Goal: Complete application form: Complete application form

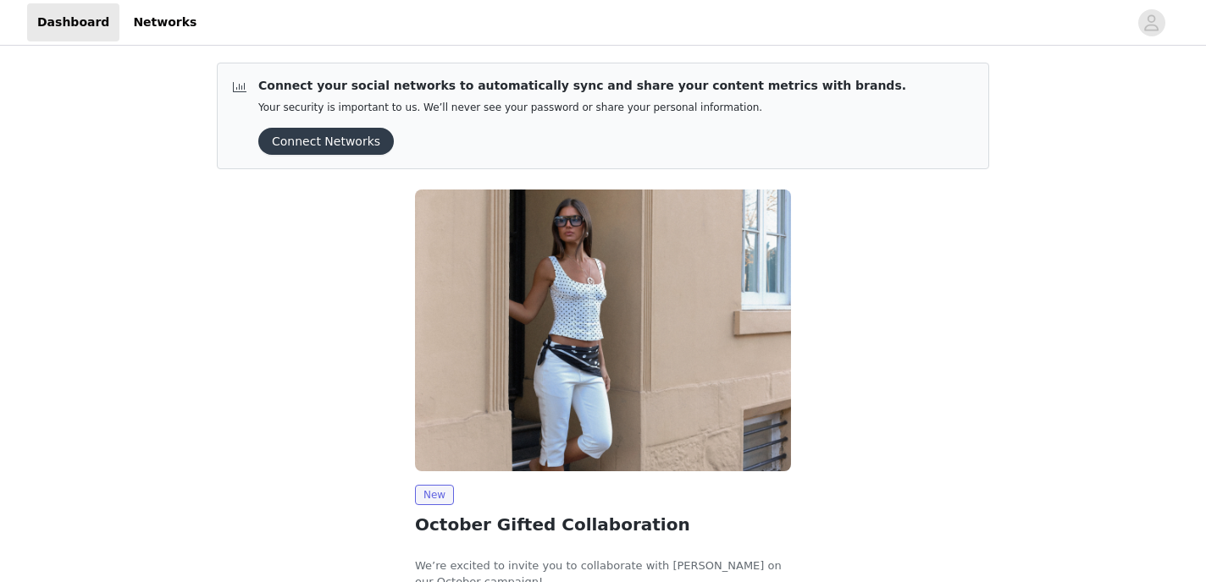
scroll to position [134, 0]
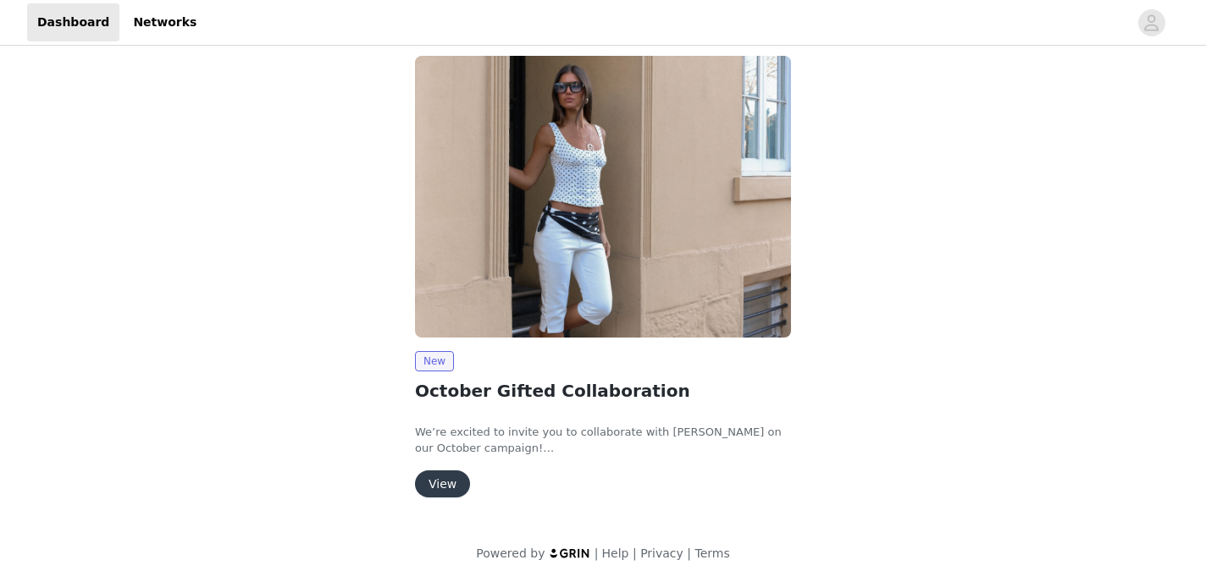
click at [438, 482] on button "View" at bounding box center [442, 484] width 55 height 27
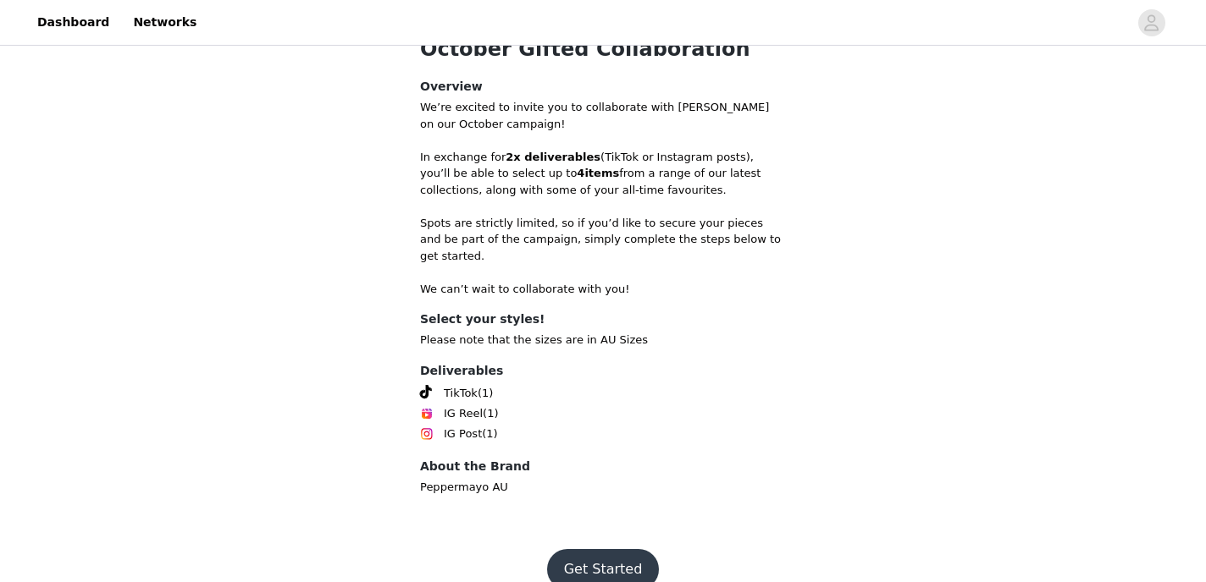
scroll to position [380, 0]
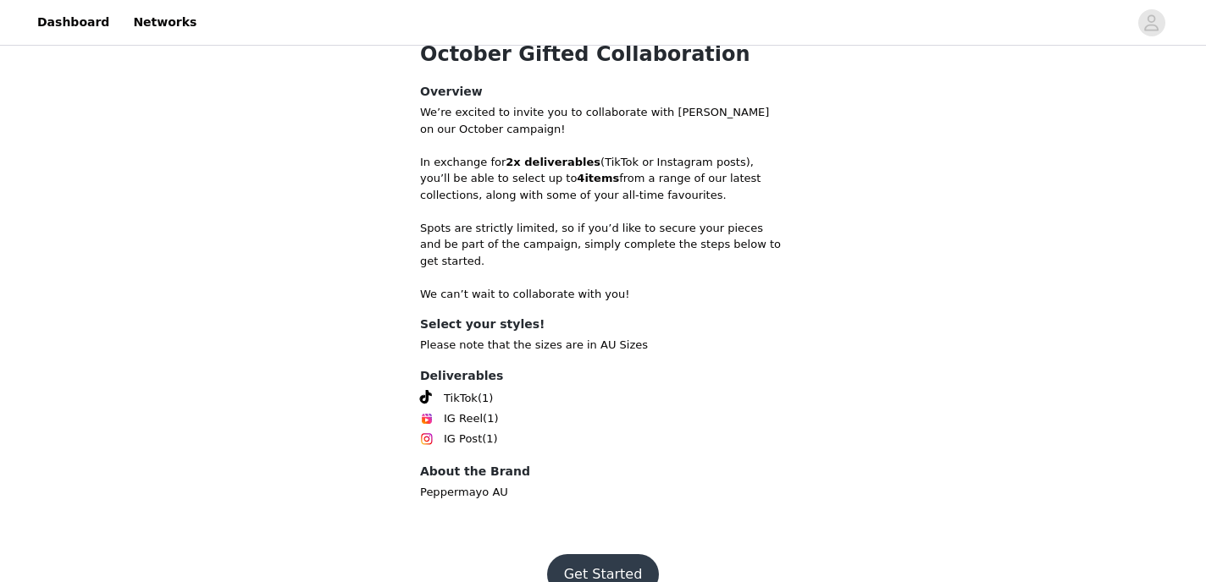
click at [591, 555] on button "Get Started" at bounding box center [603, 575] width 113 height 41
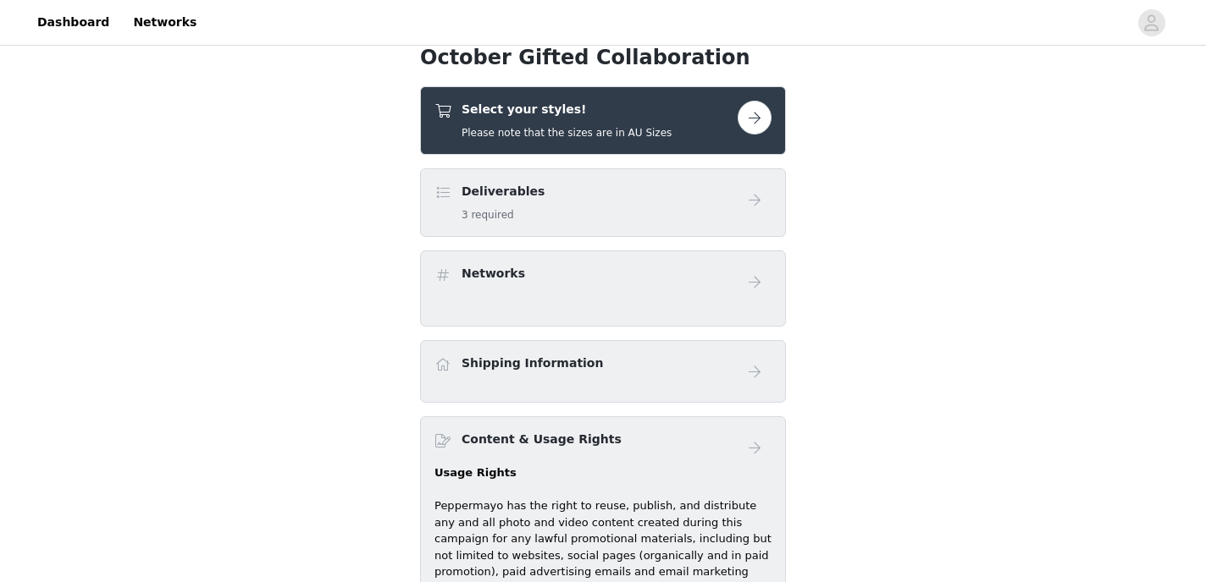
scroll to position [342, 0]
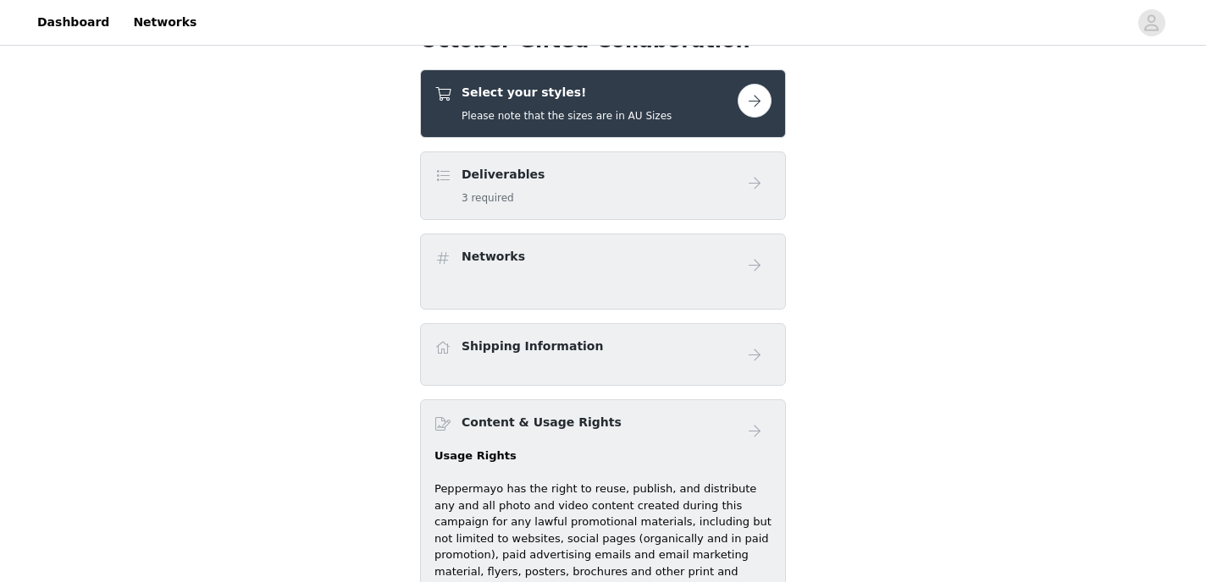
click at [753, 104] on button "button" at bounding box center [754, 101] width 34 height 34
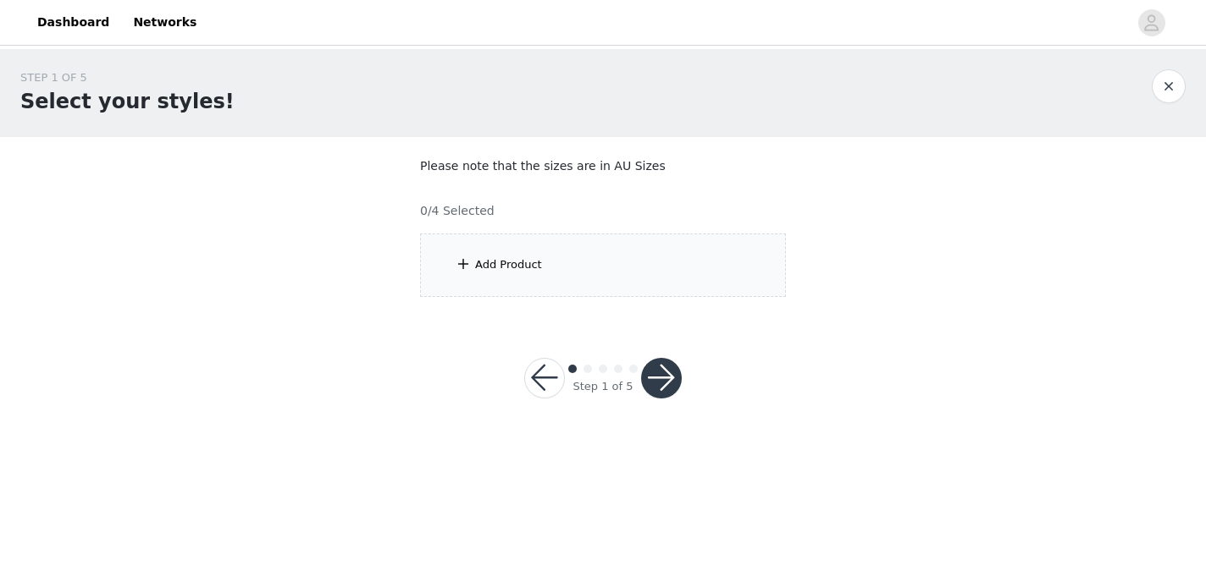
click at [643, 257] on div "Add Product" at bounding box center [603, 265] width 366 height 63
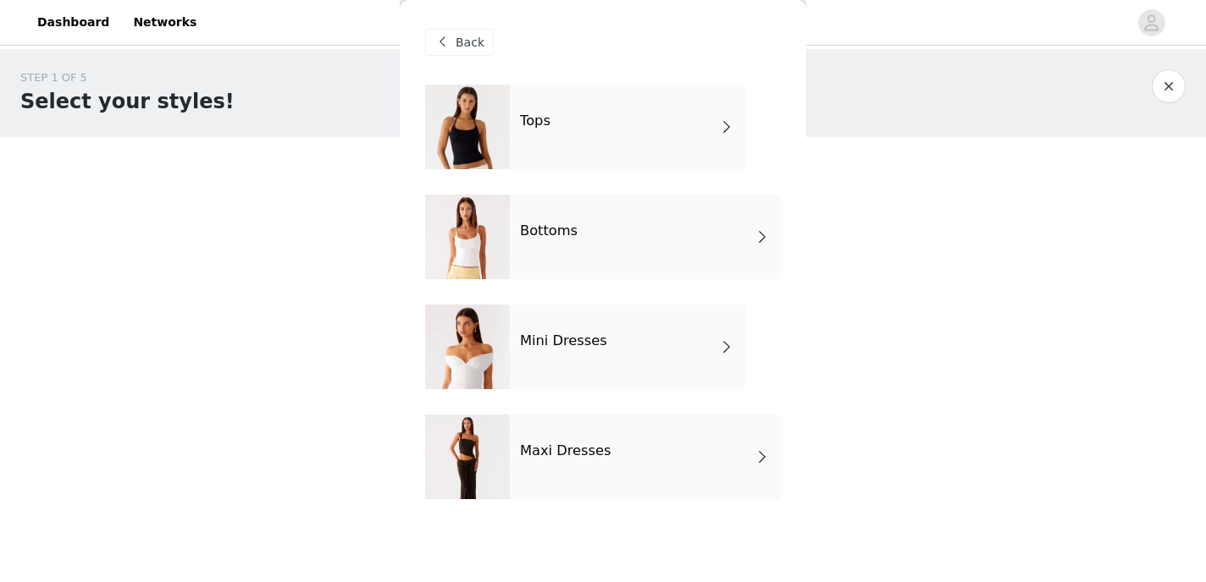
click at [612, 139] on div "Tops" at bounding box center [627, 127] width 235 height 85
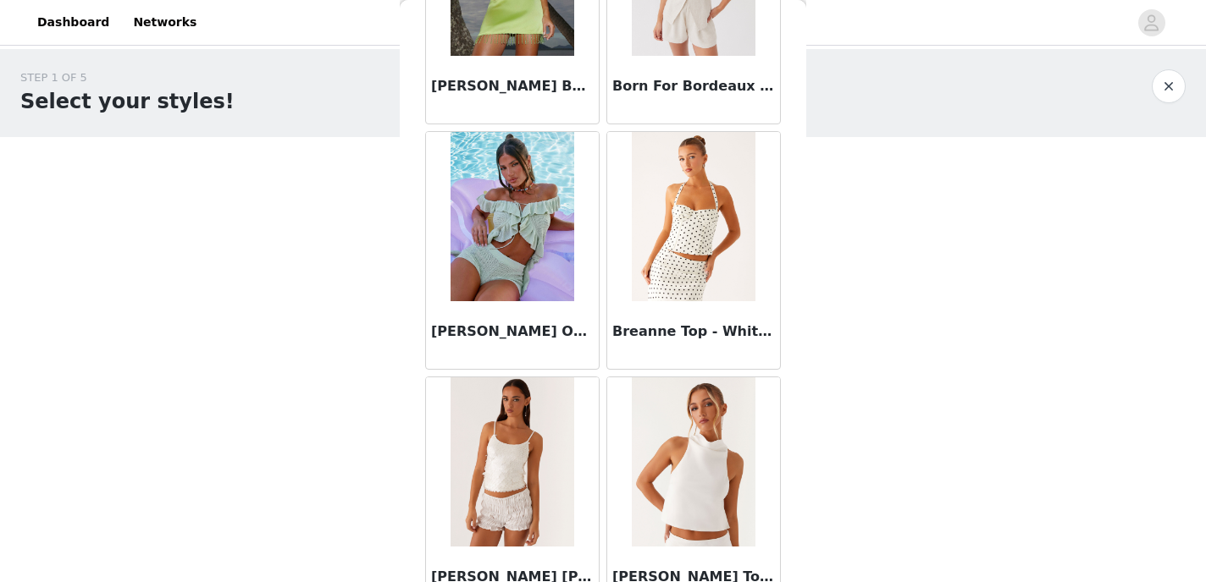
scroll to position [2008, 0]
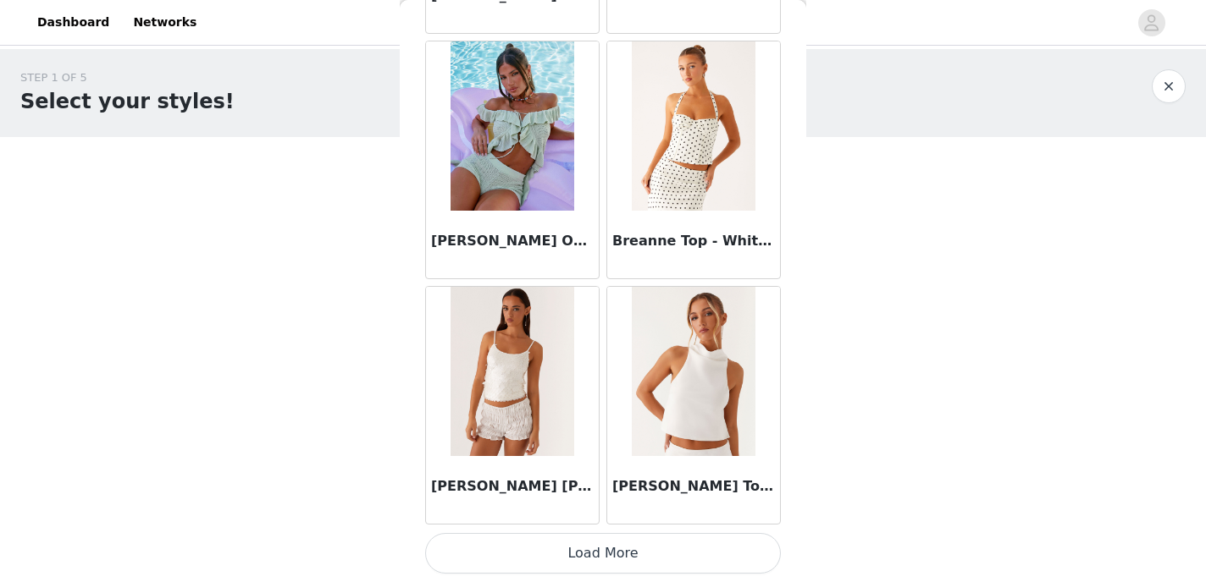
click at [556, 559] on button "Load More" at bounding box center [603, 553] width 356 height 41
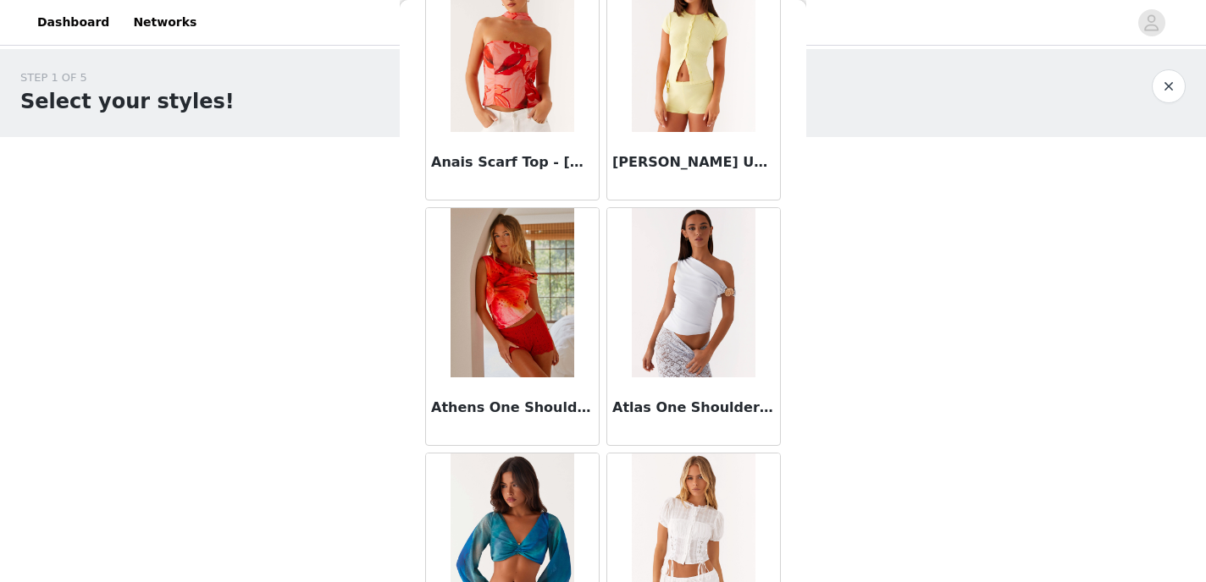
scroll to position [0, 0]
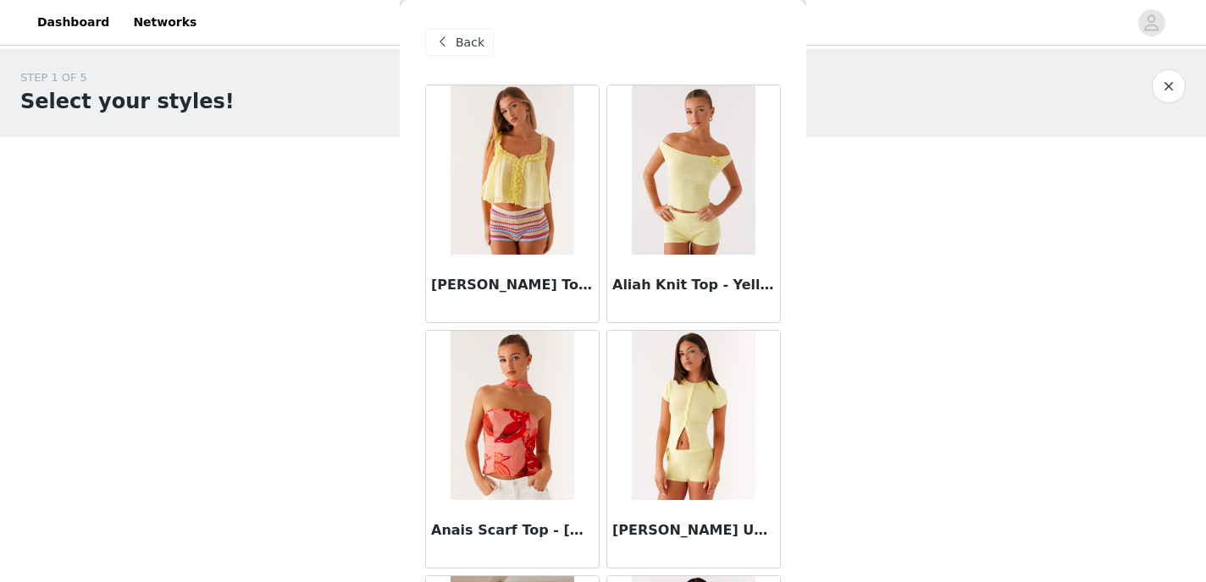
click at [467, 41] on span "Back" at bounding box center [469, 43] width 29 height 18
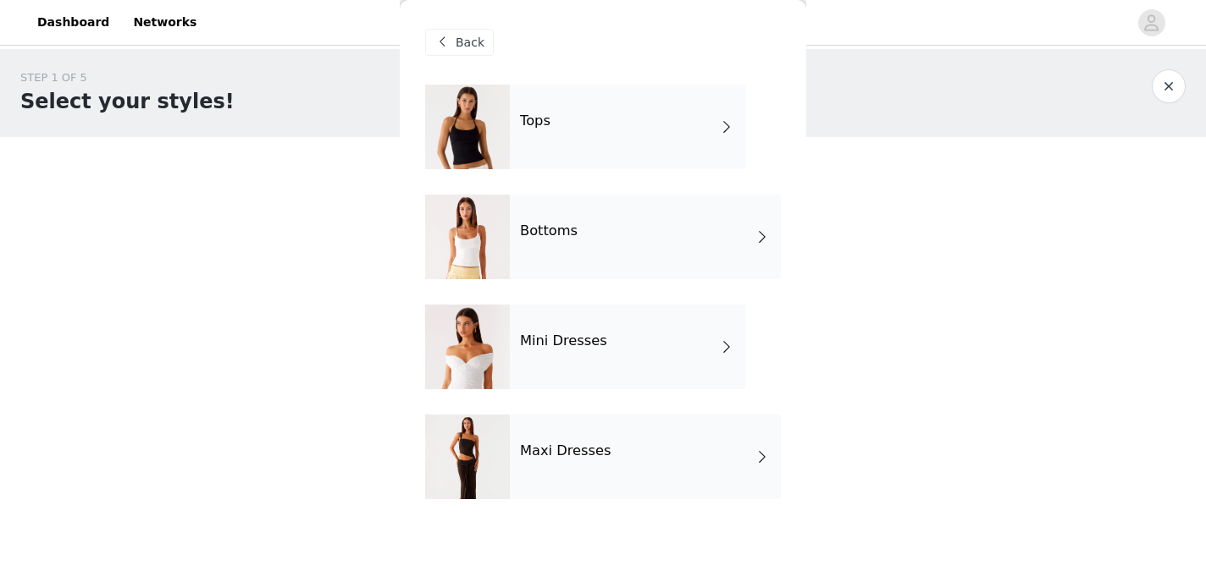
click at [478, 247] on div at bounding box center [467, 237] width 85 height 85
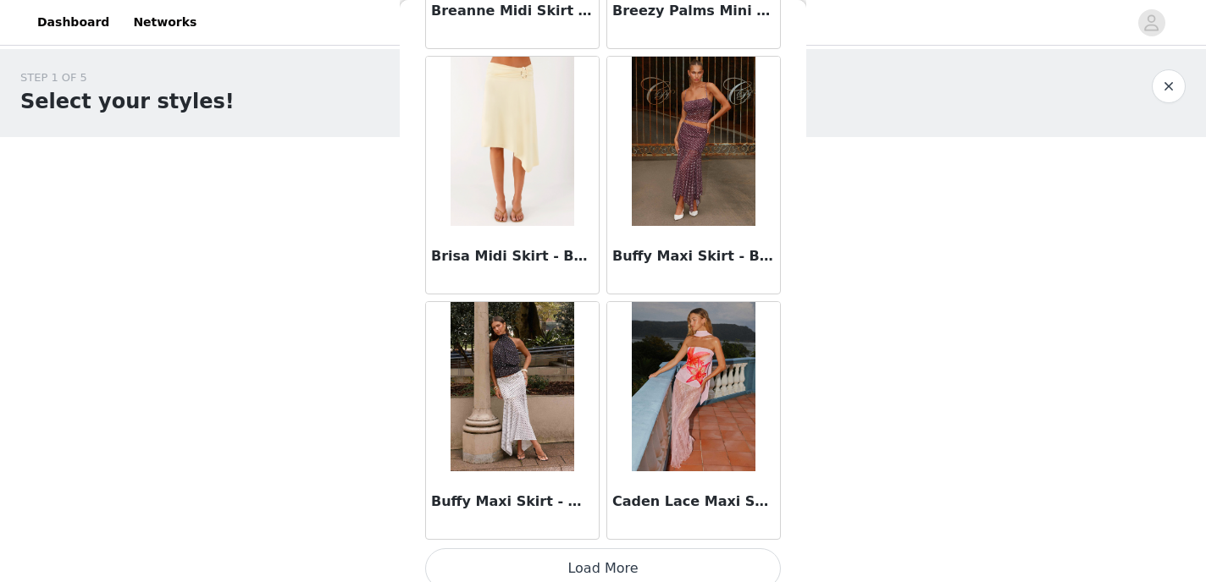
scroll to position [2008, 0]
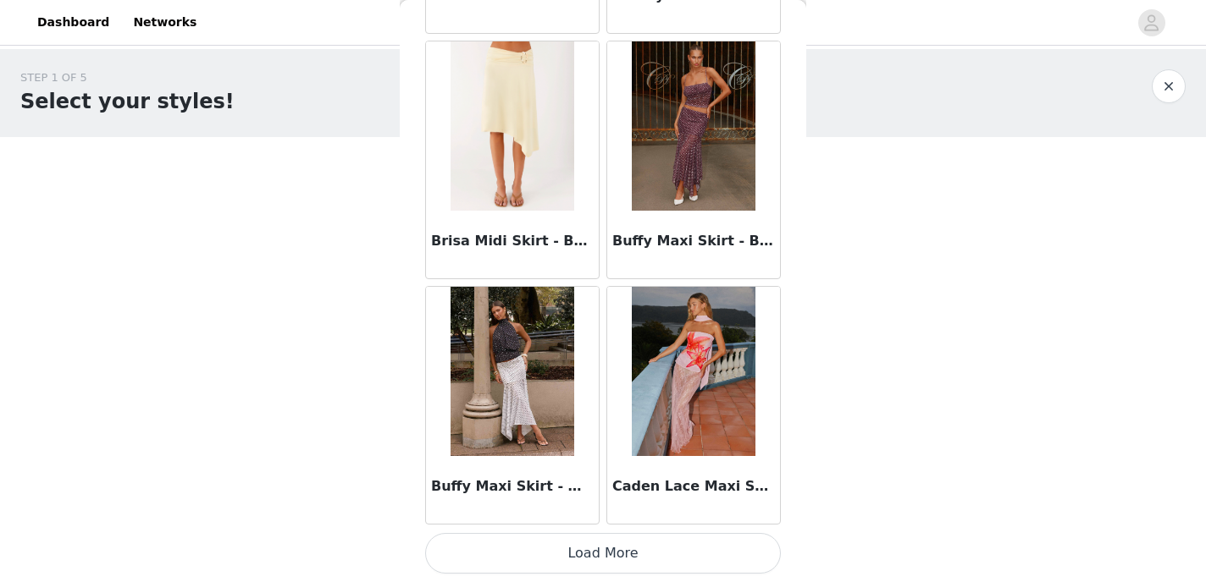
click at [633, 553] on button "Load More" at bounding box center [603, 553] width 356 height 41
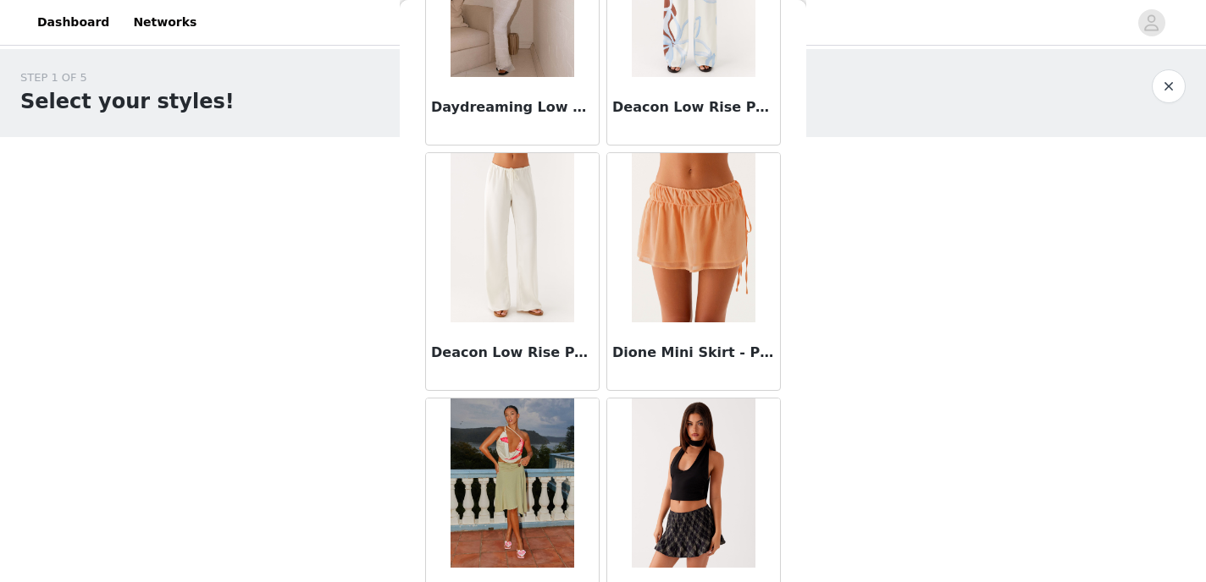
scroll to position [4464, 0]
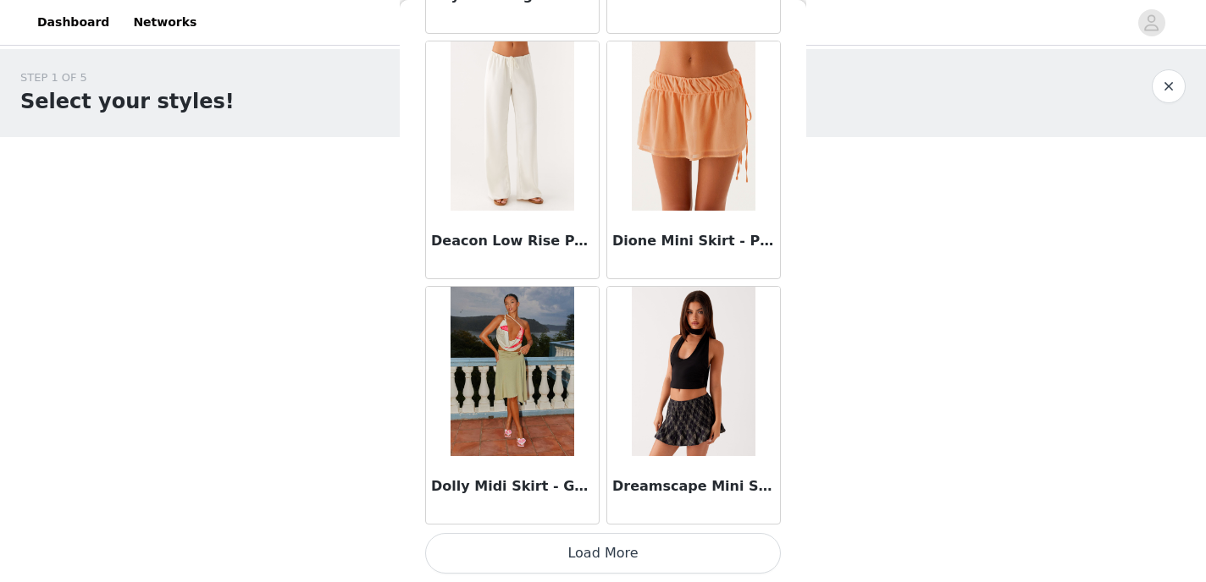
click at [541, 546] on button "Load More" at bounding box center [603, 553] width 356 height 41
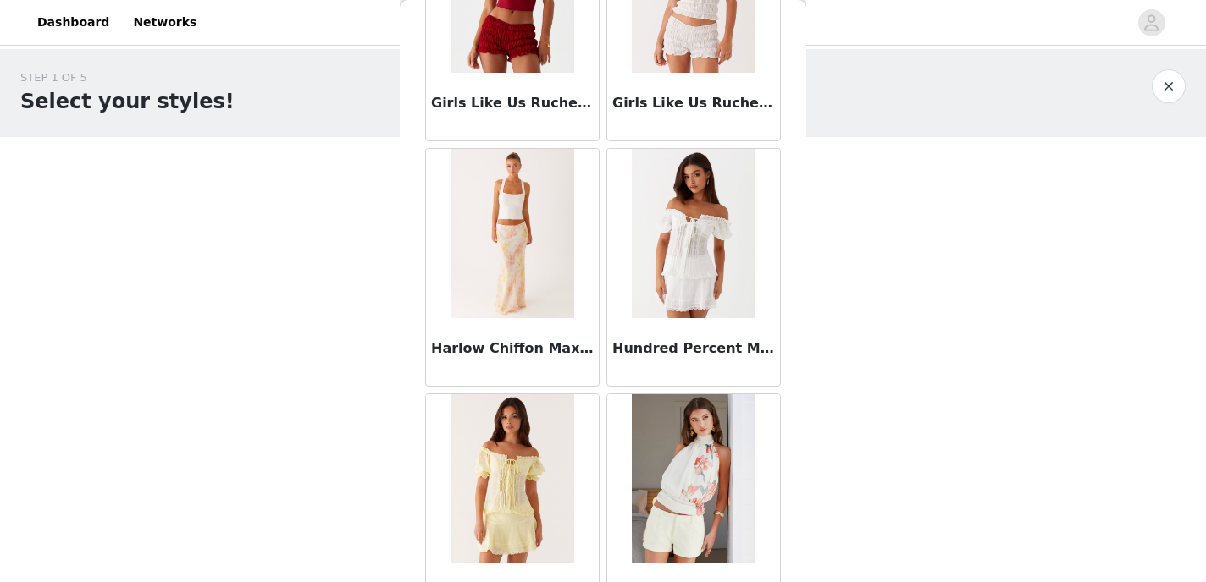
scroll to position [6919, 0]
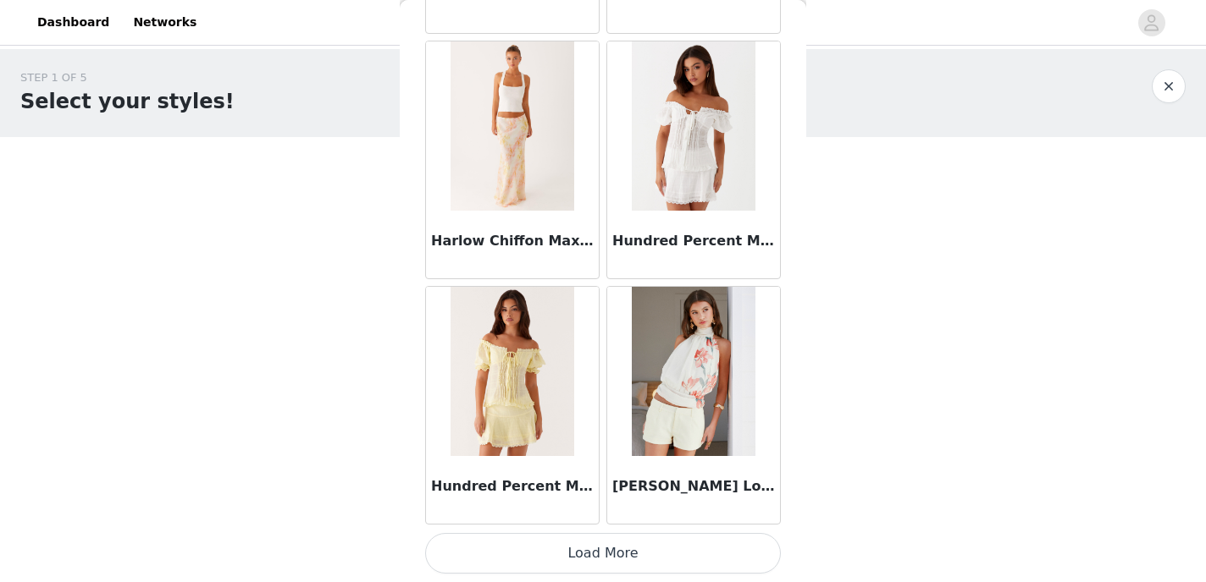
click at [488, 564] on button "Load More" at bounding box center [603, 553] width 356 height 41
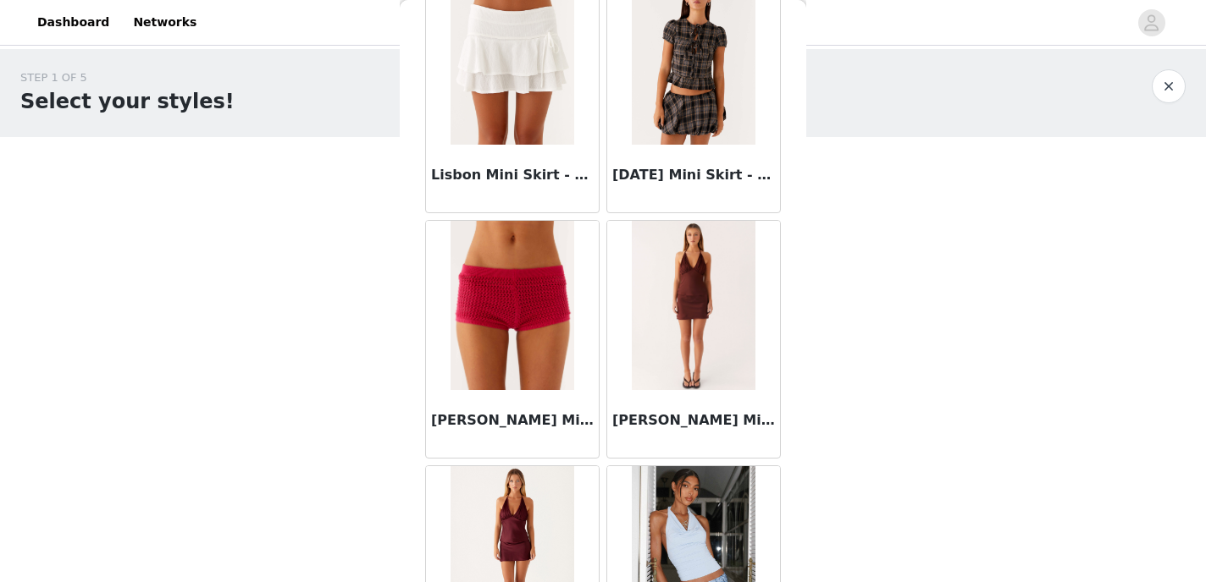
scroll to position [9374, 0]
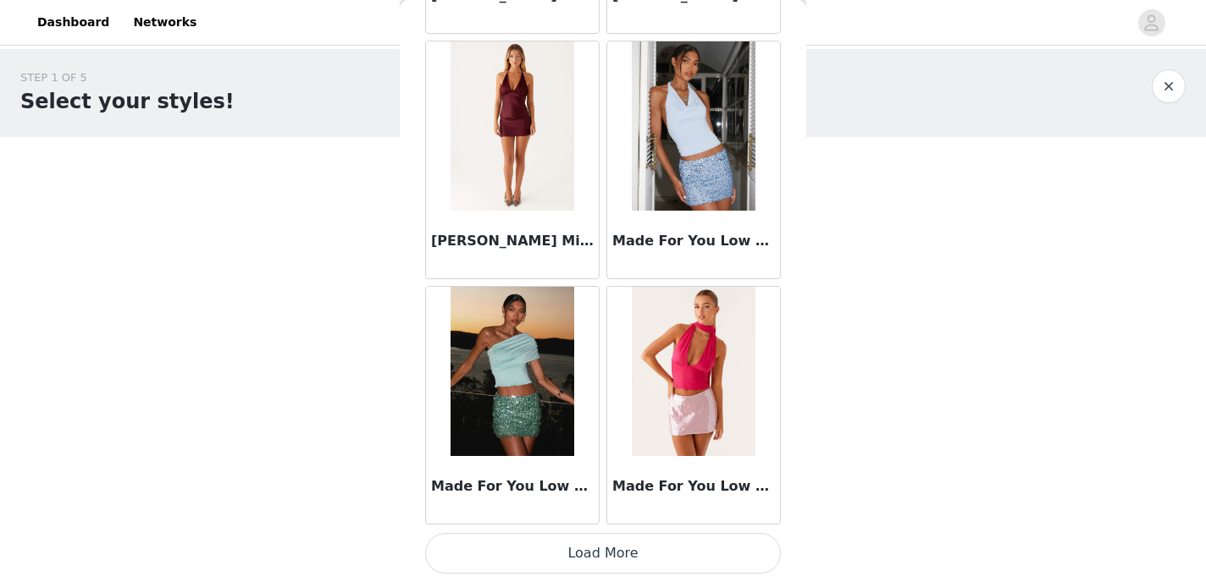
click at [483, 536] on button "Load More" at bounding box center [603, 553] width 356 height 41
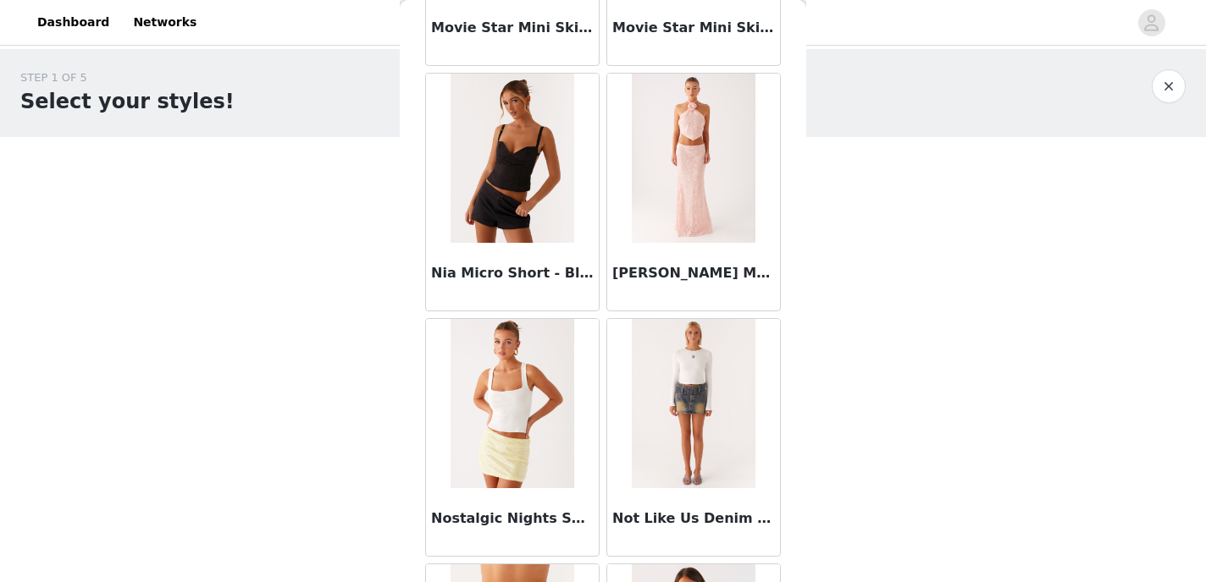
scroll to position [11829, 0]
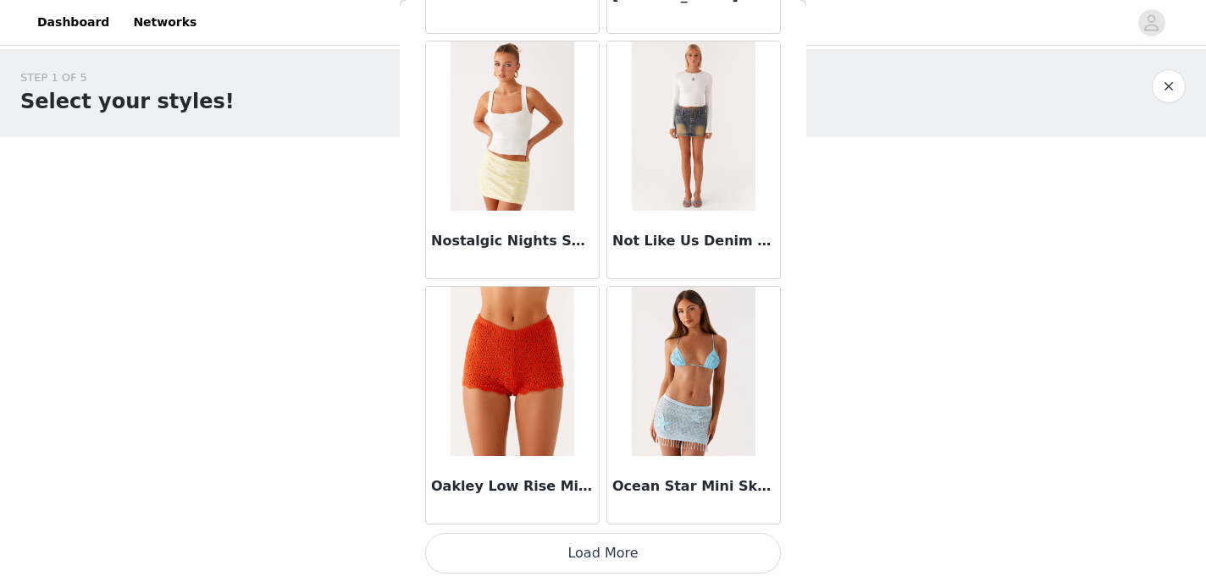
click at [492, 566] on button "Load More" at bounding box center [603, 553] width 356 height 41
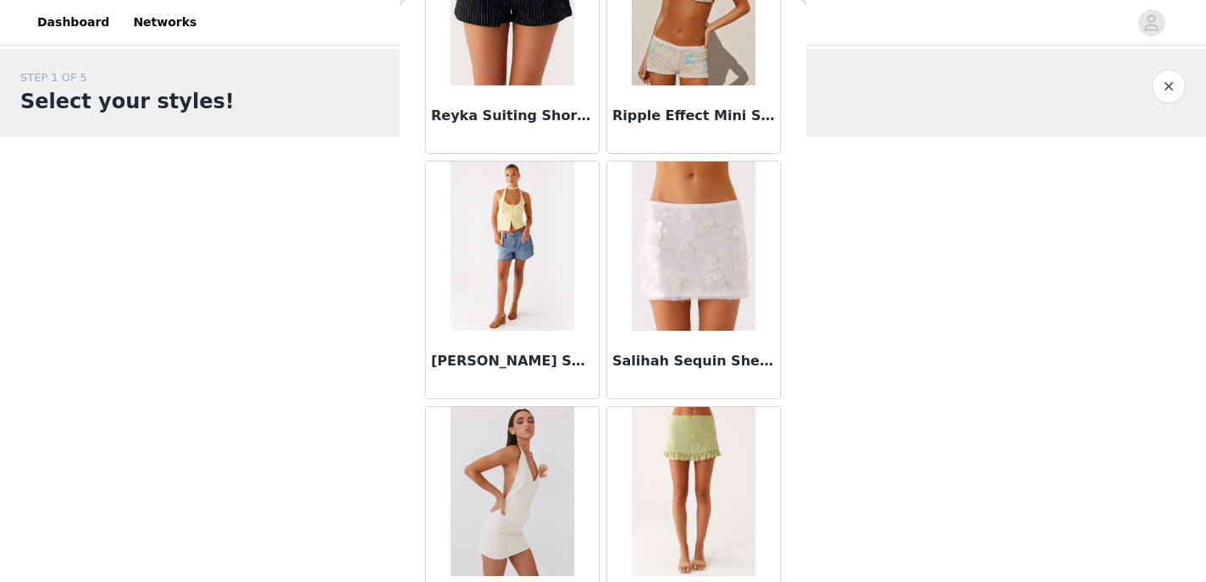
scroll to position [14285, 0]
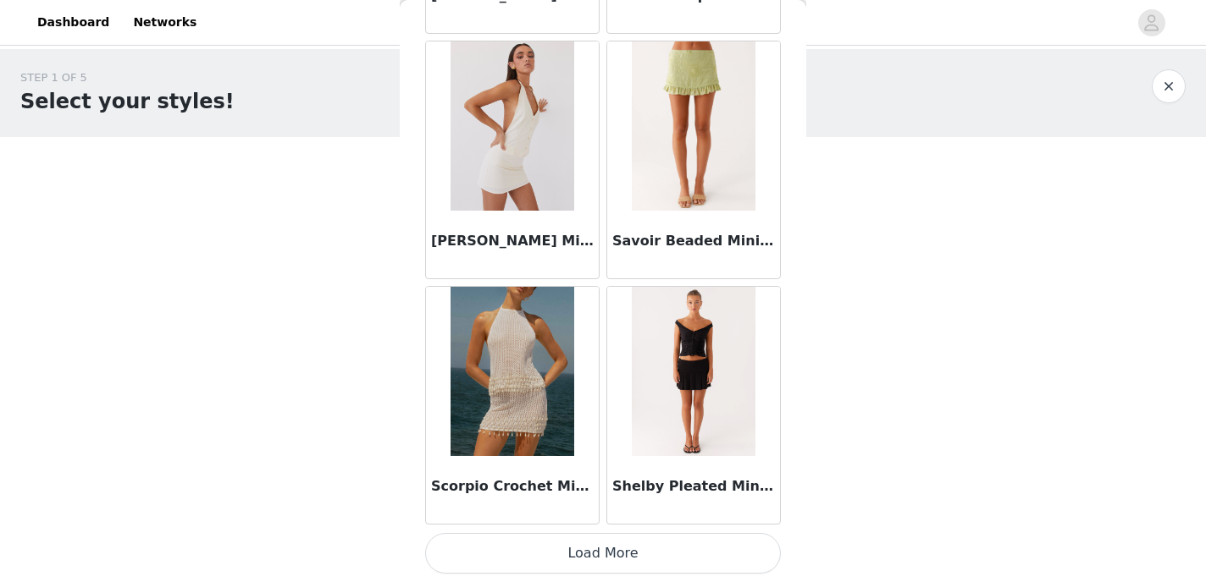
click at [523, 538] on button "Load More" at bounding box center [603, 553] width 356 height 41
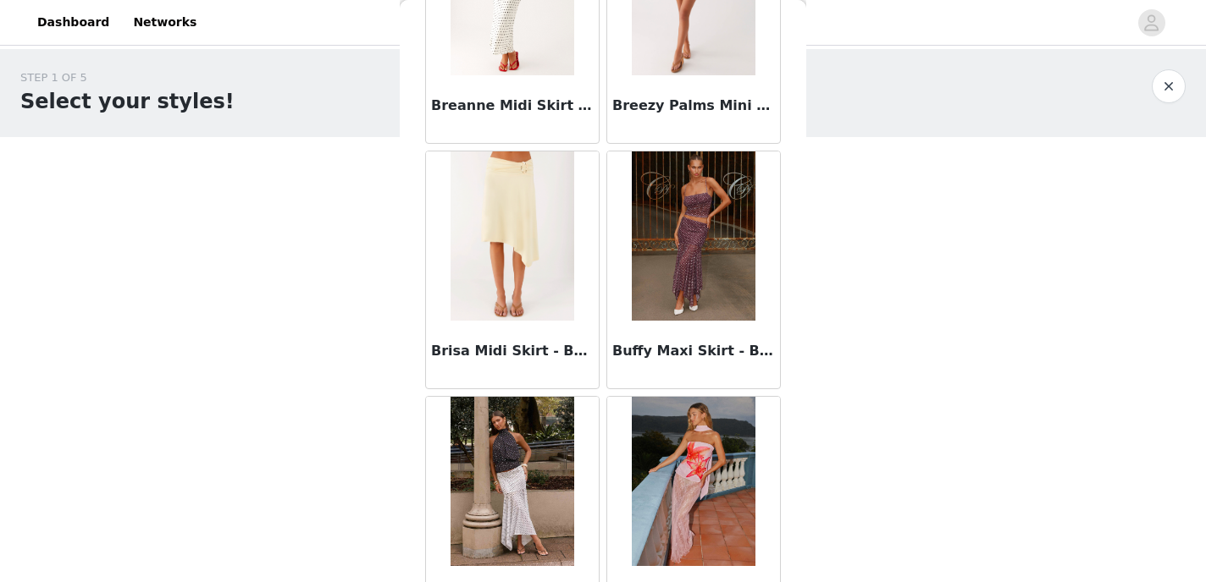
scroll to position [0, 0]
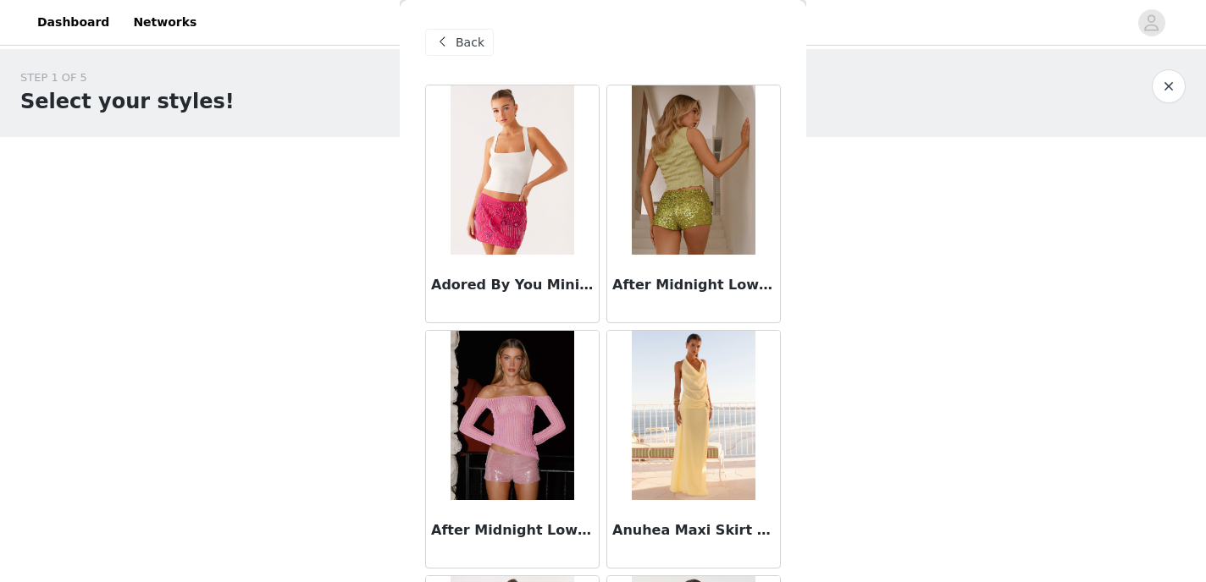
click at [463, 48] on span "Back" at bounding box center [469, 43] width 29 height 18
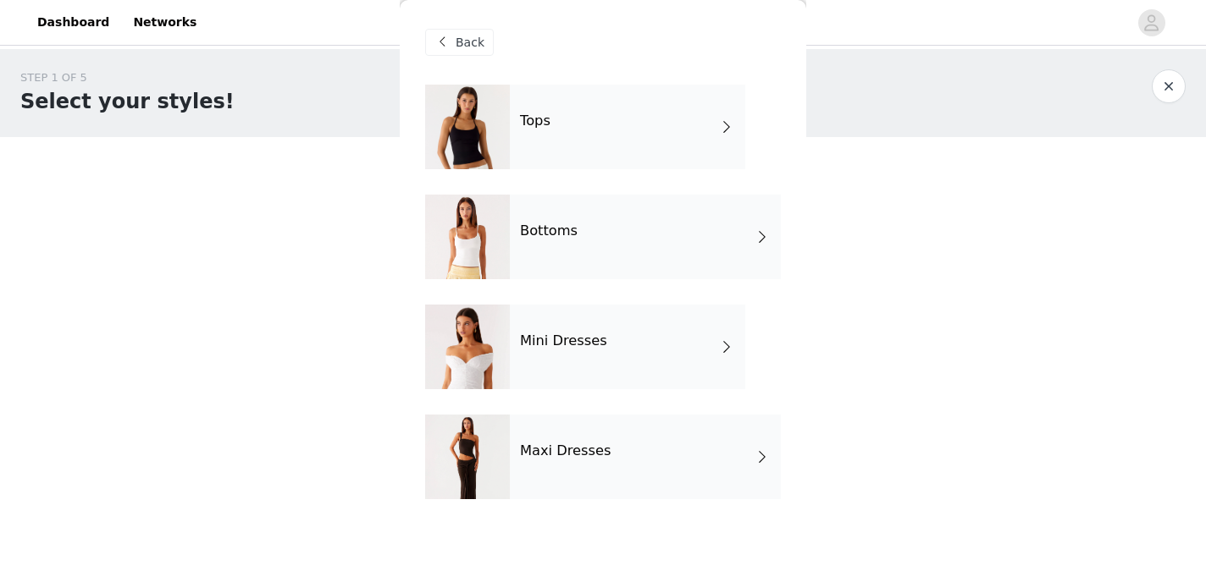
click at [569, 351] on div "Mini Dresses" at bounding box center [627, 347] width 235 height 85
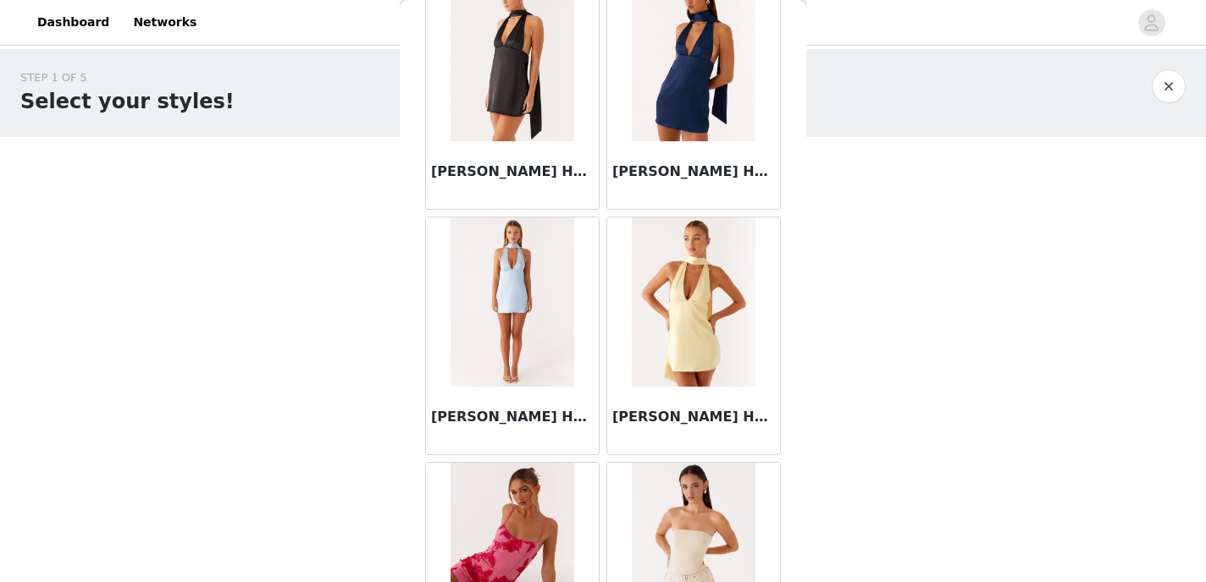
scroll to position [2008, 0]
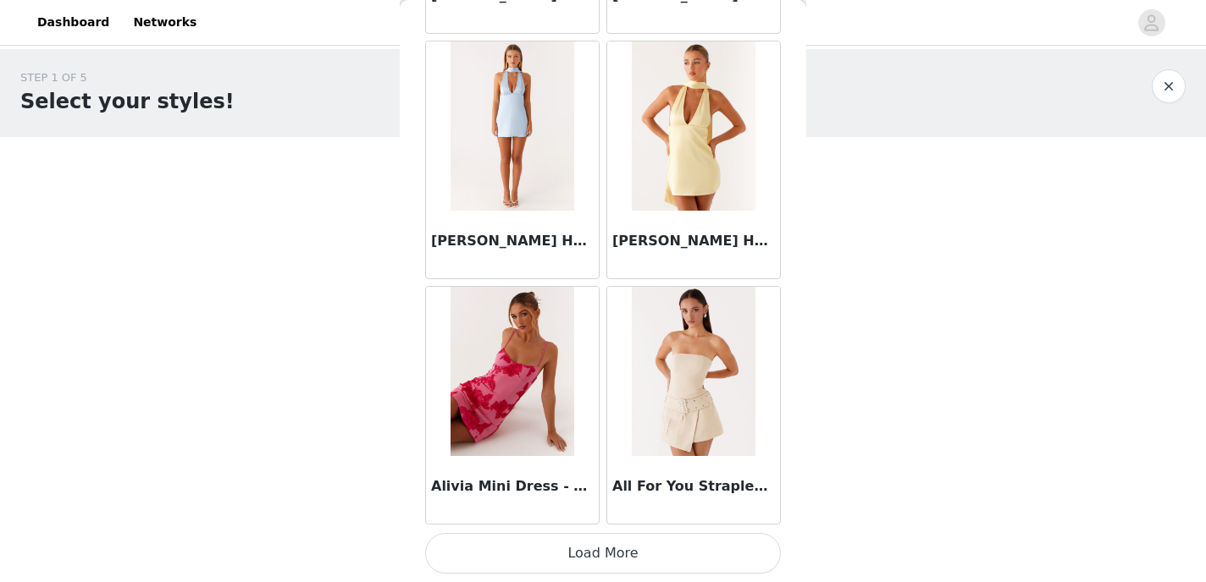
click at [568, 560] on button "Load More" at bounding box center [603, 553] width 356 height 41
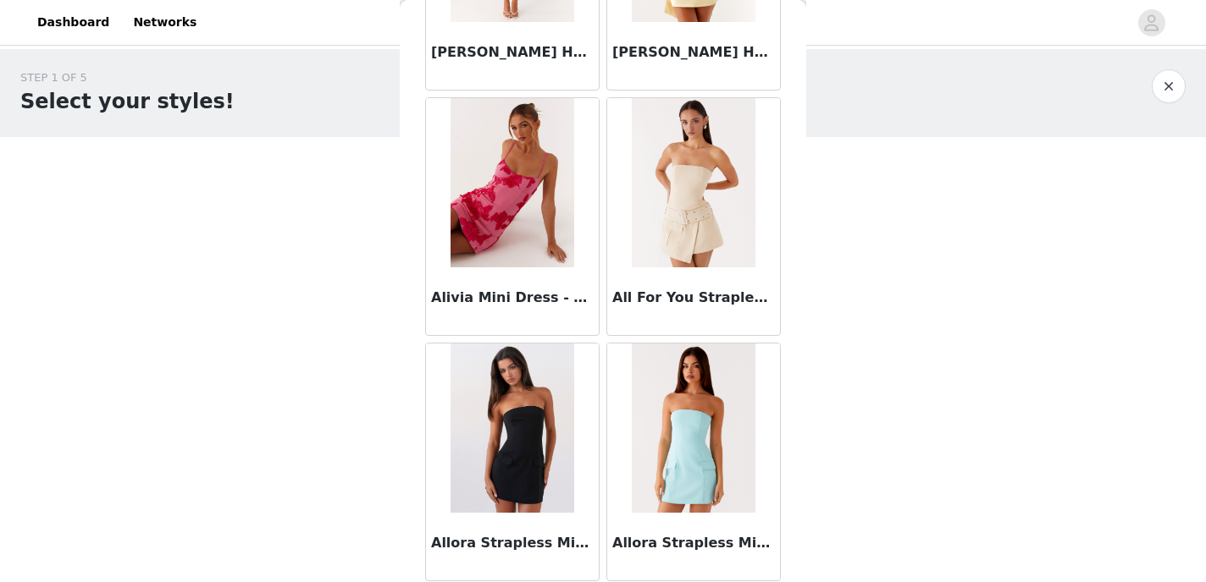
scroll to position [1984, 0]
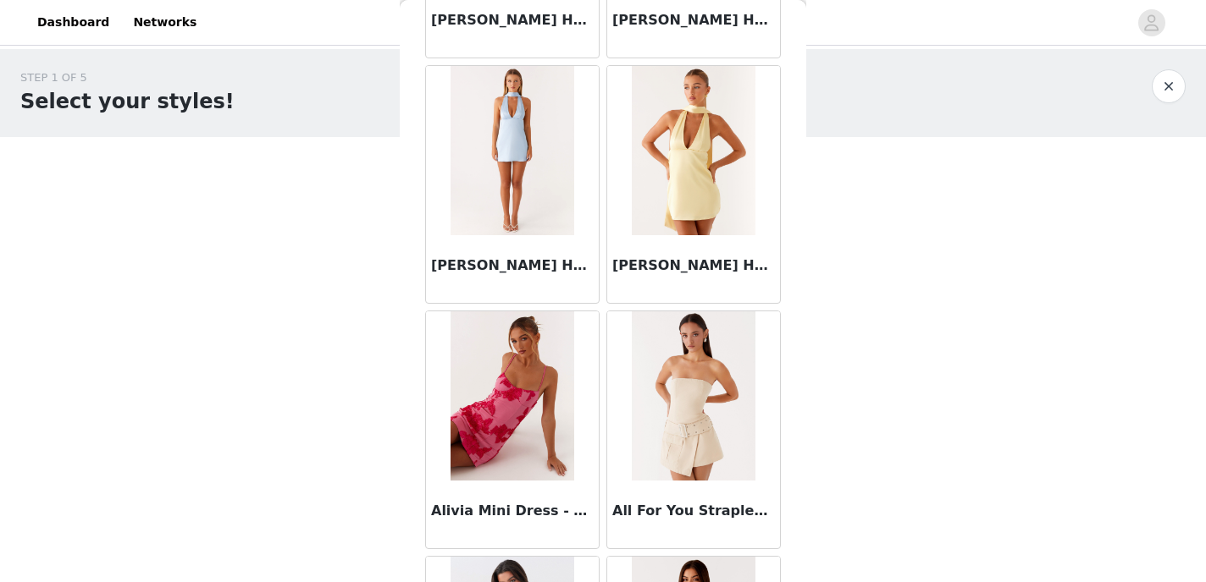
click at [679, 515] on h3 "All For You Strapless Mini Dress - Ivory" at bounding box center [693, 511] width 163 height 20
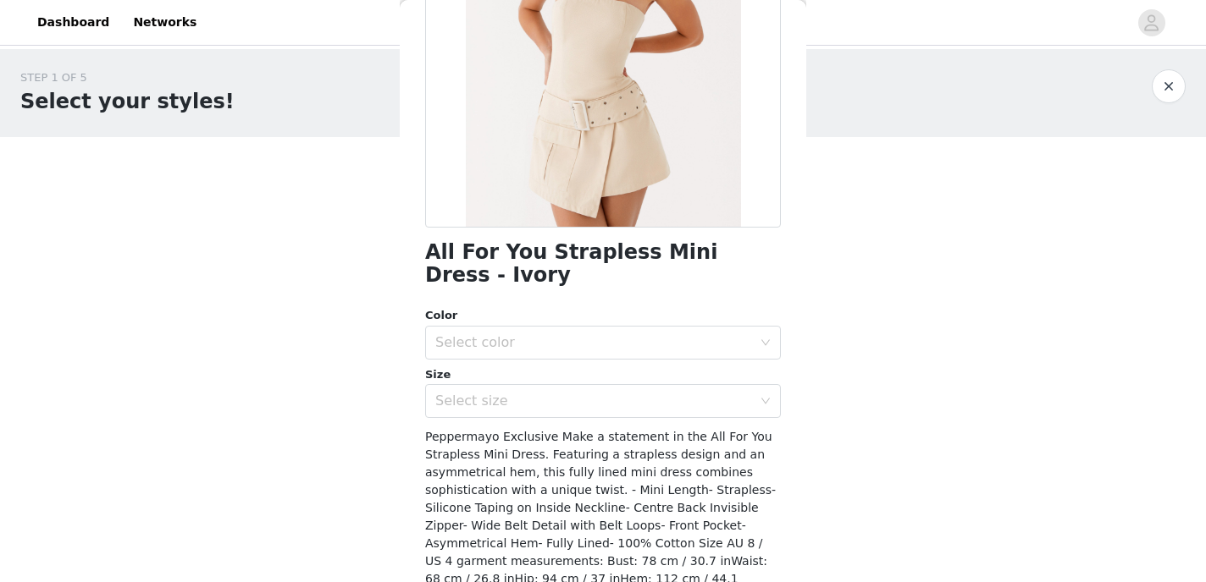
scroll to position [245, 0]
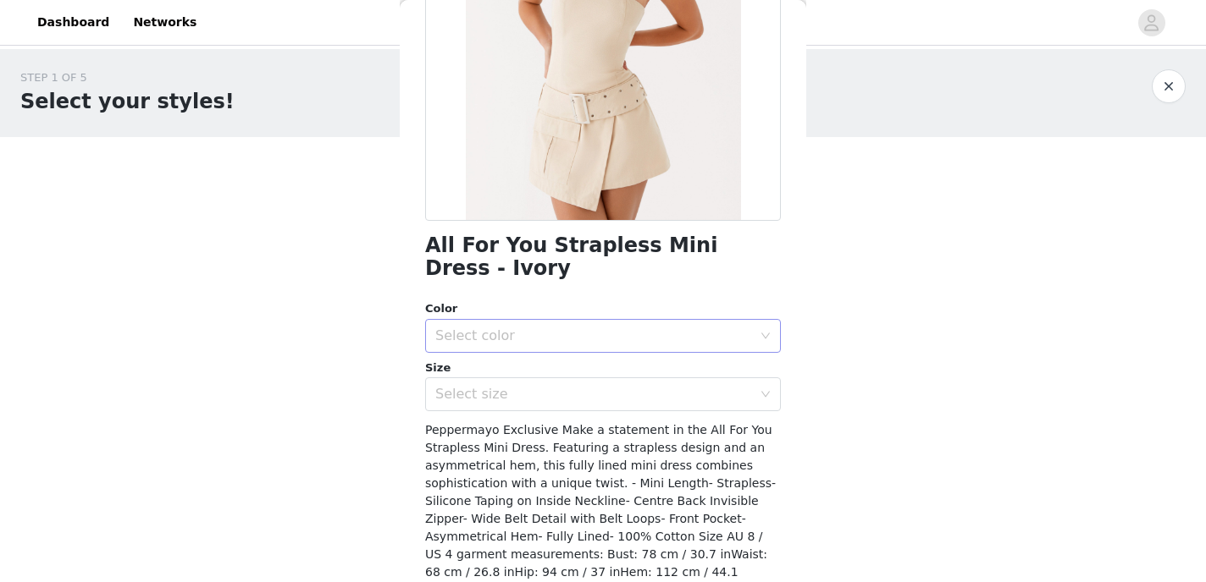
click at [655, 328] on div "Select color" at bounding box center [593, 336] width 317 height 17
click at [633, 344] on li "Ivory" at bounding box center [603, 350] width 356 height 27
click at [624, 386] on div "Select size" at bounding box center [593, 394] width 317 height 17
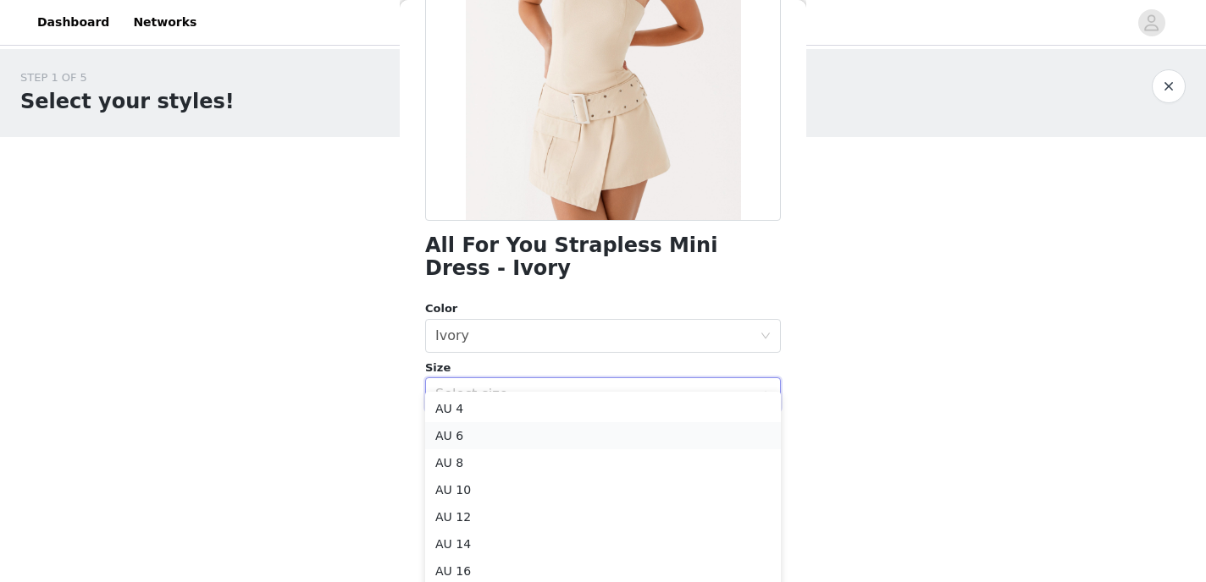
click at [602, 428] on li "AU 6" at bounding box center [603, 435] width 356 height 27
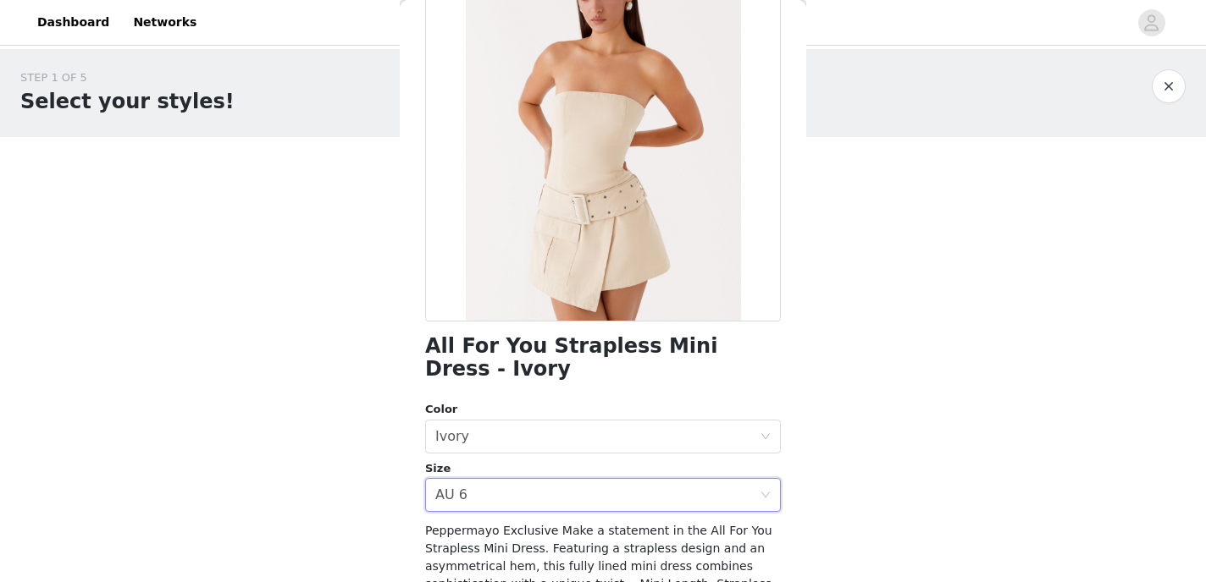
scroll to position [310, 0]
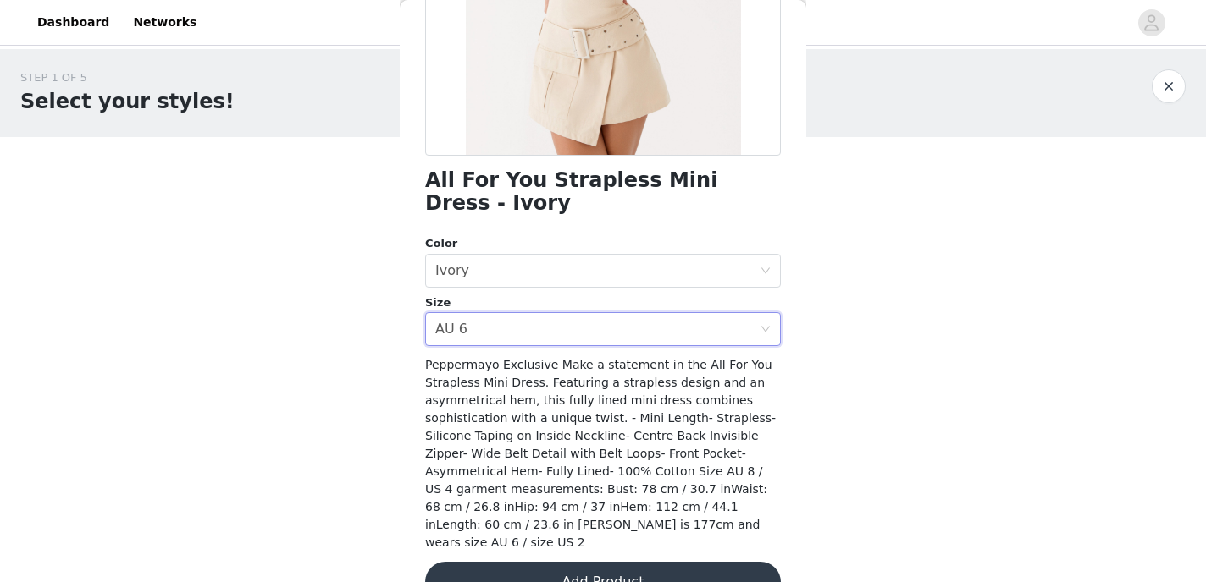
click at [571, 562] on button "Add Product" at bounding box center [603, 582] width 356 height 41
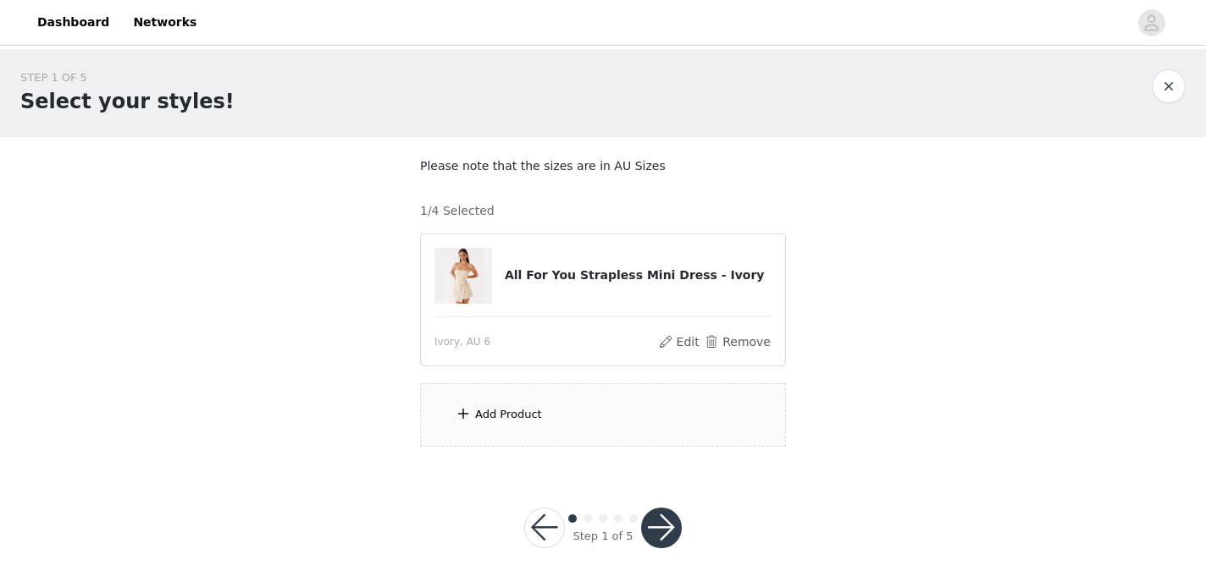
click at [597, 424] on div "Add Product" at bounding box center [603, 415] width 366 height 63
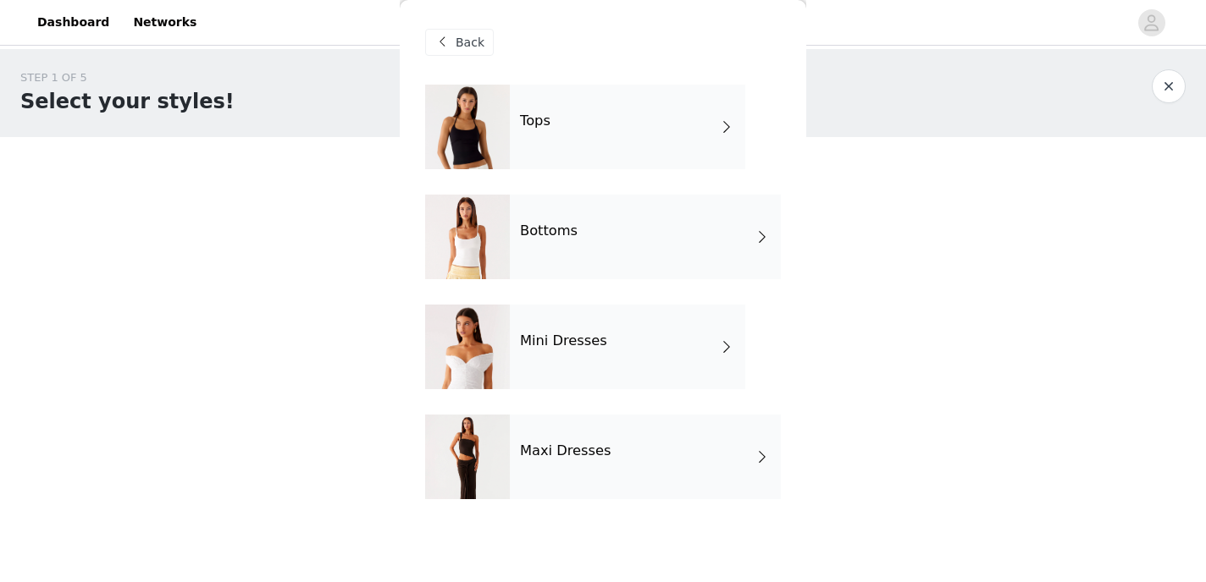
click at [580, 445] on h4 "Maxi Dresses" at bounding box center [565, 451] width 91 height 15
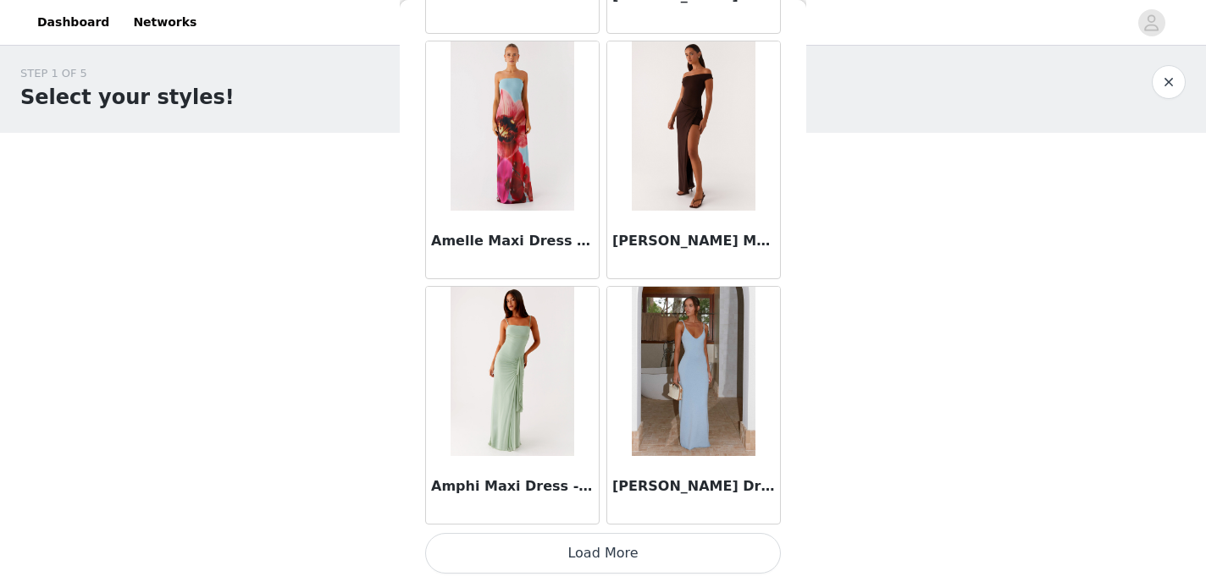
scroll to position [6, 0]
click at [555, 551] on button "Load More" at bounding box center [603, 553] width 356 height 41
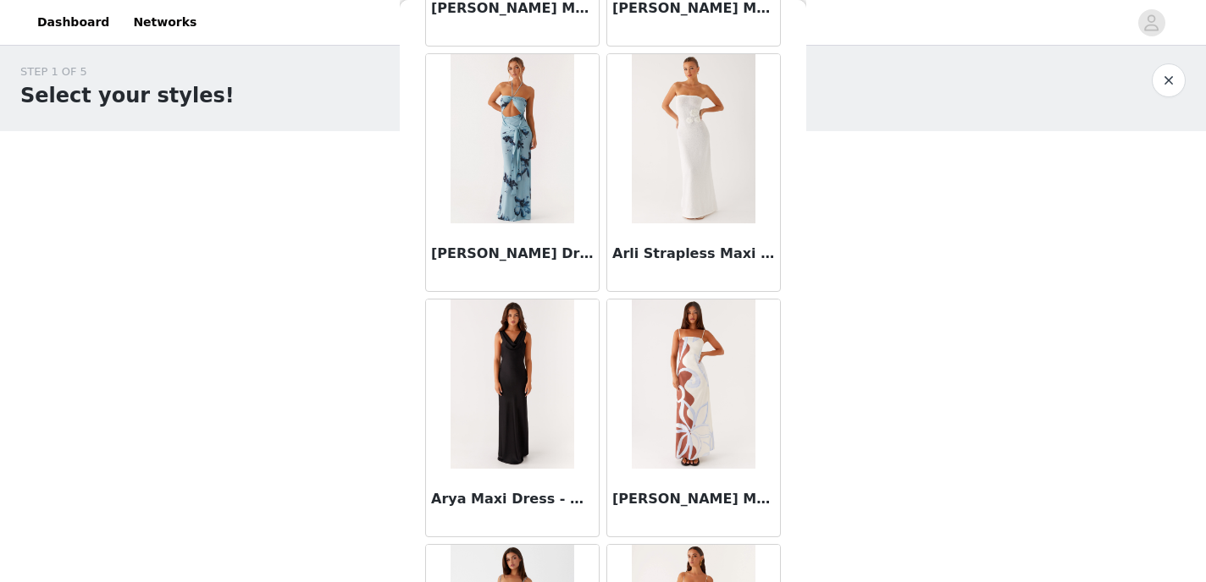
scroll to position [4464, 0]
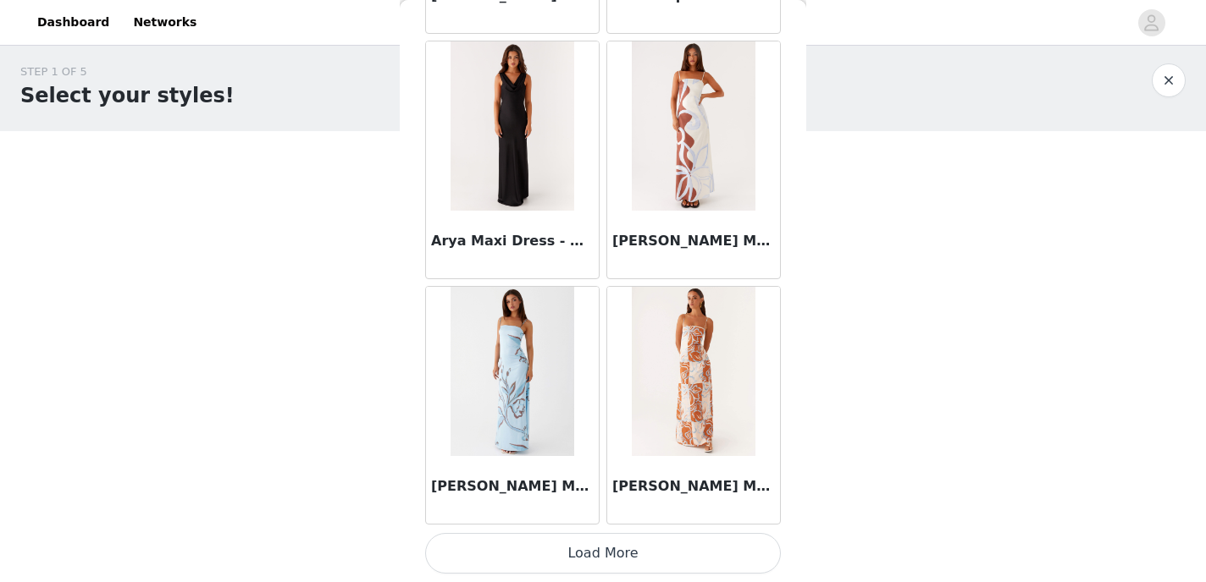
click at [566, 549] on button "Load More" at bounding box center [603, 553] width 356 height 41
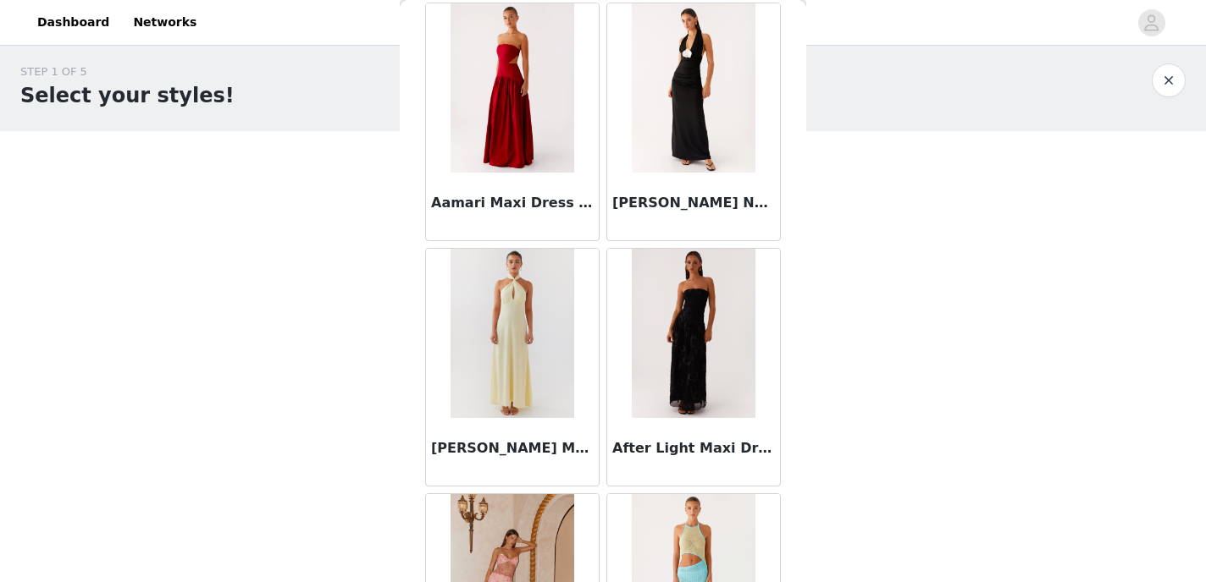
scroll to position [0, 0]
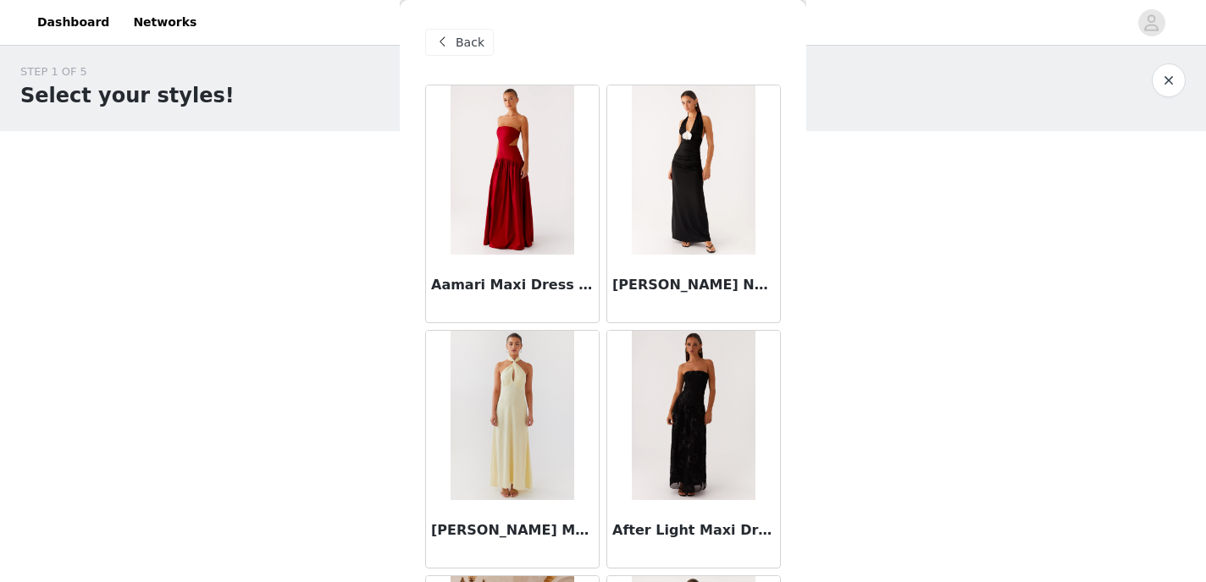
click at [467, 52] on div "Back" at bounding box center [459, 42] width 69 height 27
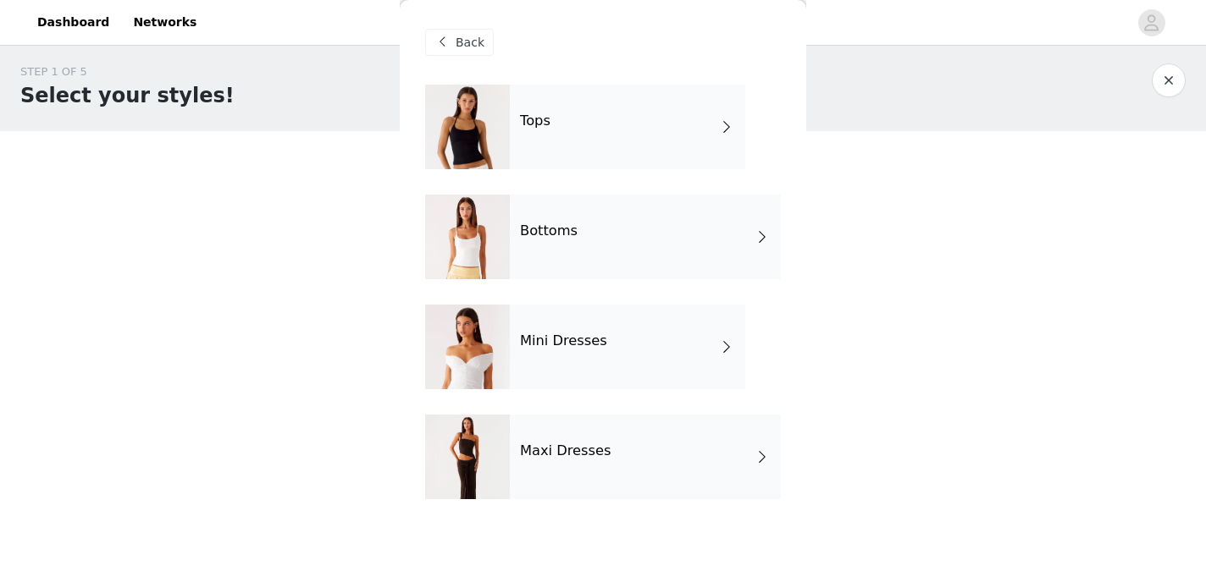
click at [527, 337] on h4 "Mini Dresses" at bounding box center [563, 341] width 87 height 15
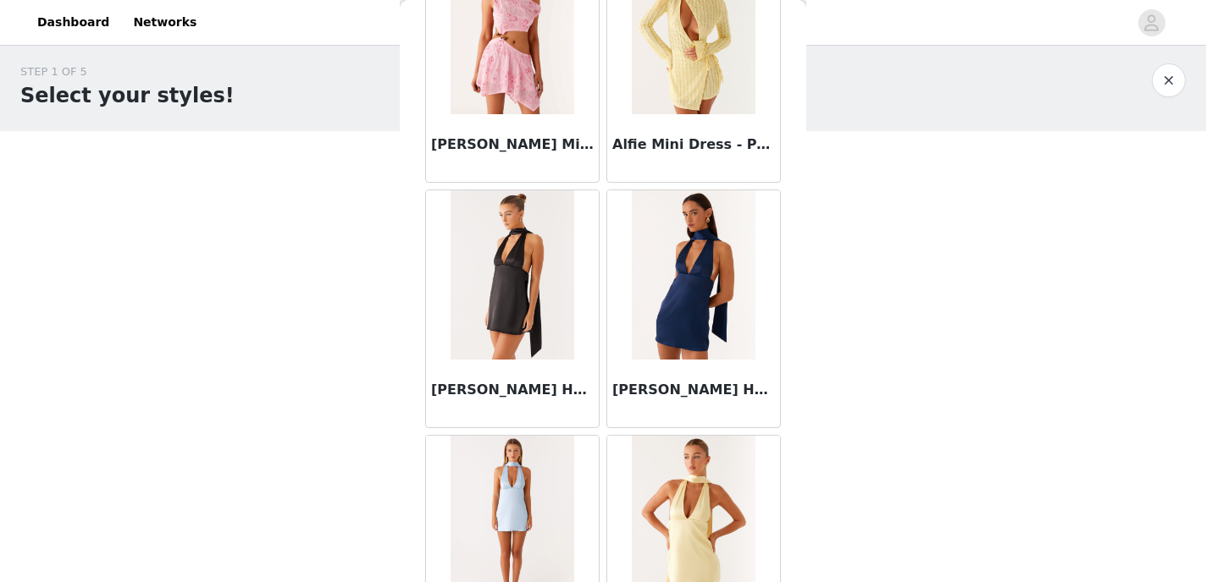
scroll to position [2008, 0]
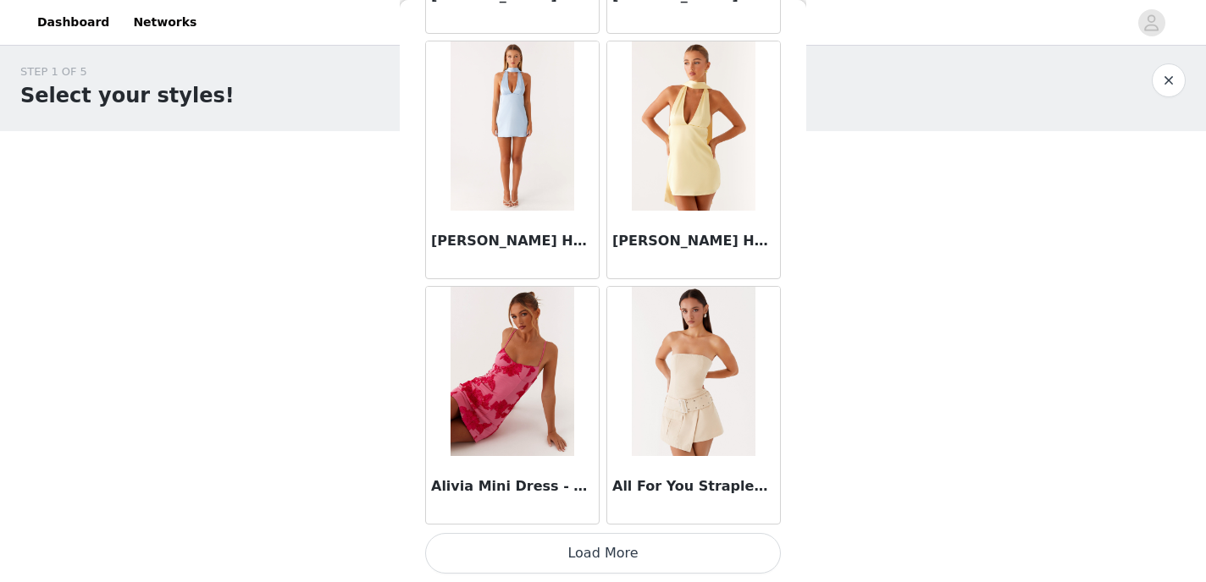
click at [537, 539] on button "Load More" at bounding box center [603, 553] width 356 height 41
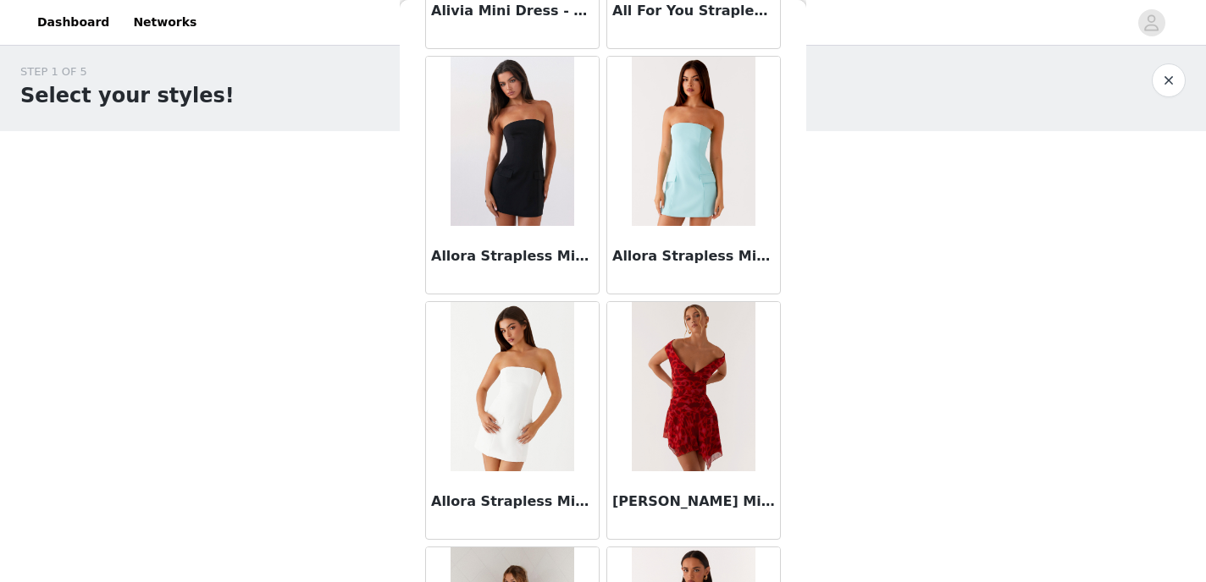
scroll to position [2486, 0]
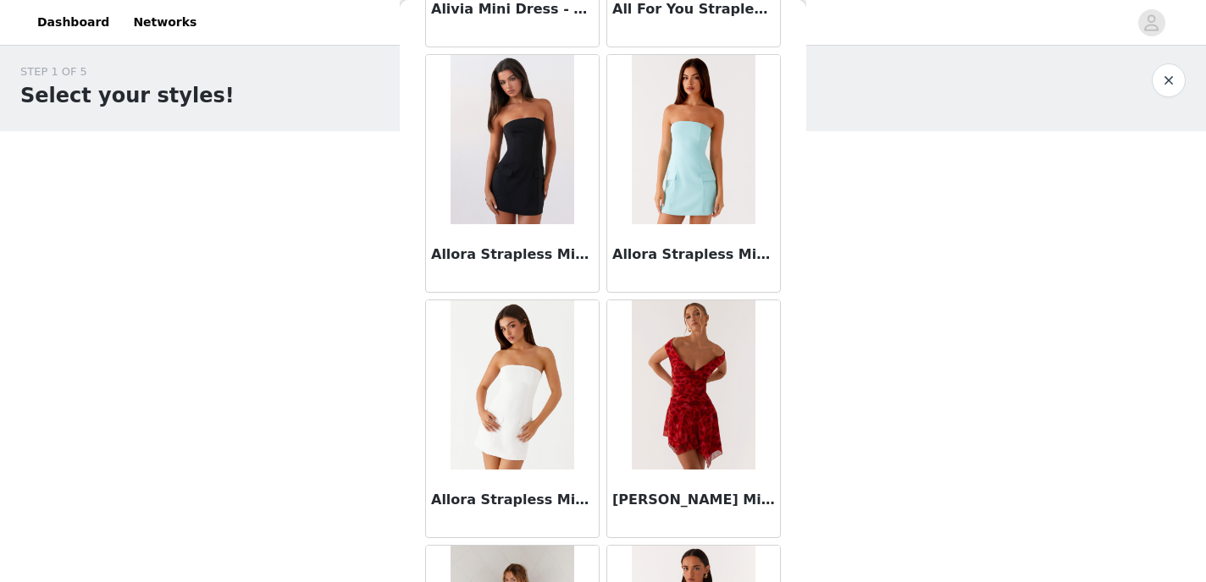
click at [490, 190] on img at bounding box center [511, 139] width 123 height 169
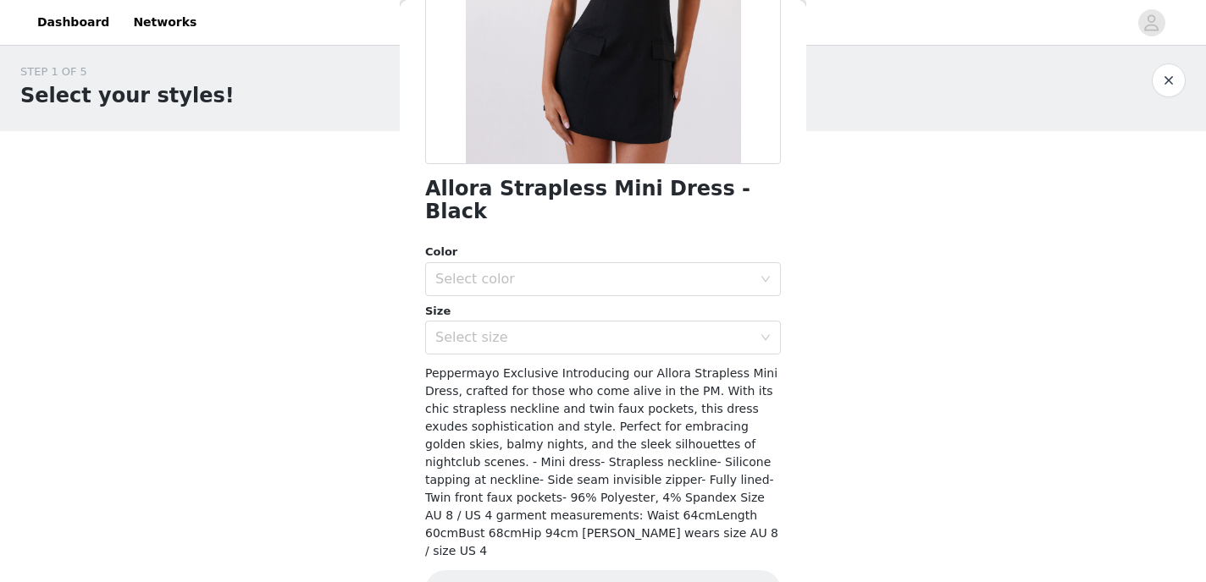
scroll to position [310, 0]
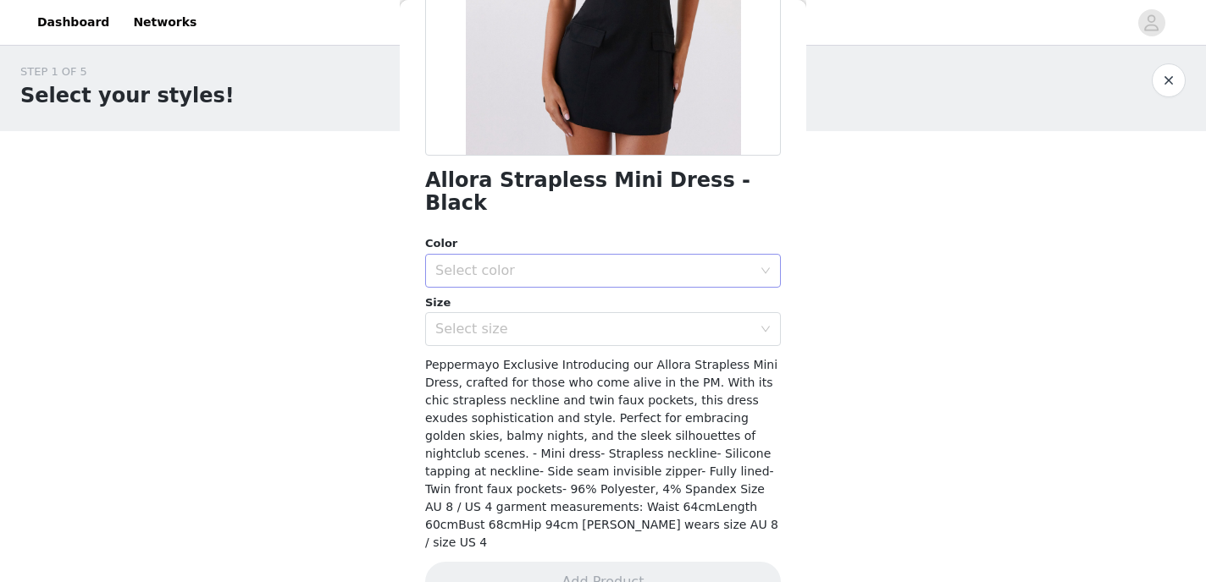
click at [582, 262] on div "Select color" at bounding box center [593, 270] width 317 height 17
click at [575, 285] on li "Black" at bounding box center [603, 285] width 356 height 27
click at [569, 321] on div "Select size" at bounding box center [593, 329] width 317 height 17
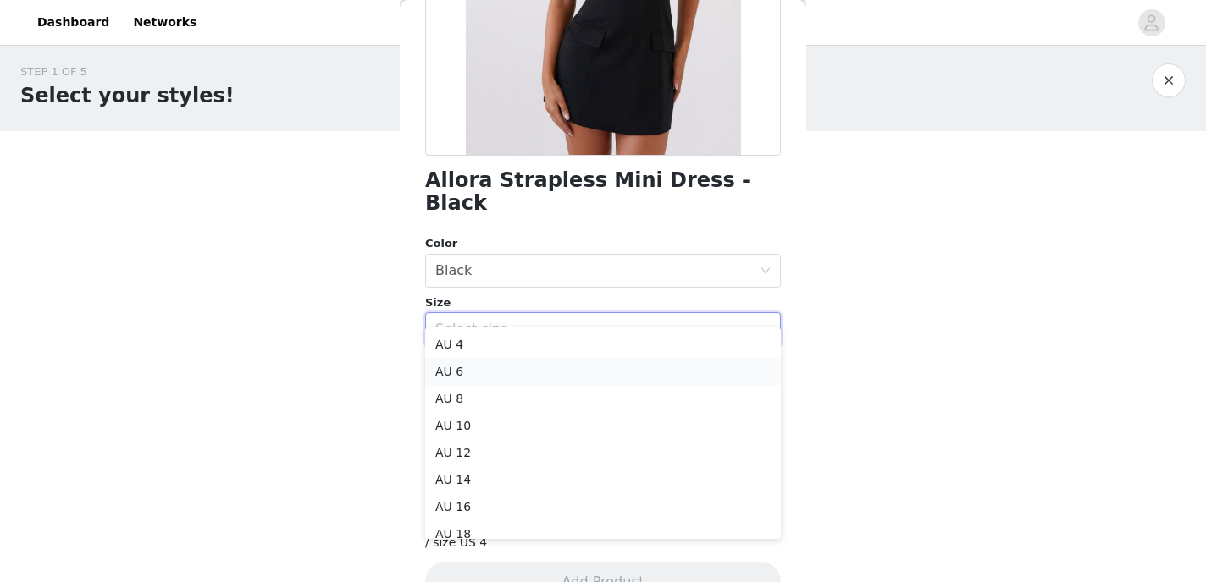
click at [553, 378] on li "AU 6" at bounding box center [603, 371] width 356 height 27
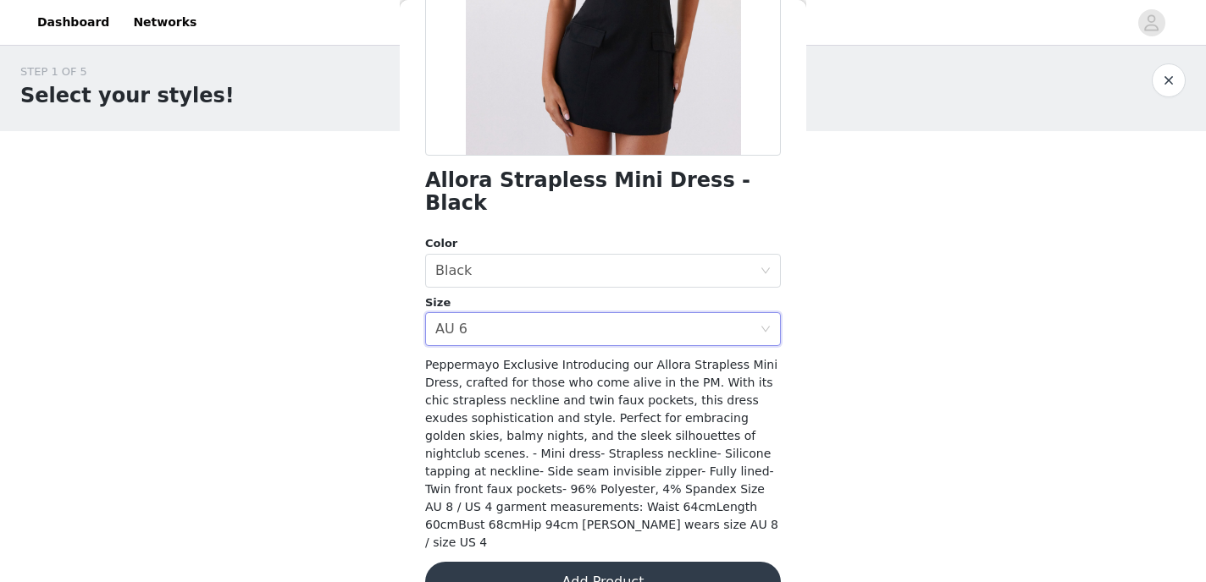
click at [531, 562] on button "Add Product" at bounding box center [603, 582] width 356 height 41
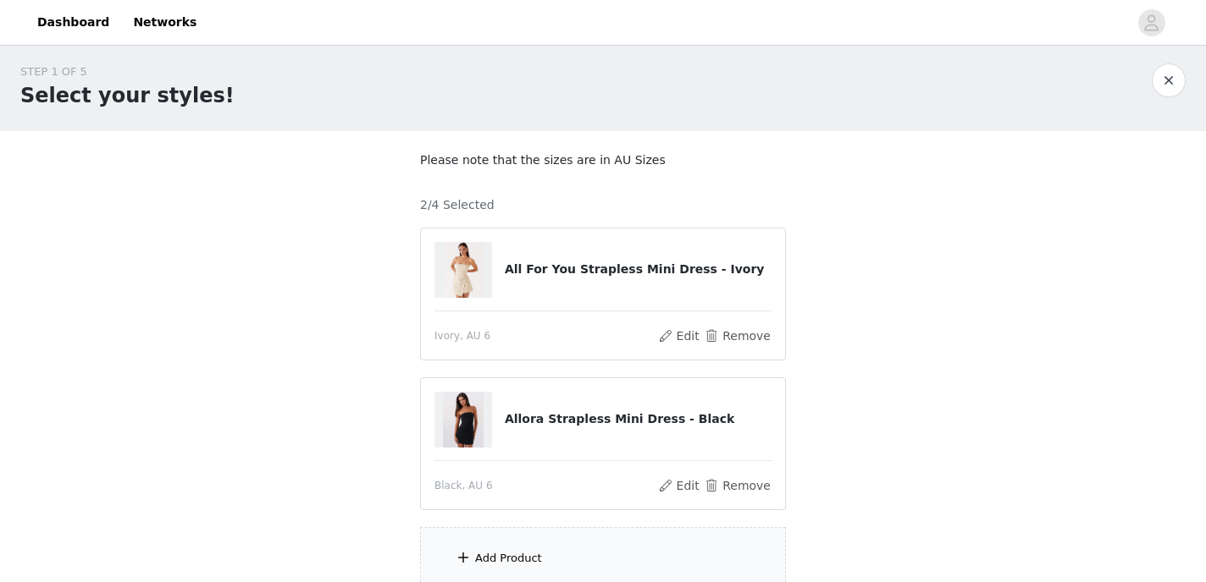
scroll to position [156, 0]
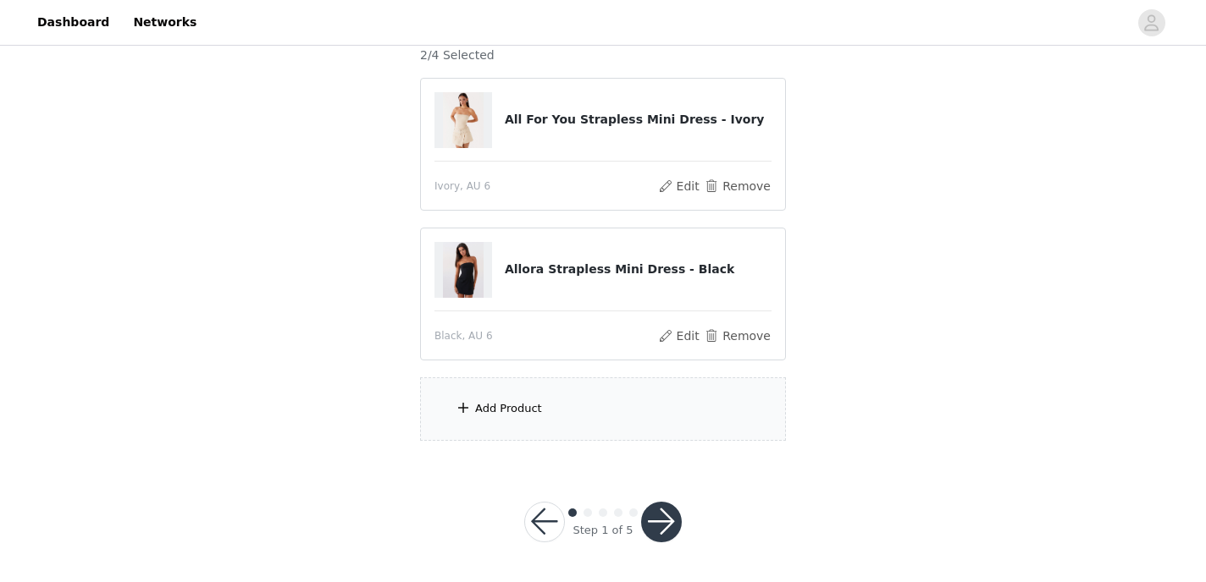
click at [494, 402] on div "Add Product" at bounding box center [508, 408] width 67 height 17
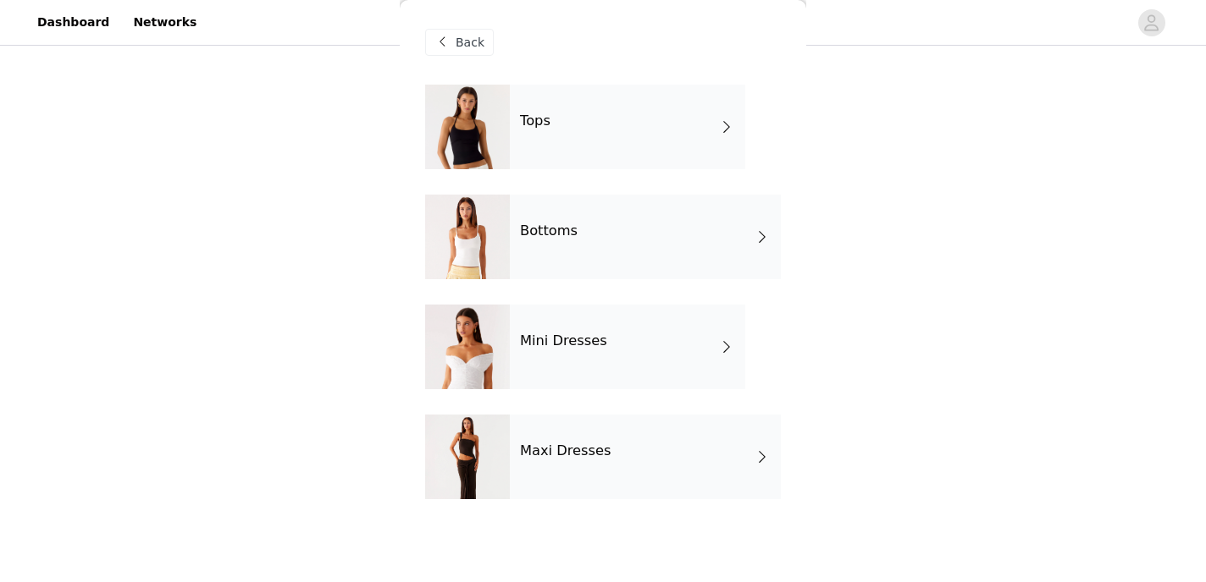
click at [534, 353] on div "Mini Dresses" at bounding box center [627, 347] width 235 height 85
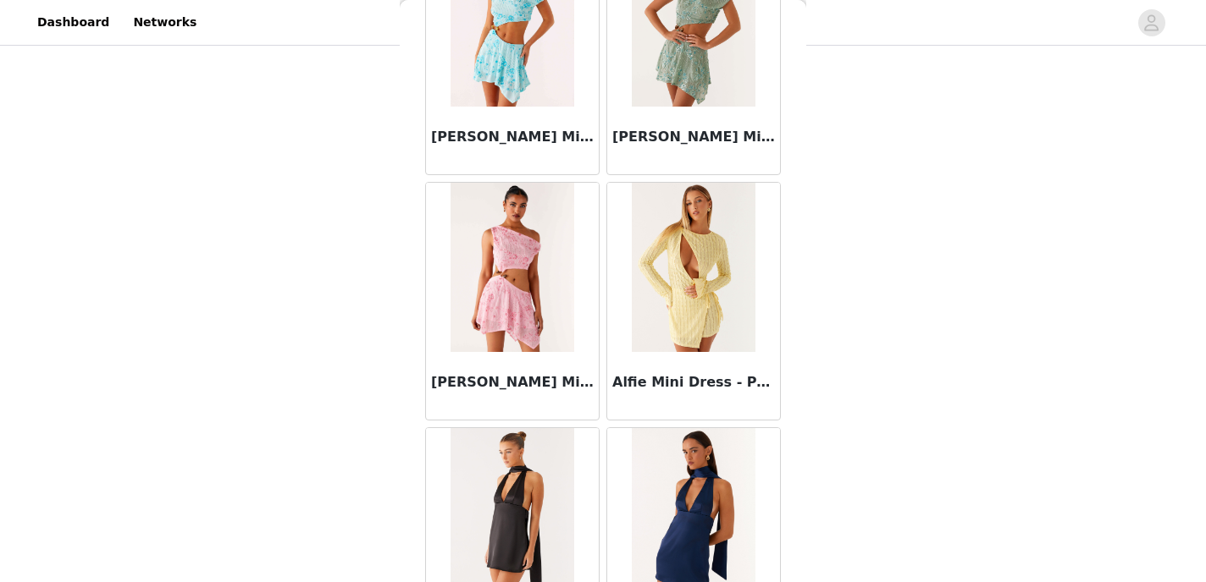
scroll to position [2008, 0]
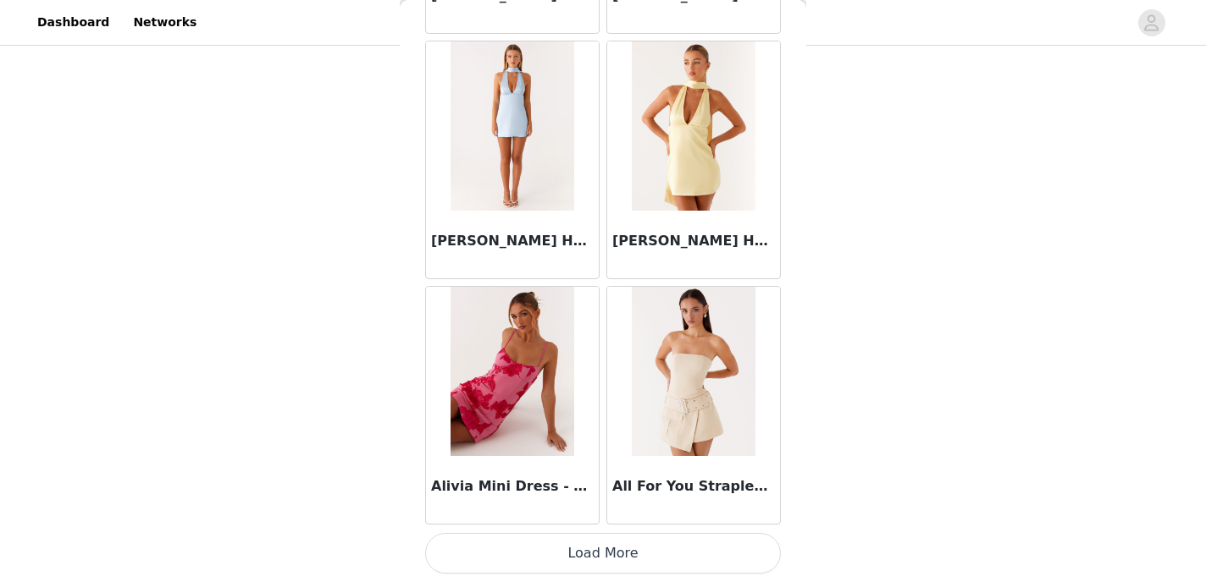
click at [520, 558] on button "Load More" at bounding box center [603, 553] width 356 height 41
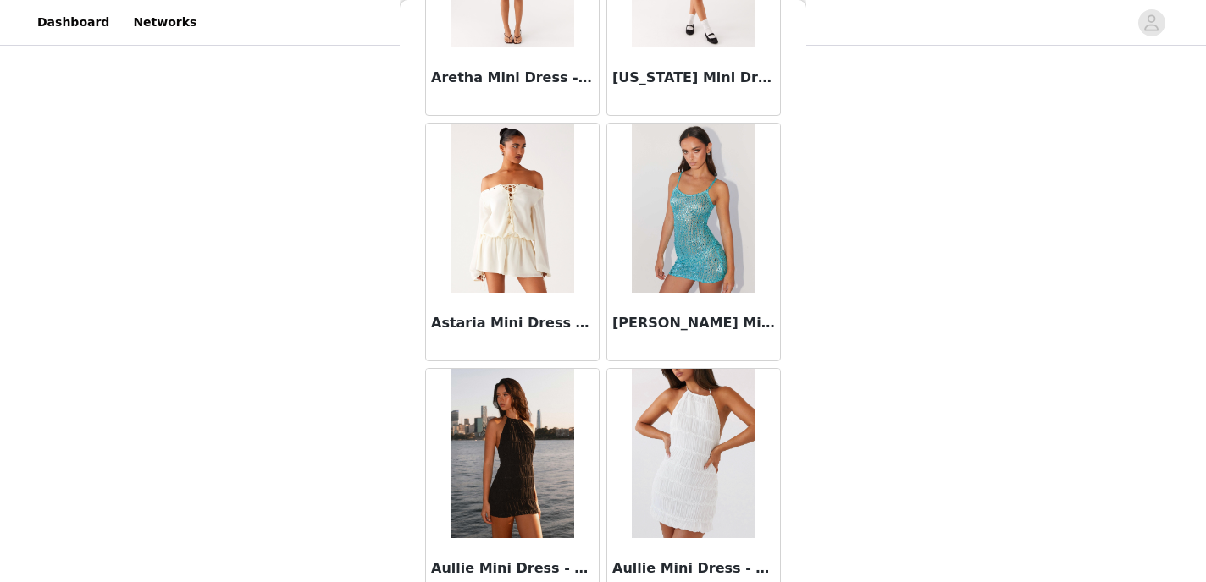
scroll to position [4464, 0]
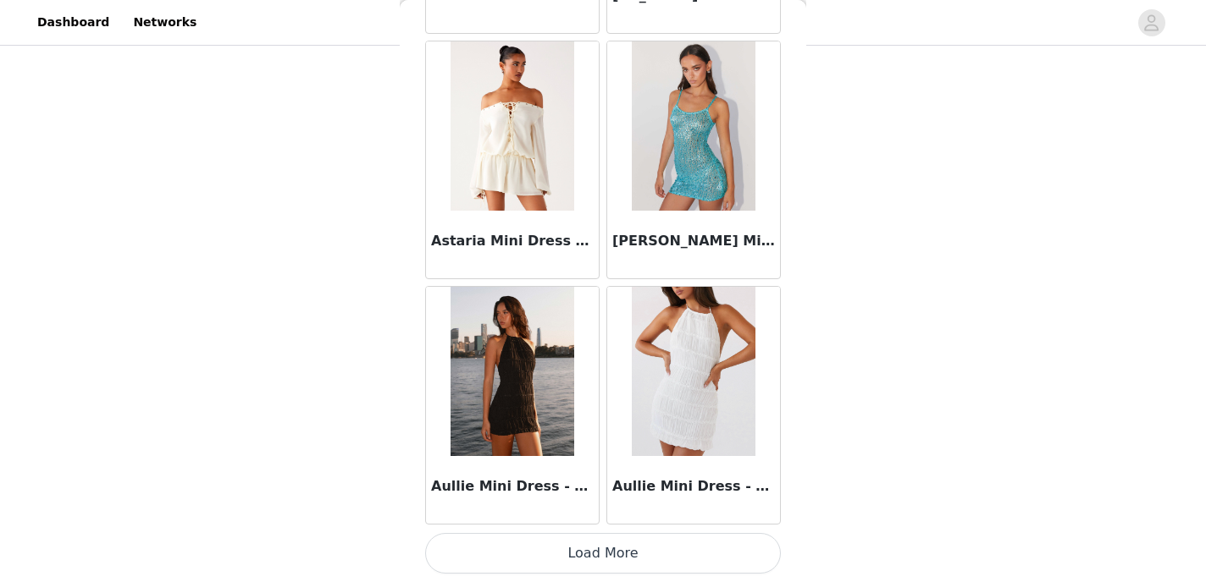
click at [519, 550] on button "Load More" at bounding box center [603, 553] width 356 height 41
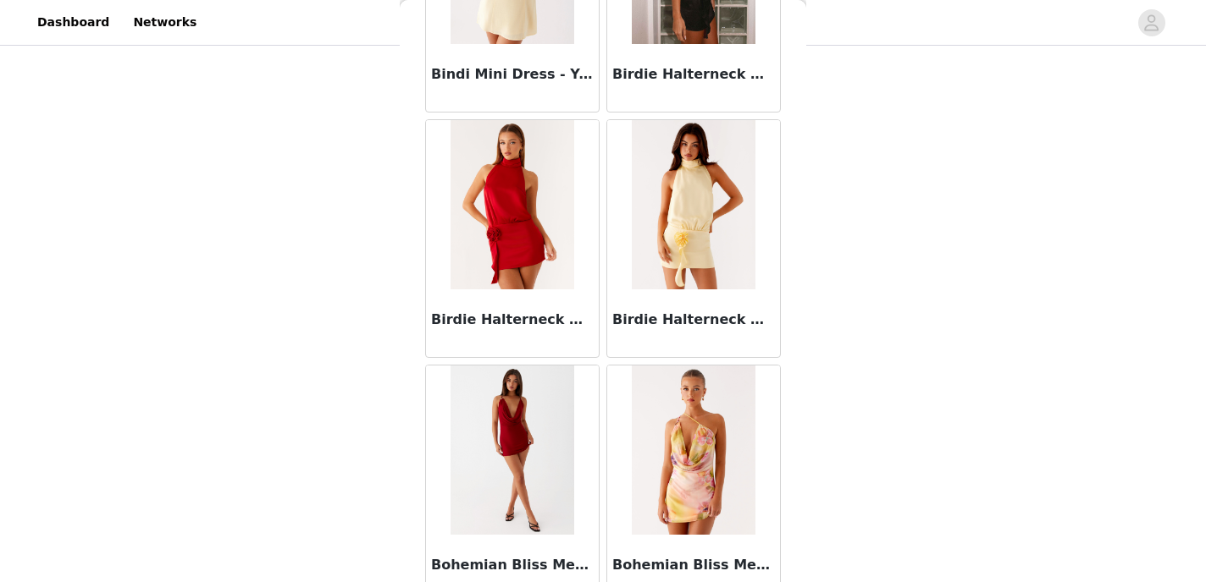
scroll to position [6919, 0]
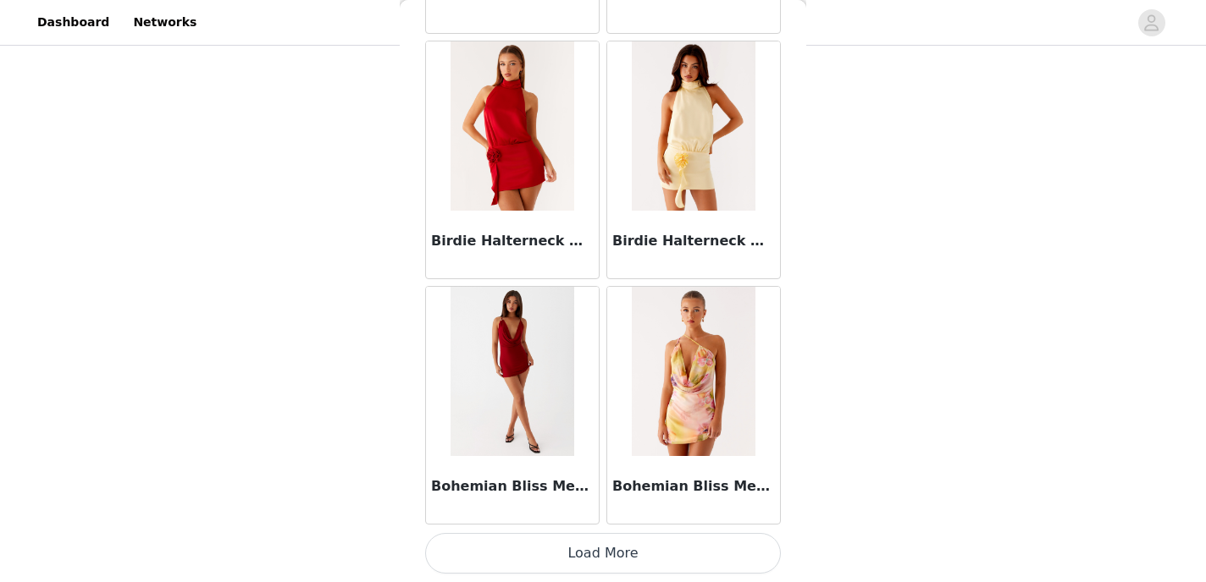
click at [512, 548] on button "Load More" at bounding box center [603, 553] width 356 height 41
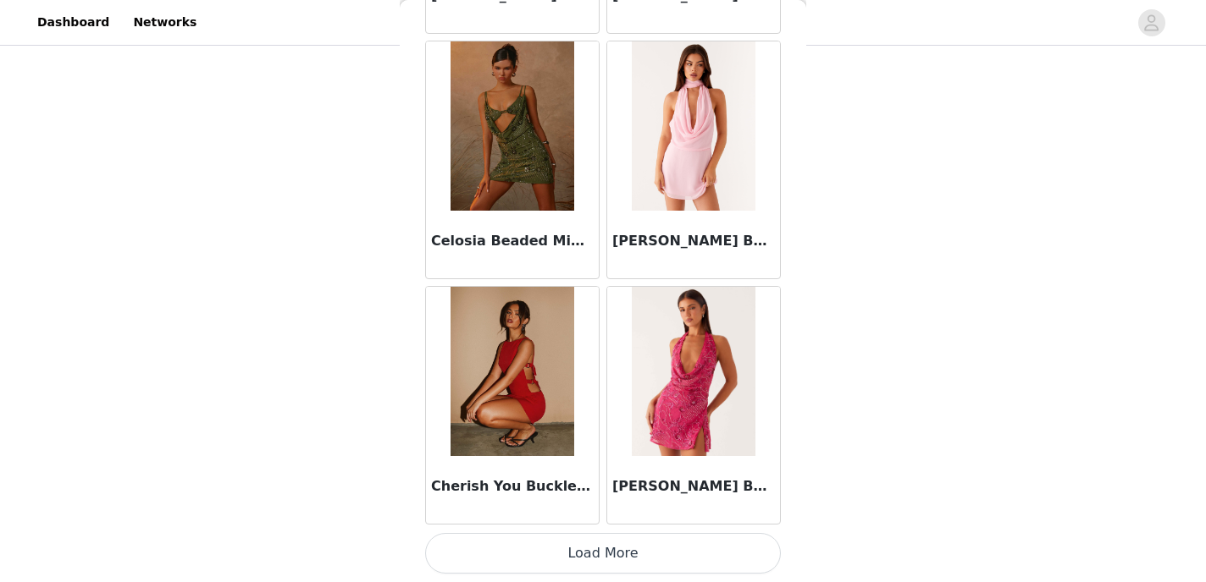
scroll to position [156, 0]
click at [551, 553] on button "Load More" at bounding box center [603, 553] width 356 height 41
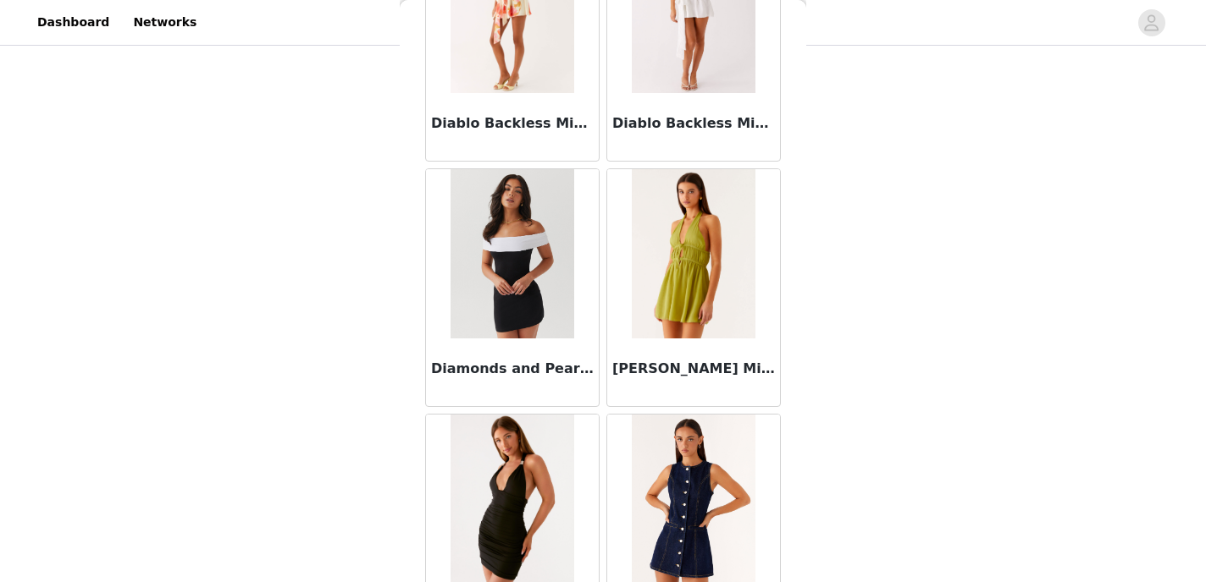
scroll to position [11829, 0]
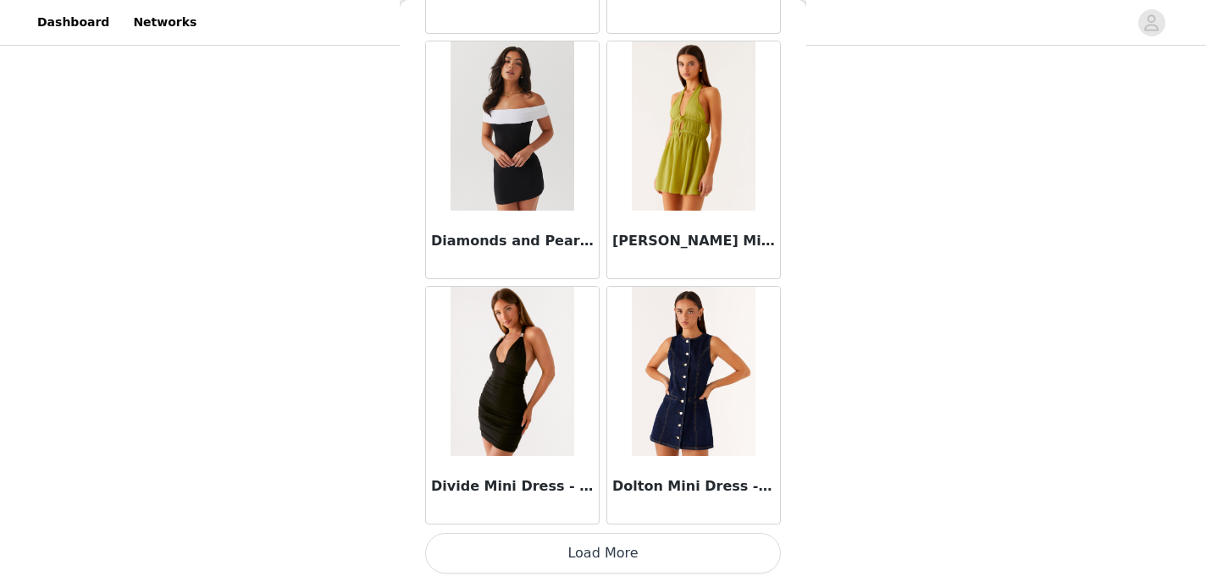
click at [529, 567] on button "Load More" at bounding box center [603, 553] width 356 height 41
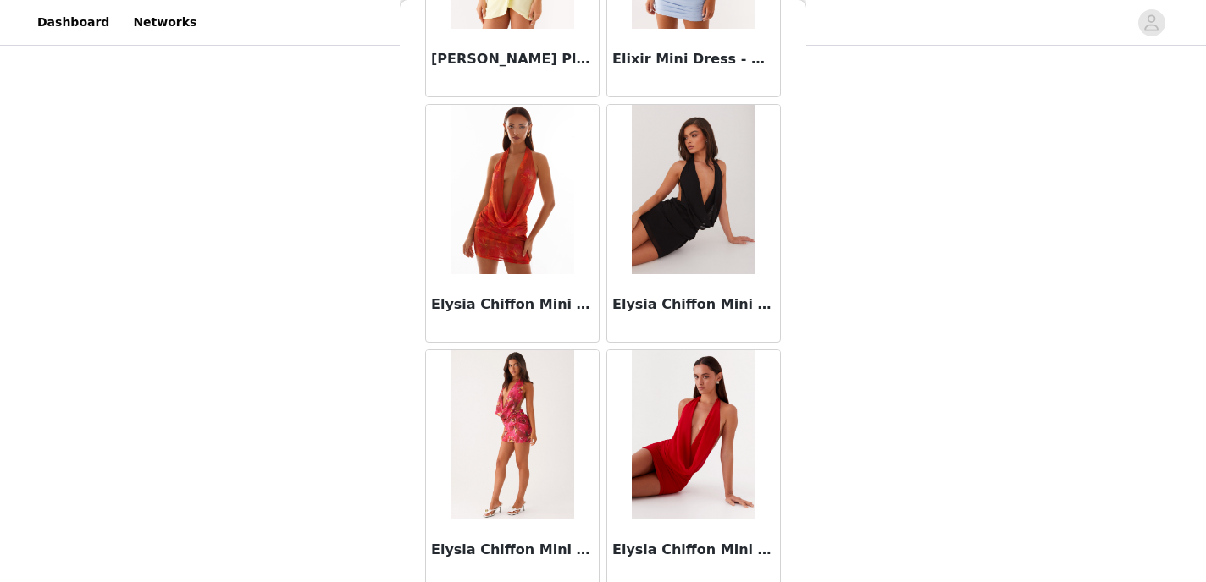
scroll to position [14285, 0]
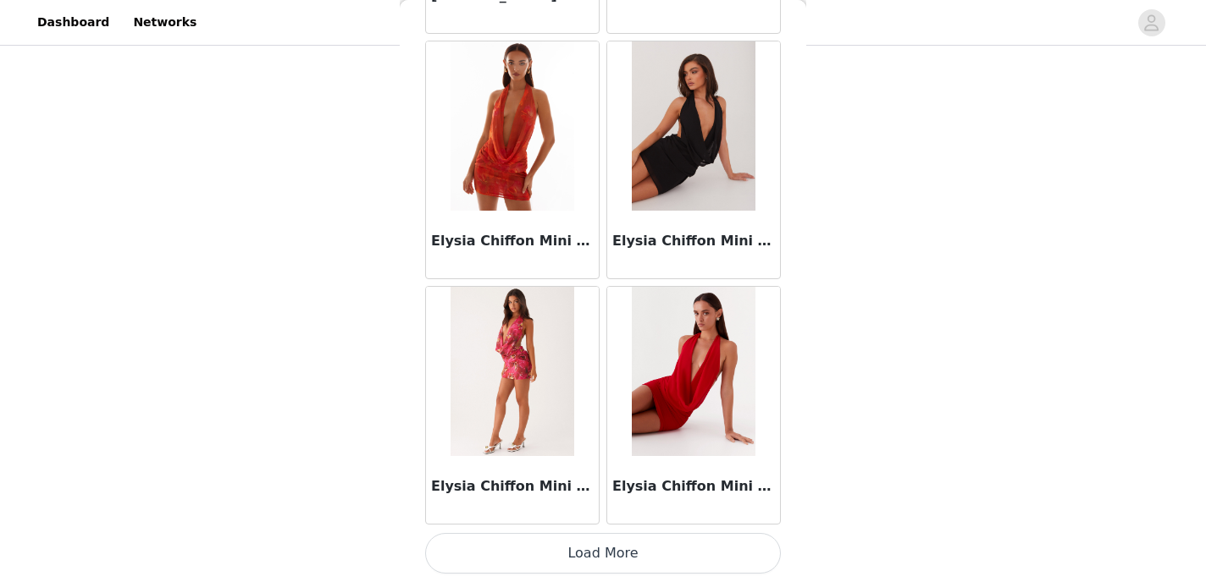
click at [534, 551] on button "Load More" at bounding box center [603, 553] width 356 height 41
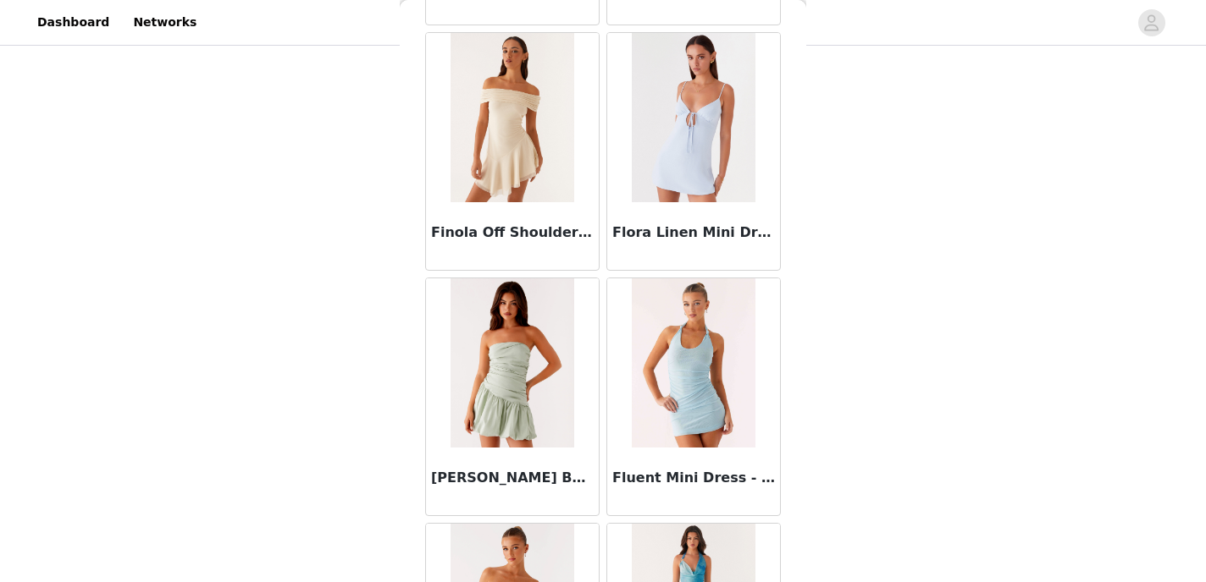
scroll to position [16740, 0]
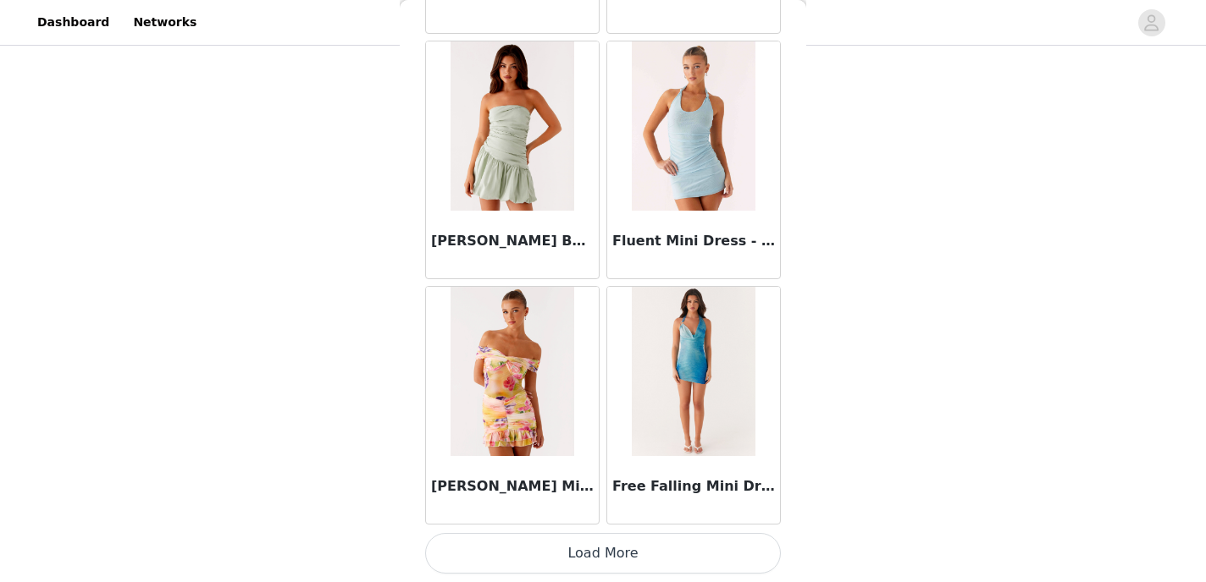
click at [614, 544] on button "Load More" at bounding box center [603, 553] width 356 height 41
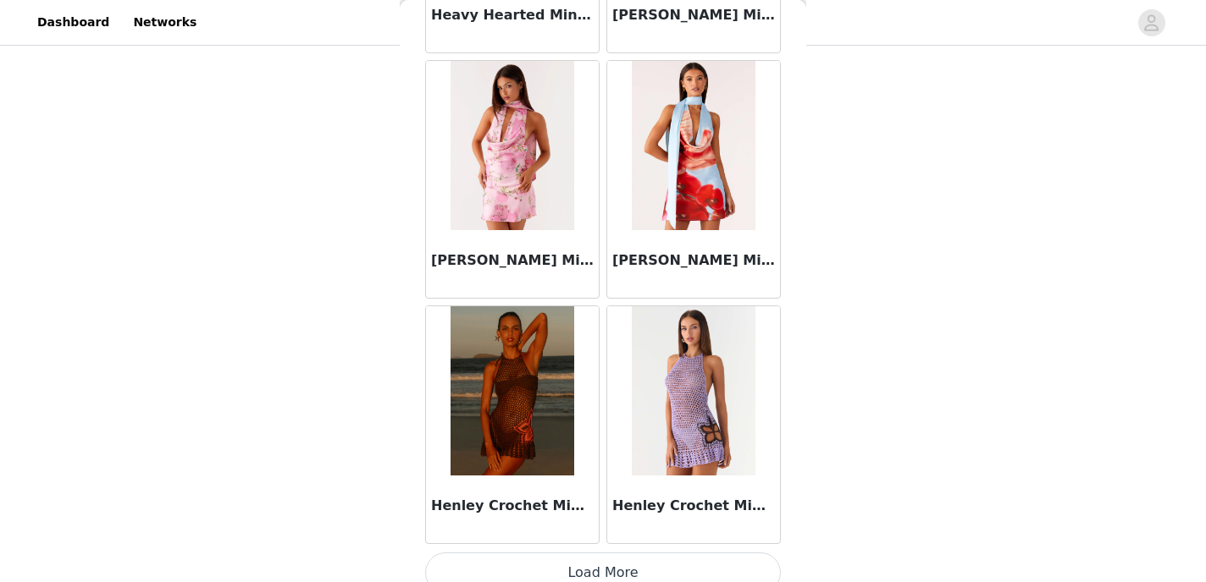
scroll to position [19195, 0]
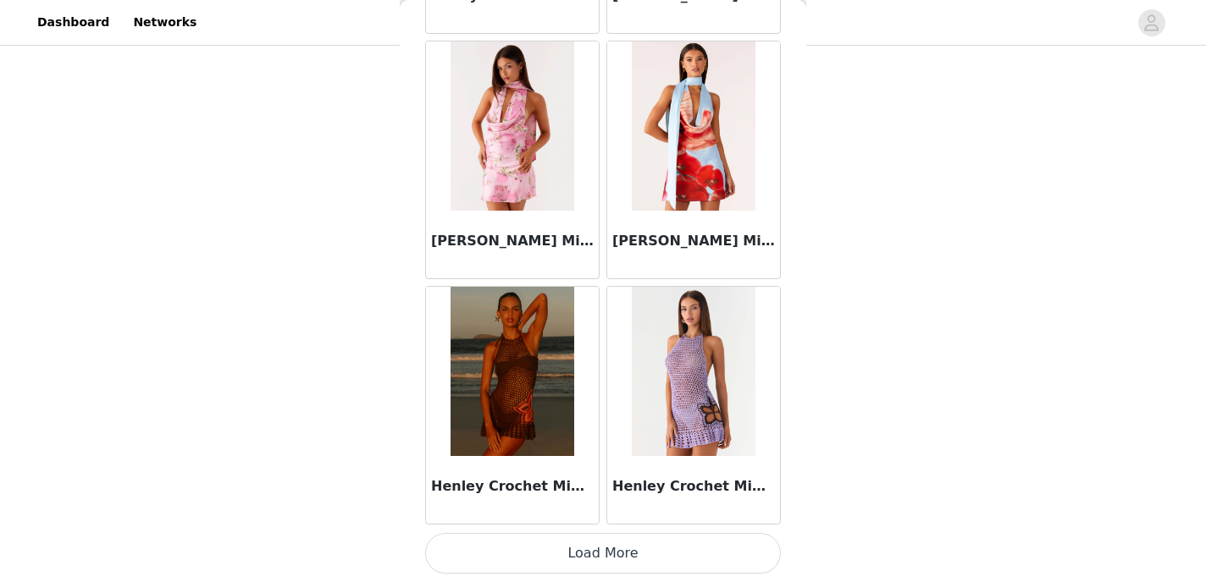
click at [621, 558] on button "Load More" at bounding box center [603, 553] width 356 height 41
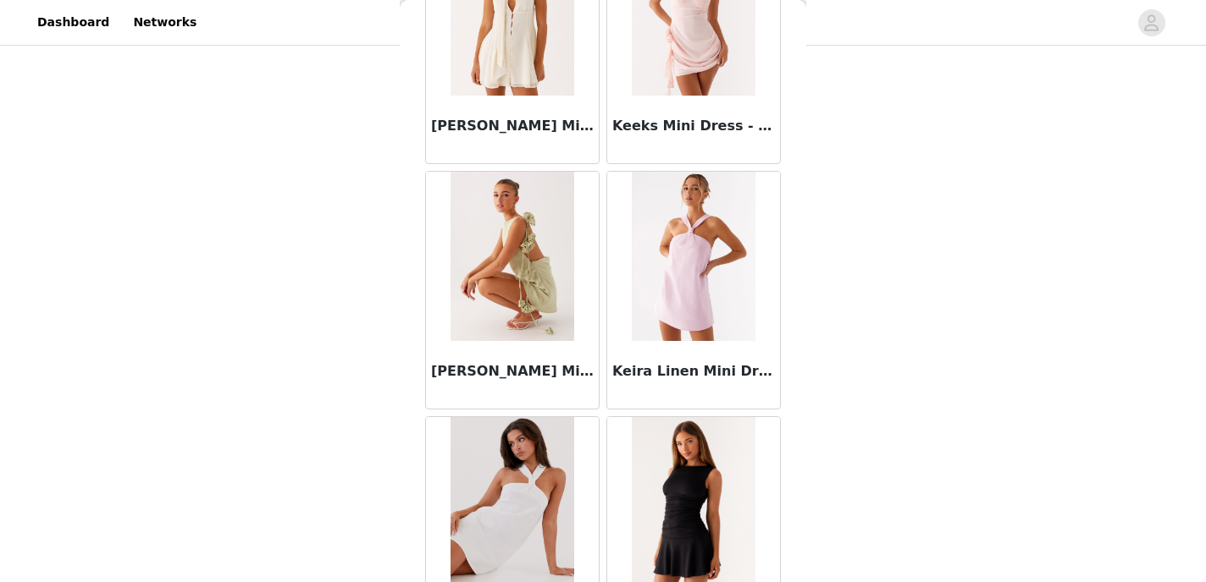
scroll to position [21650, 0]
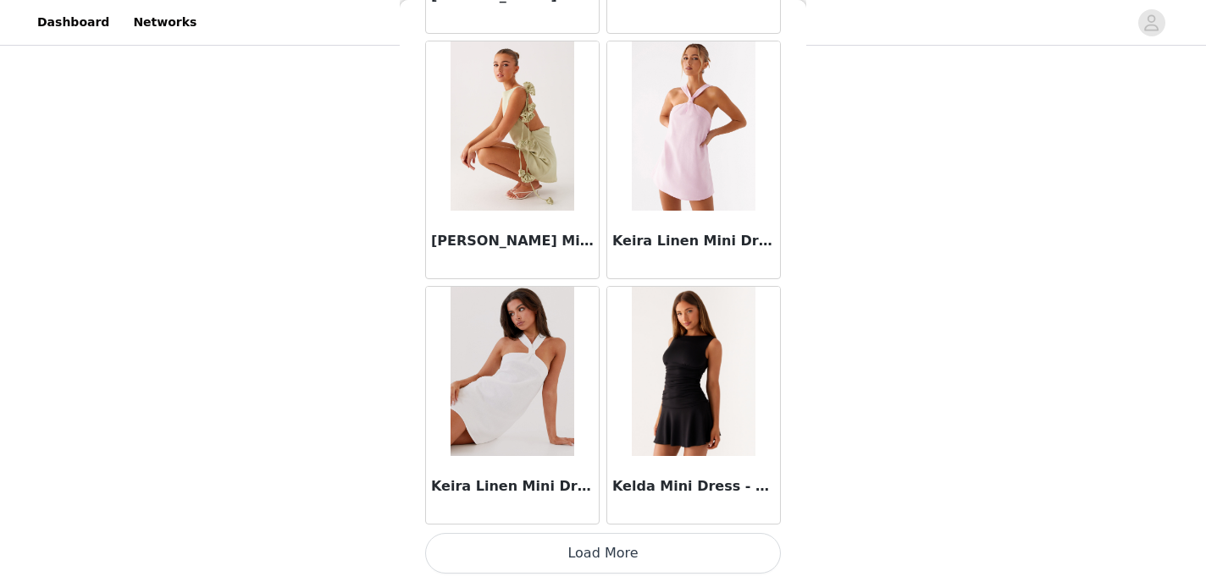
click at [536, 555] on button "Load More" at bounding box center [603, 553] width 356 height 41
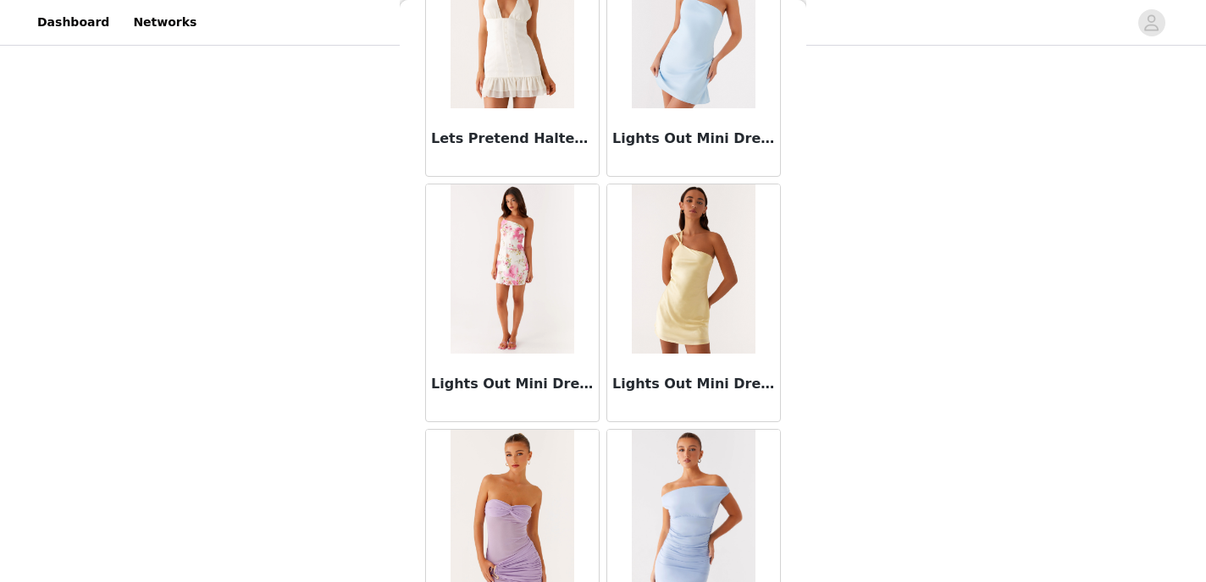
scroll to position [24106, 0]
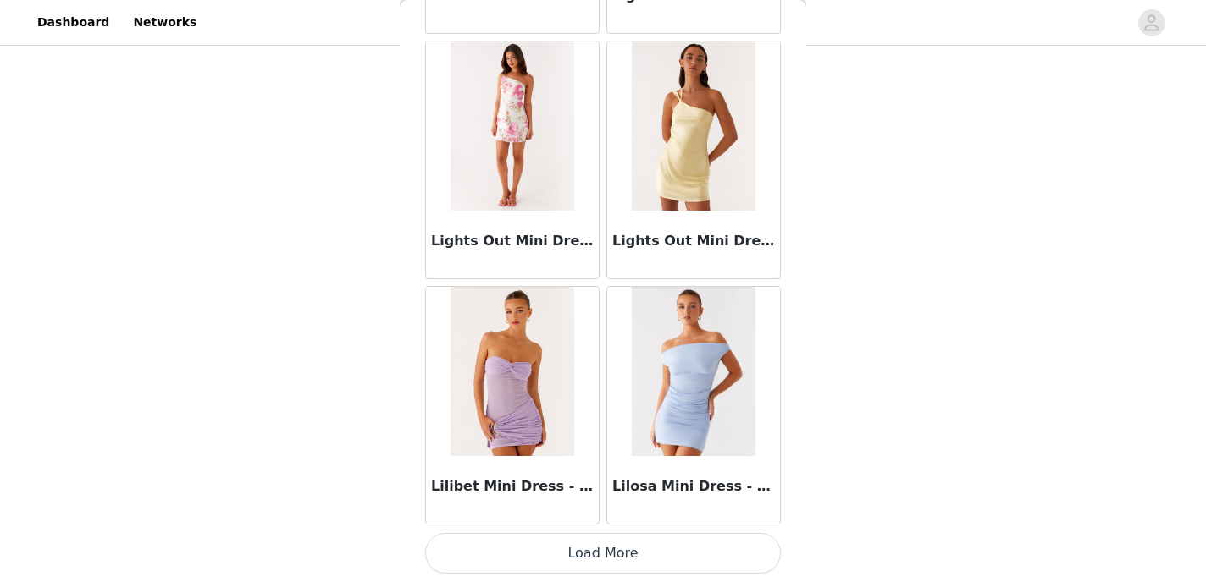
click at [598, 562] on button "Load More" at bounding box center [603, 553] width 356 height 41
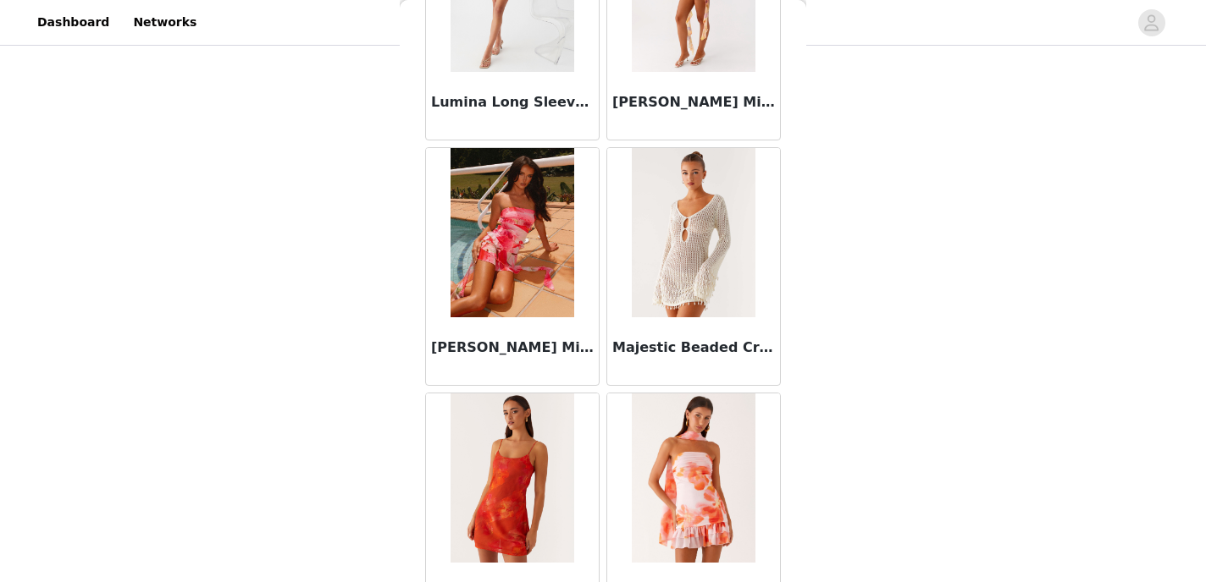
scroll to position [26561, 0]
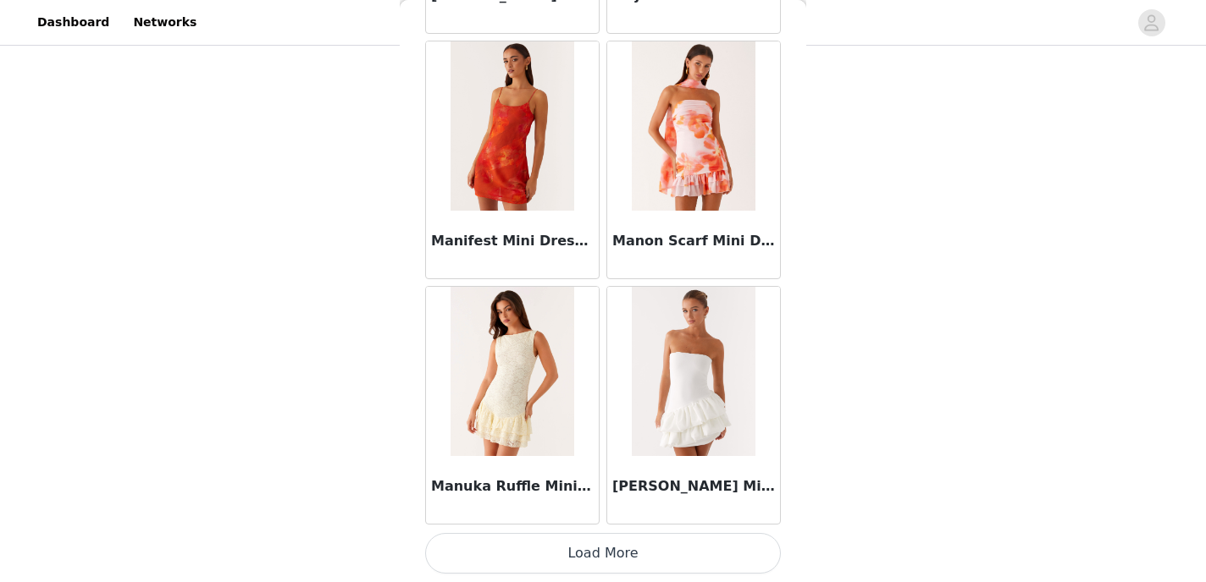
click at [599, 539] on button "Load More" at bounding box center [603, 553] width 356 height 41
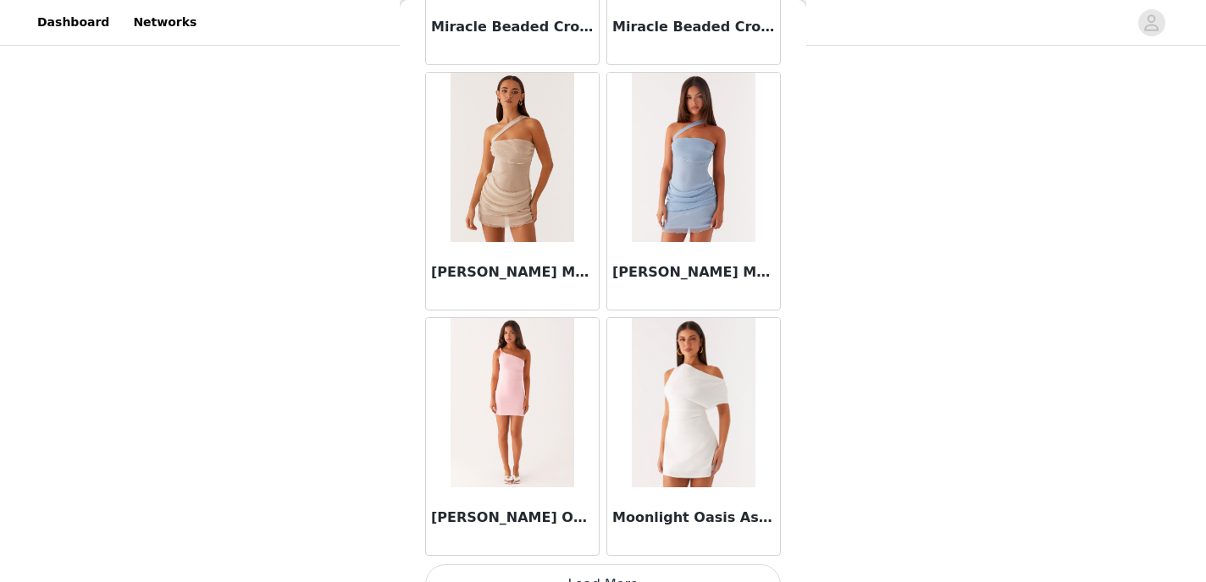
scroll to position [29016, 0]
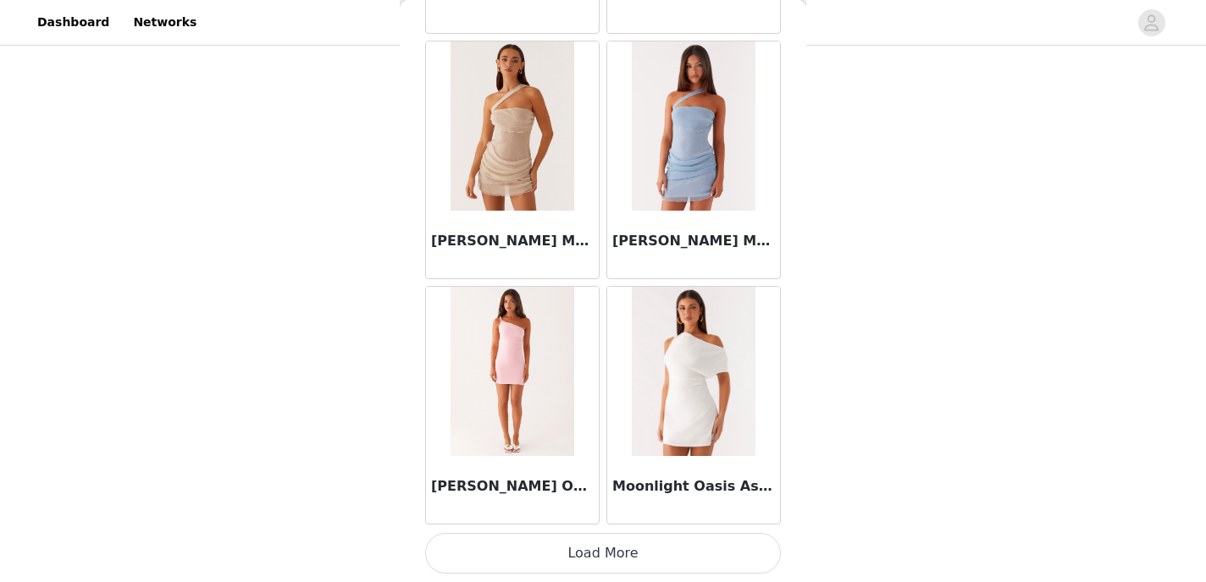
click at [598, 559] on button "Load More" at bounding box center [603, 553] width 356 height 41
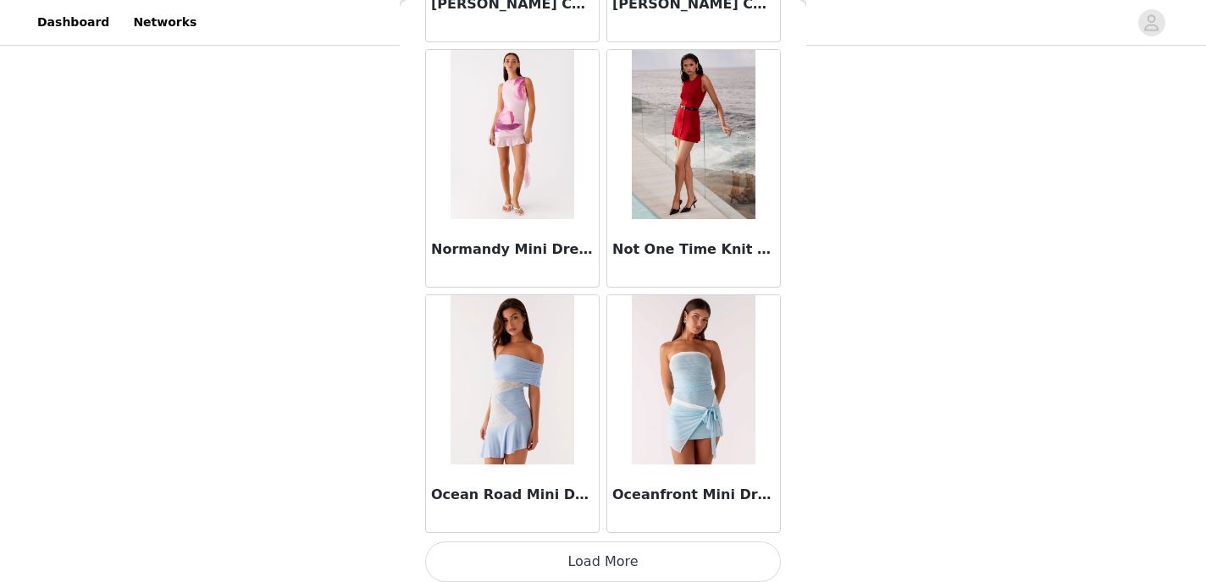
scroll to position [31471, 0]
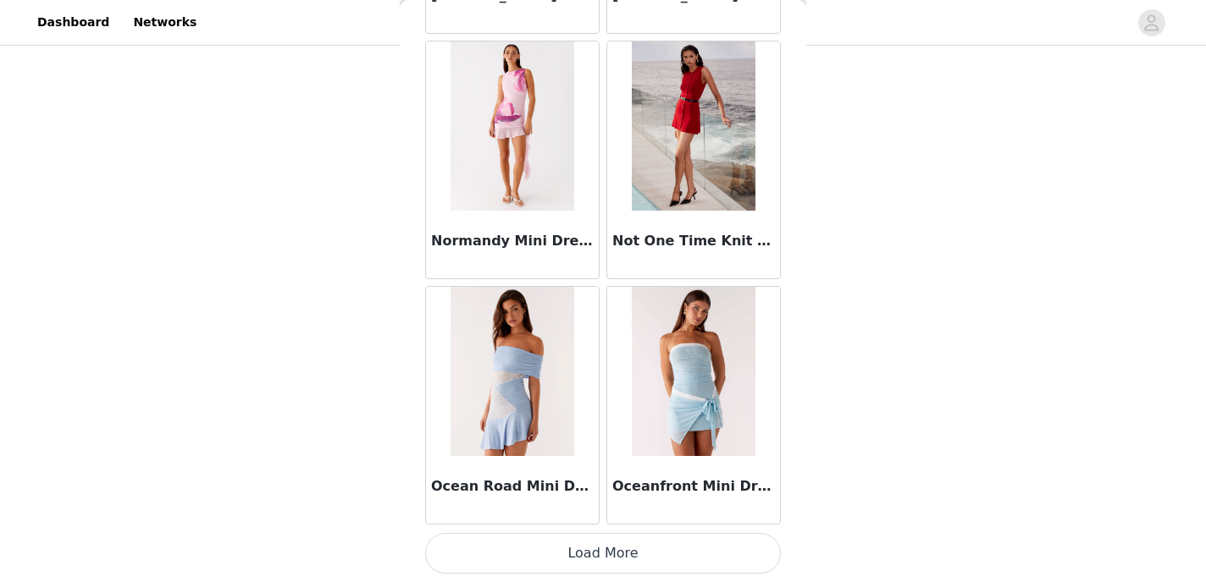
click at [498, 545] on button "Load More" at bounding box center [603, 553] width 356 height 41
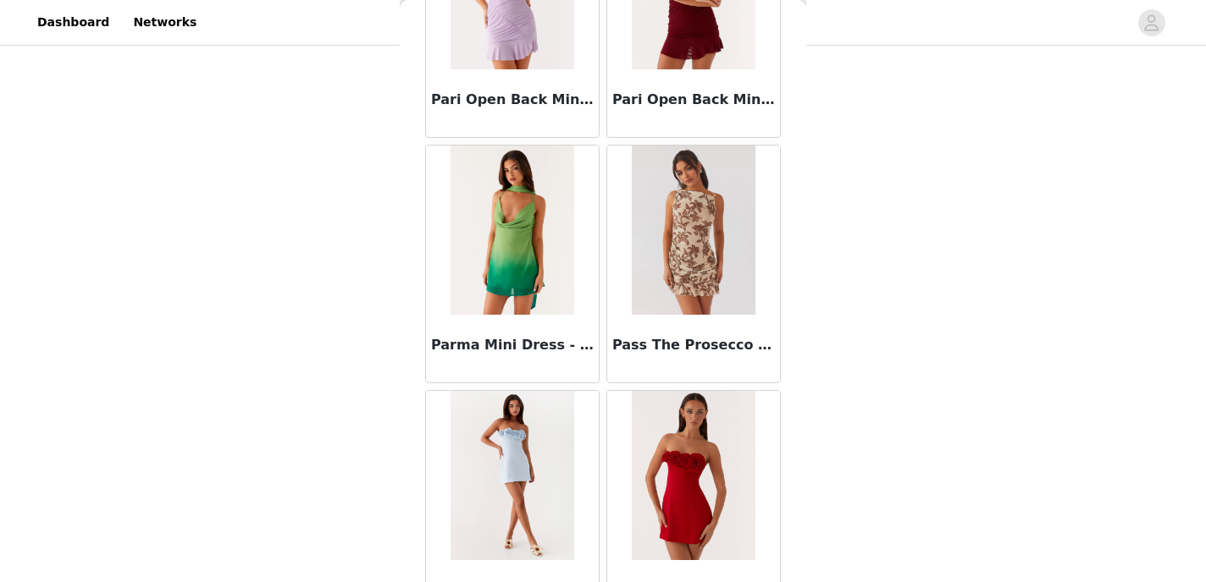
scroll to position [33927, 0]
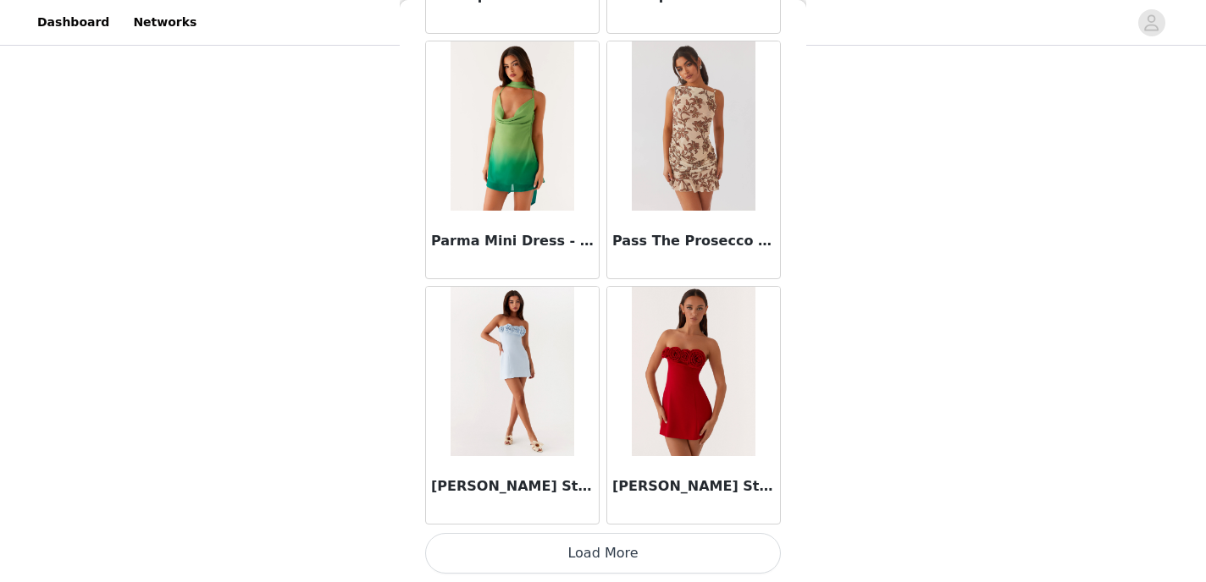
click at [676, 555] on button "Load More" at bounding box center [603, 553] width 356 height 41
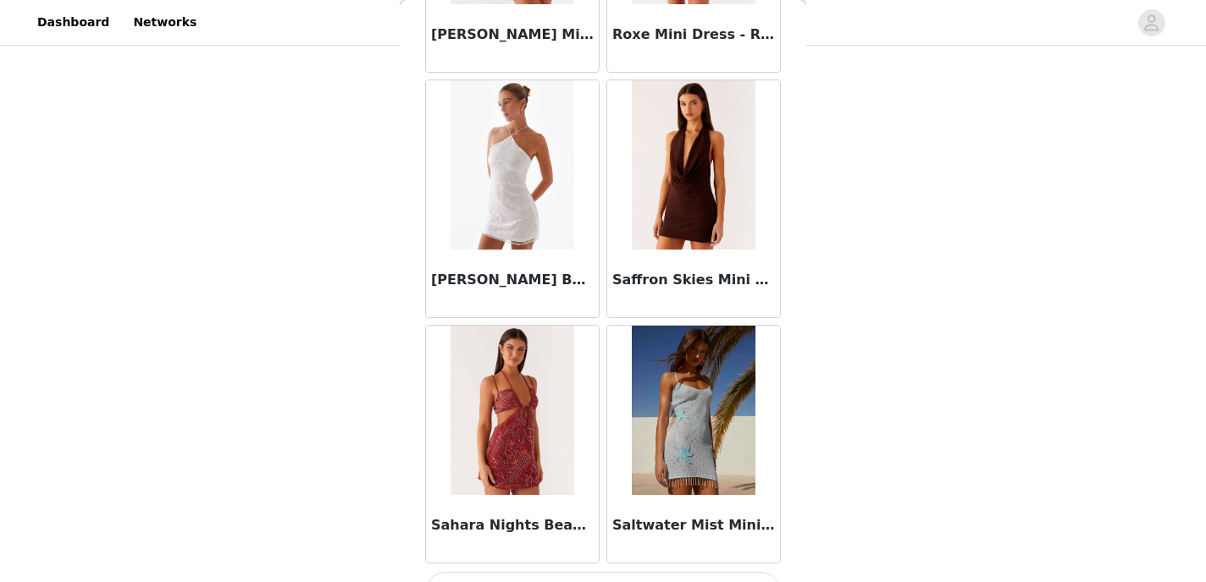
scroll to position [36382, 0]
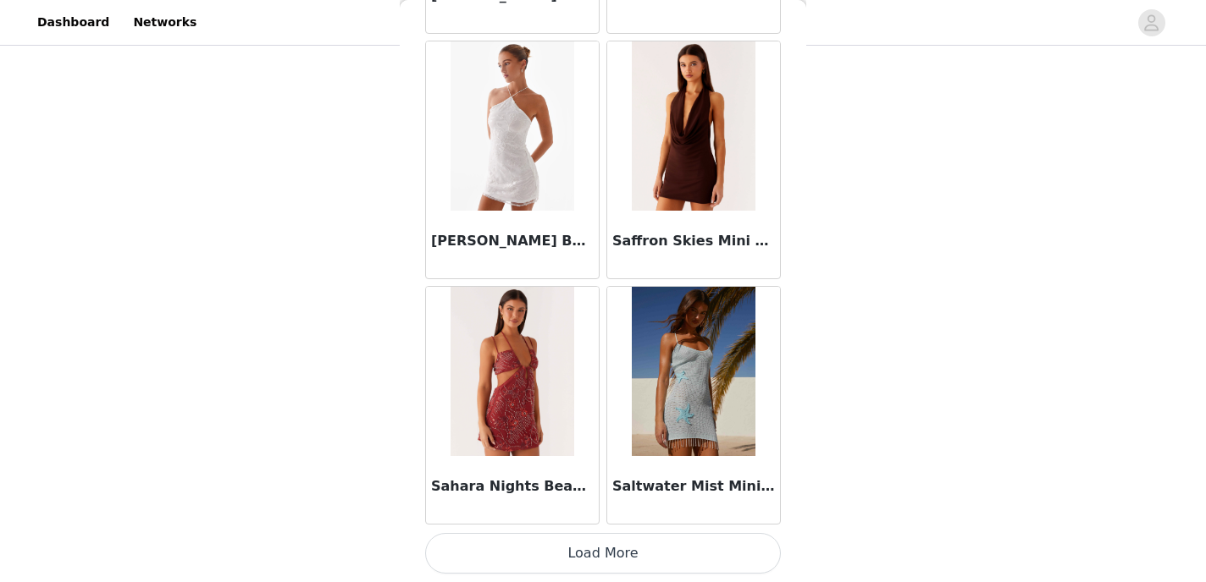
click at [652, 555] on button "Load More" at bounding box center [603, 553] width 356 height 41
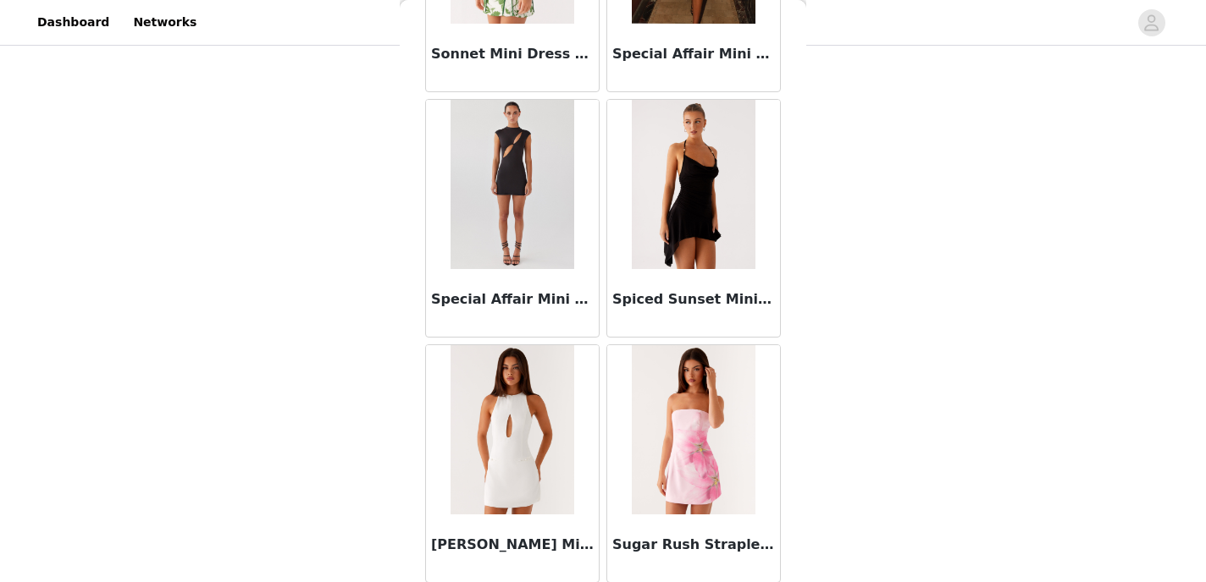
scroll to position [38784, 0]
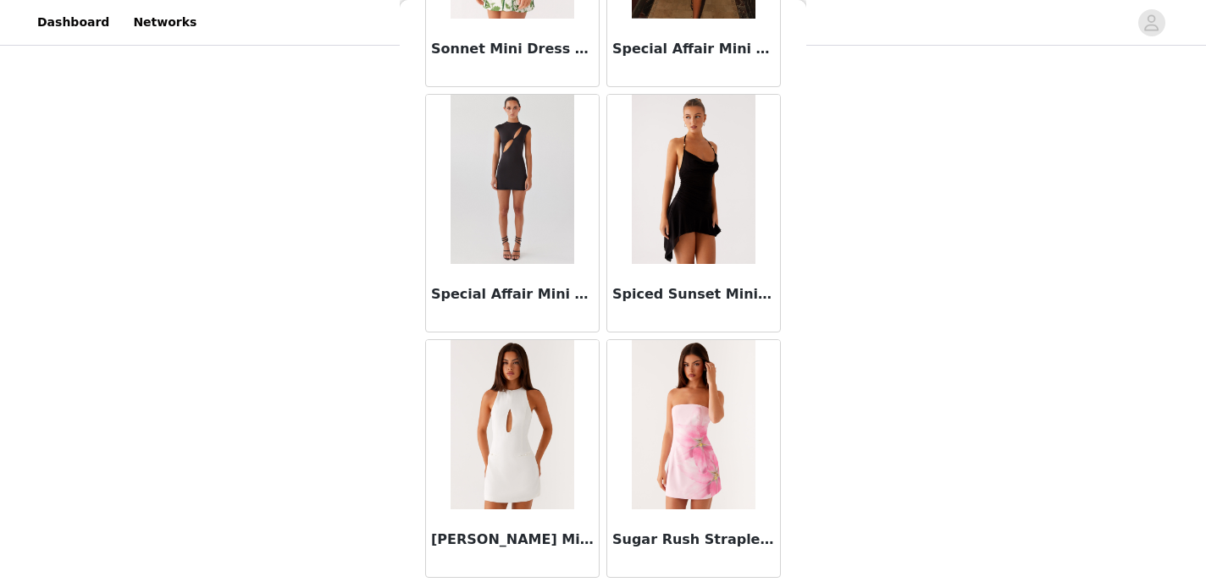
click at [695, 216] on img at bounding box center [693, 179] width 123 height 169
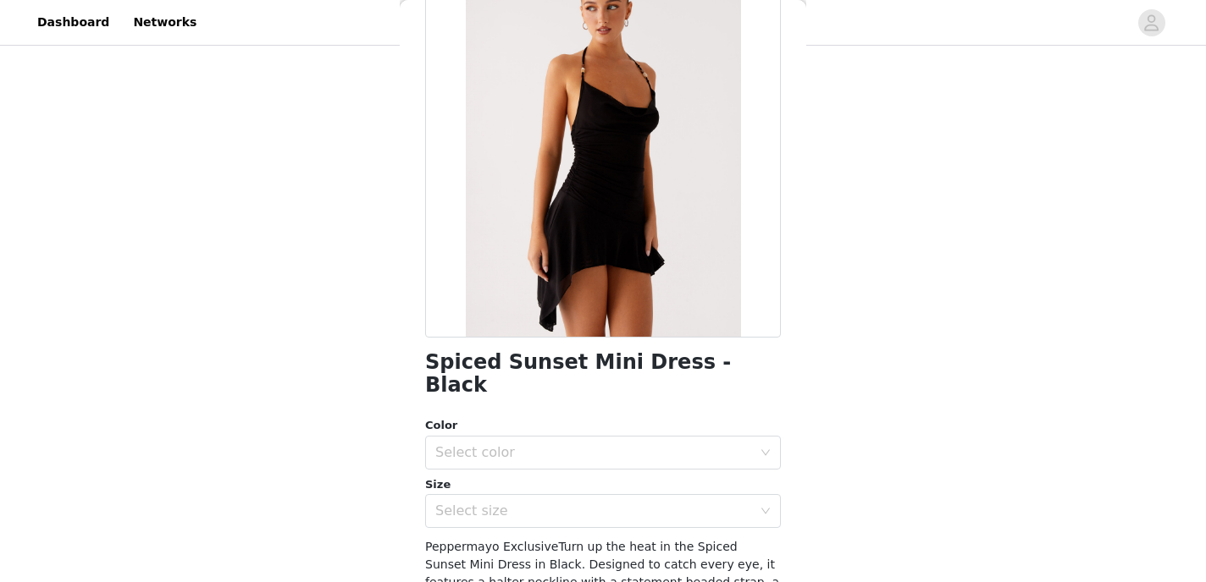
scroll to position [130, 0]
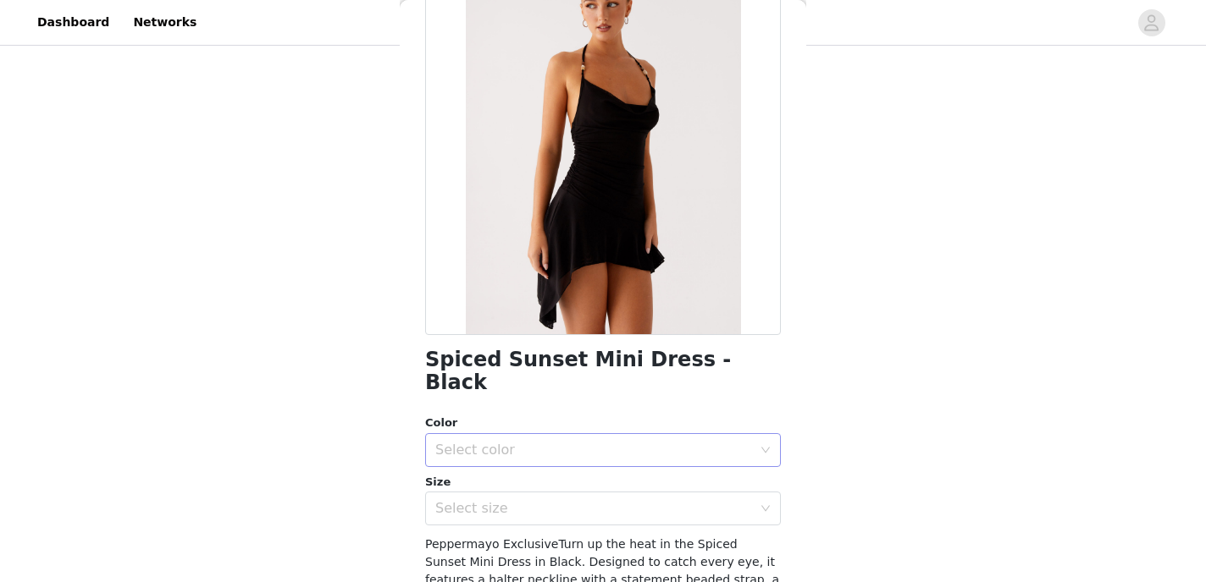
click at [608, 442] on div "Select color" at bounding box center [593, 450] width 317 height 17
click at [822, 348] on div "STEP 1 OF 5 Select your styles! Please note that the sizes are in AU Sizes 2/4 …" at bounding box center [603, 177] width 1206 height 568
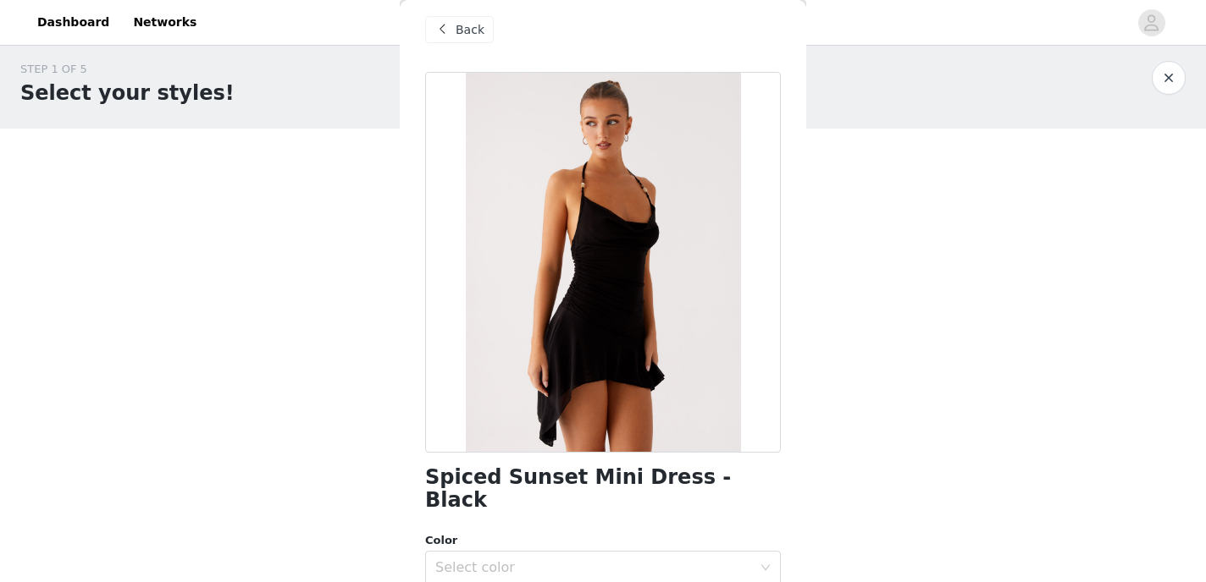
scroll to position [0, 0]
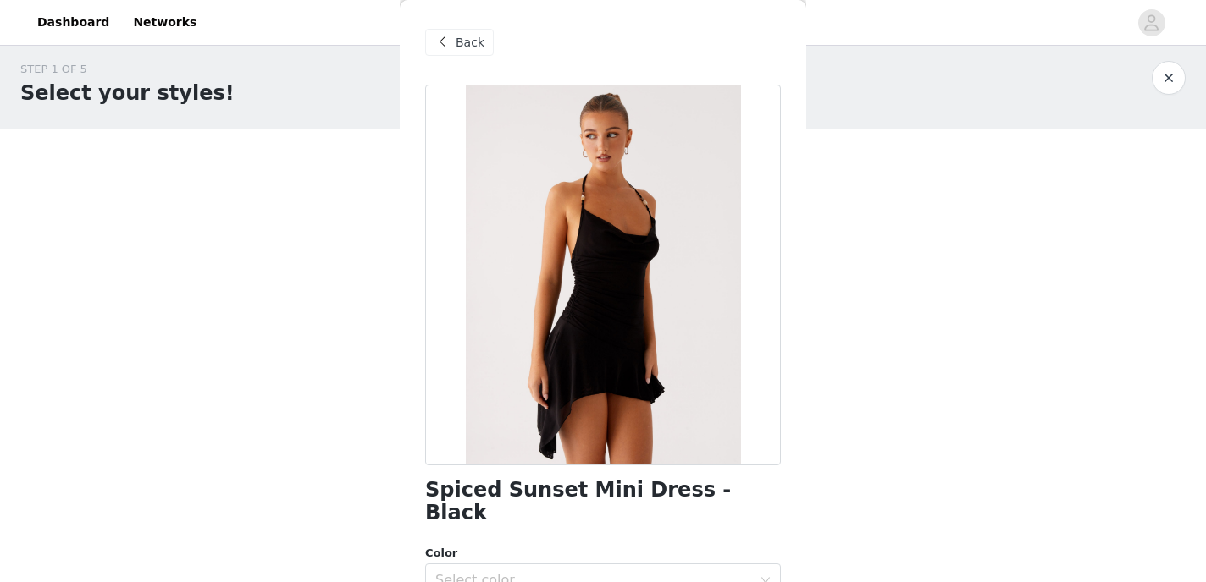
click at [446, 44] on span at bounding box center [442, 42] width 20 height 20
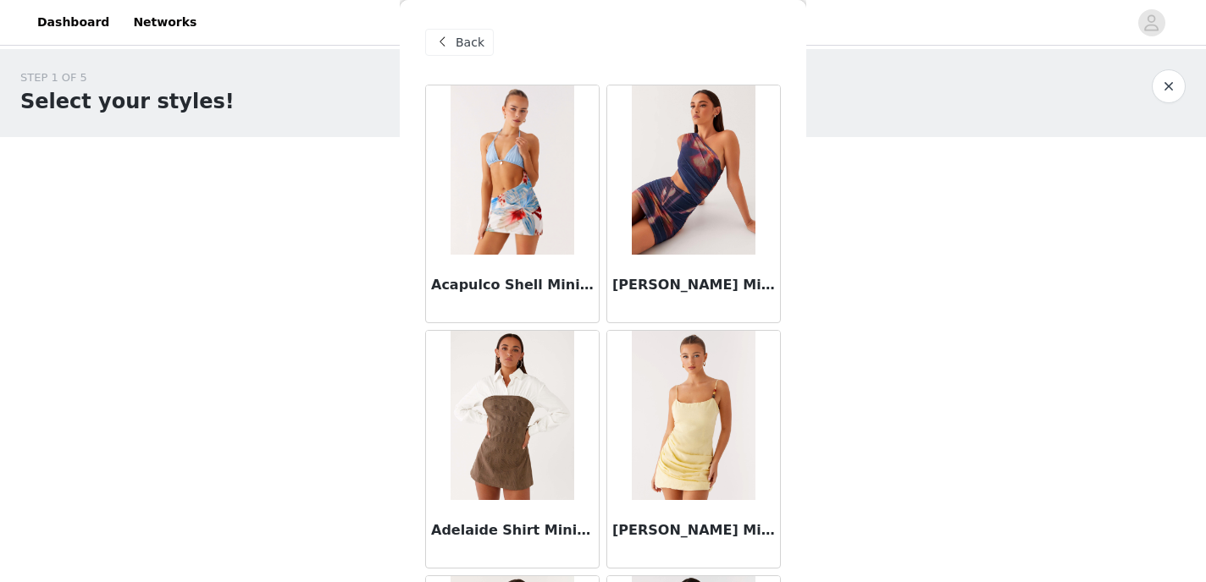
click at [472, 47] on span "Back" at bounding box center [469, 43] width 29 height 18
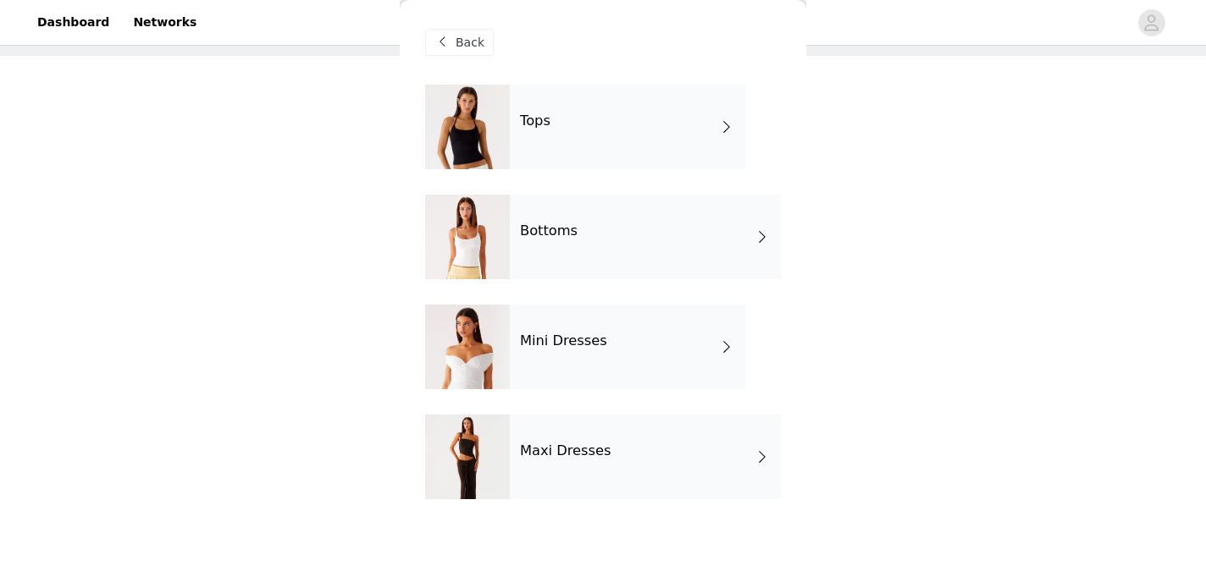
scroll to position [113, 0]
click at [508, 248] on div at bounding box center [467, 237] width 85 height 85
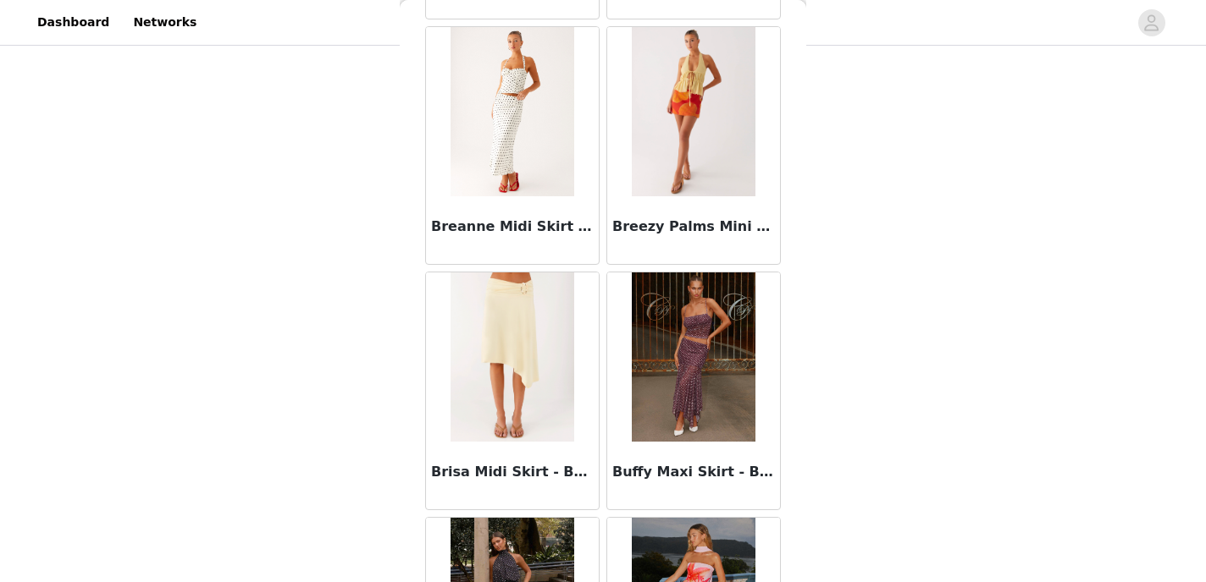
scroll to position [2008, 0]
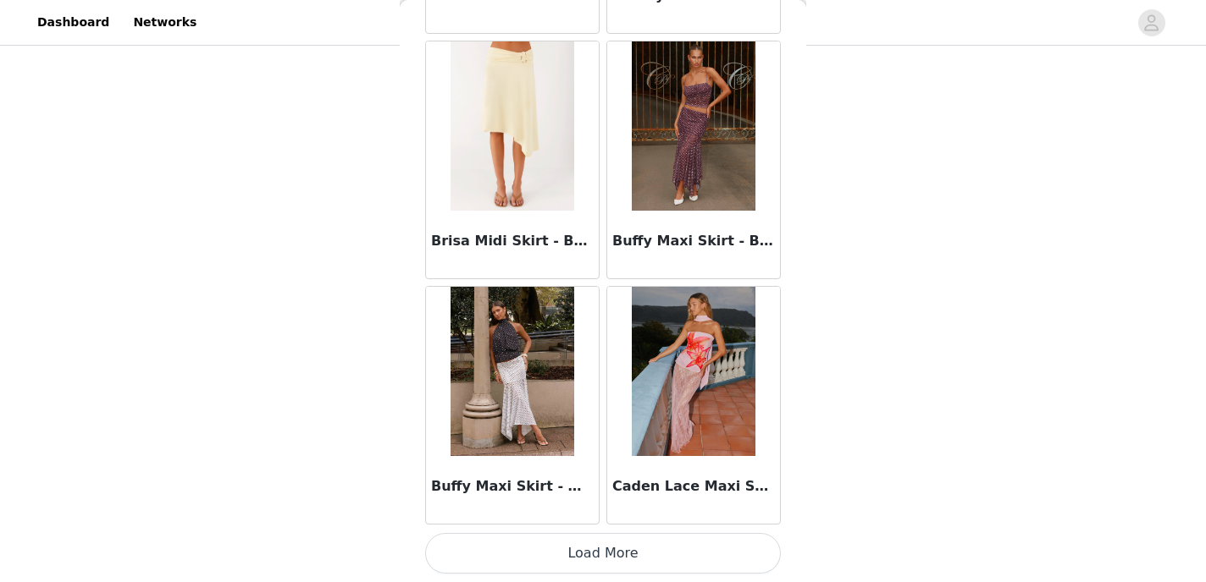
click at [508, 548] on button "Load More" at bounding box center [603, 553] width 356 height 41
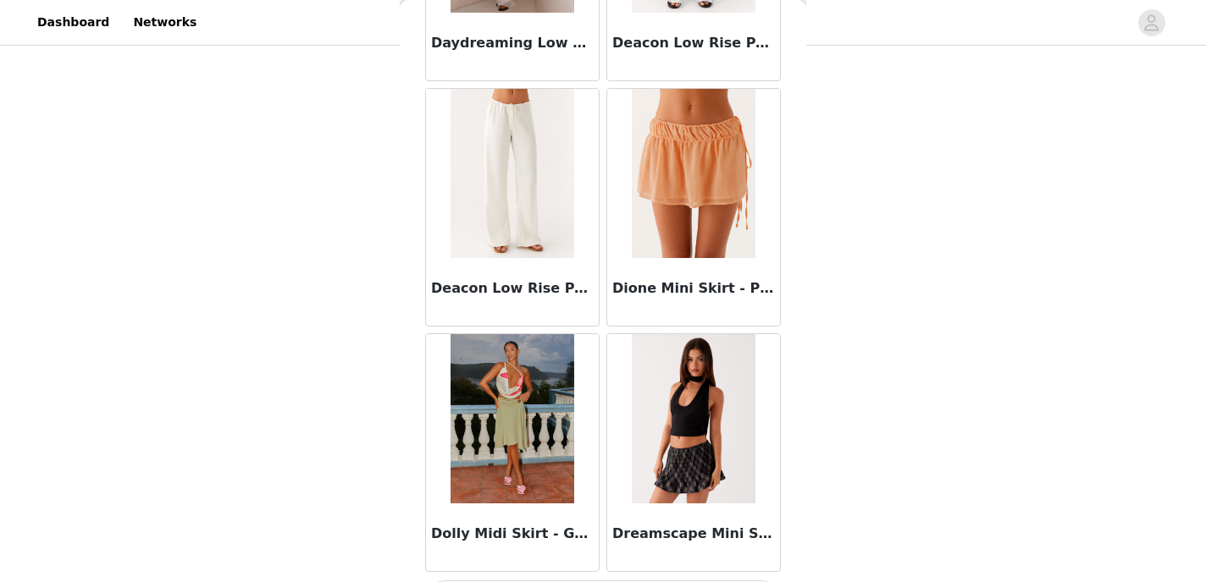
scroll to position [4464, 0]
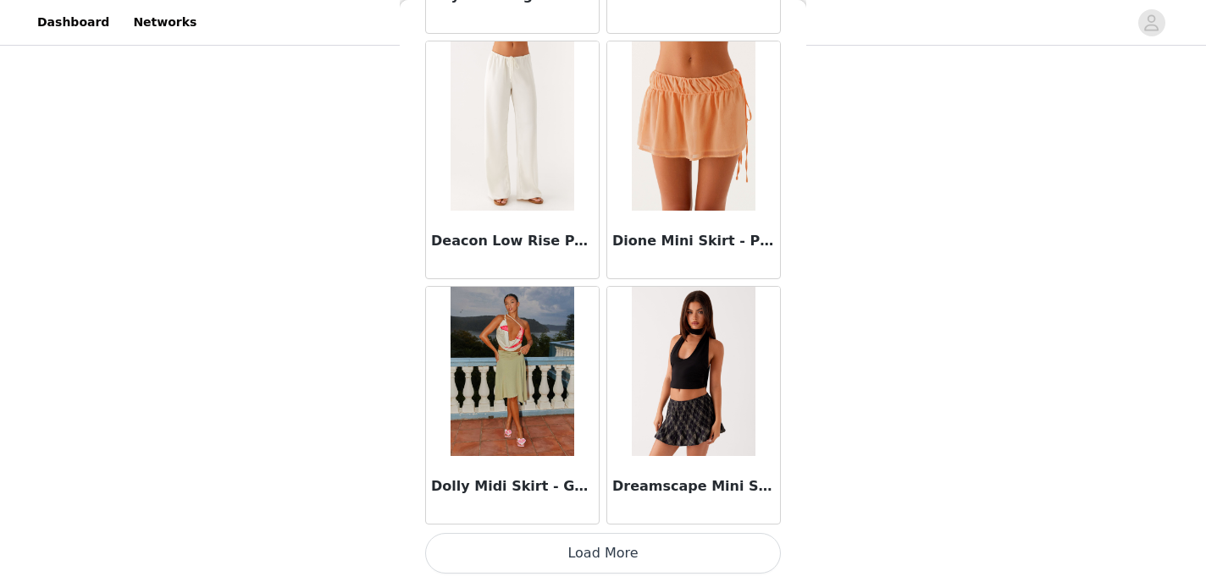
click at [537, 541] on button "Load More" at bounding box center [603, 553] width 356 height 41
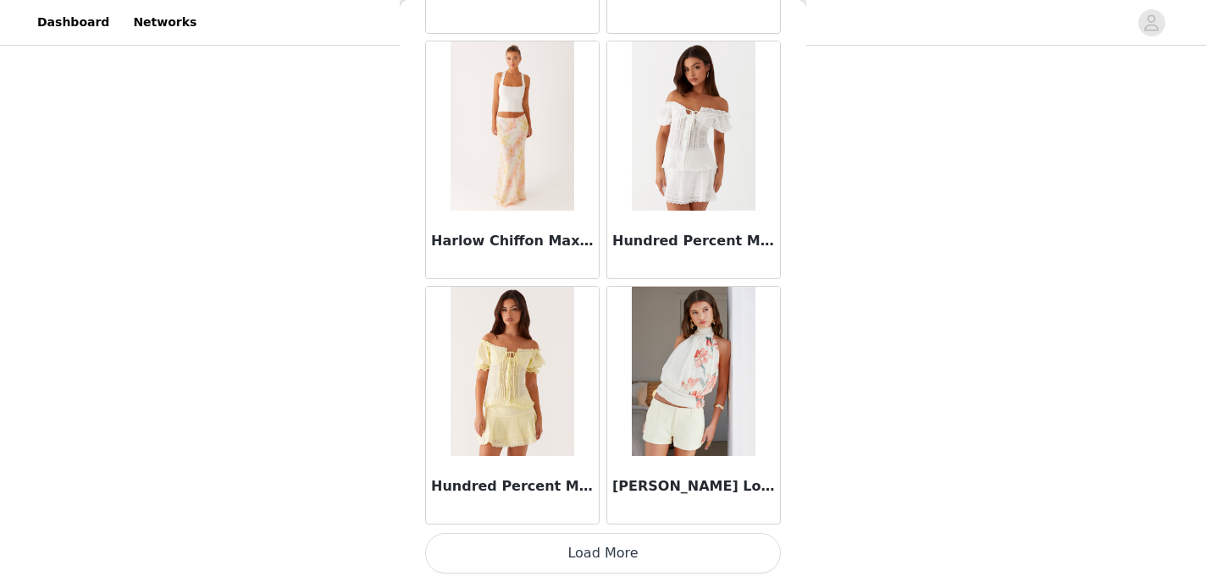
click at [532, 562] on button "Load More" at bounding box center [603, 553] width 356 height 41
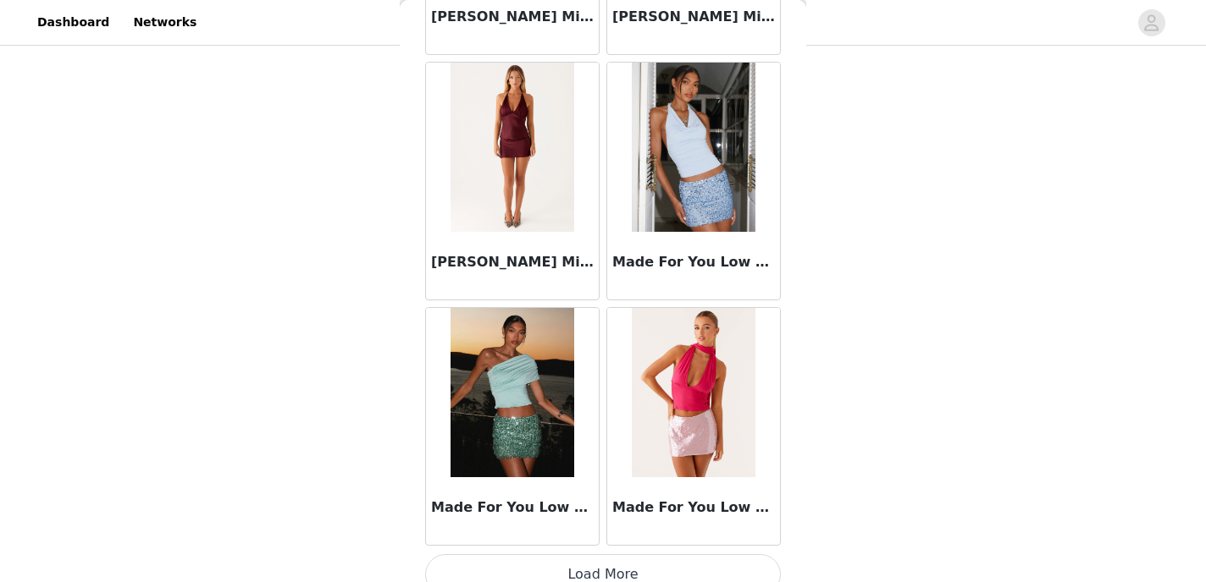
scroll to position [9374, 0]
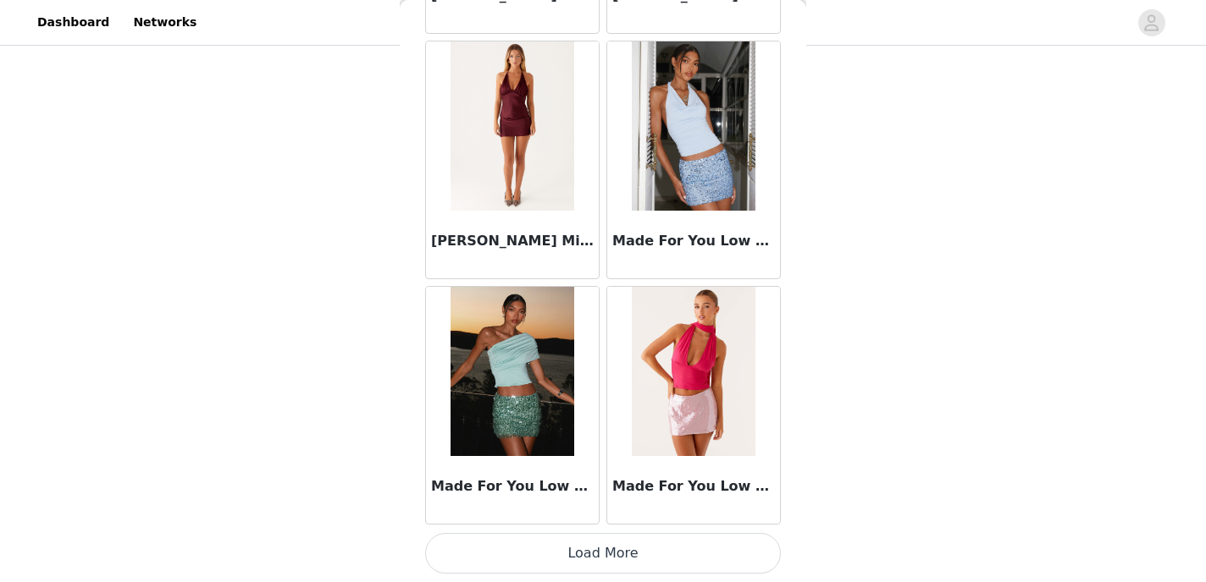
click at [534, 555] on button "Load More" at bounding box center [603, 553] width 356 height 41
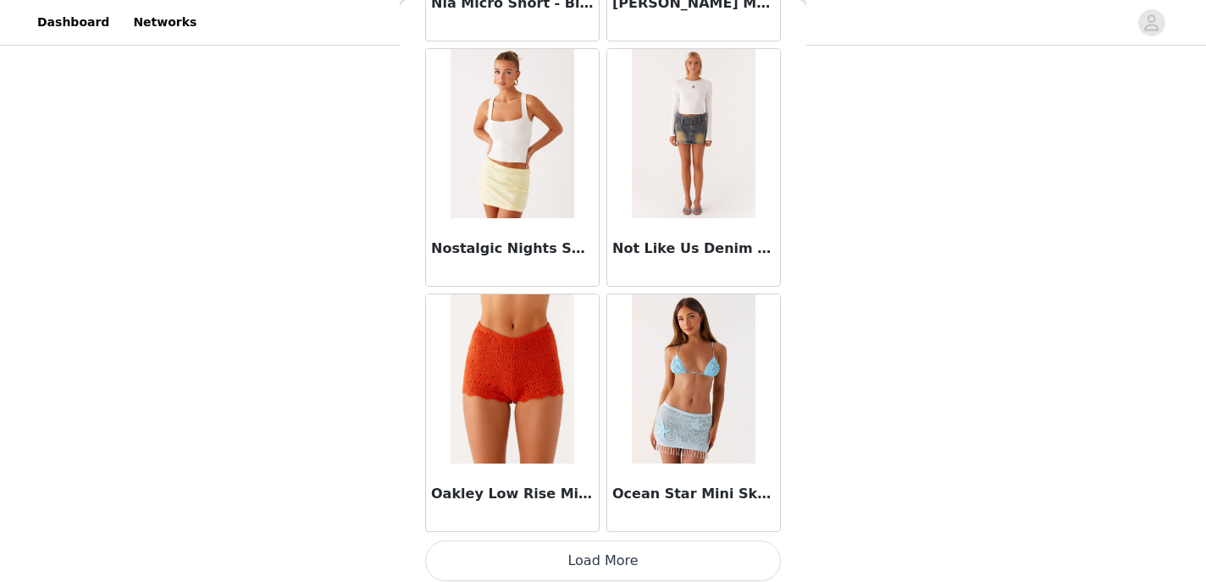
scroll to position [11829, 0]
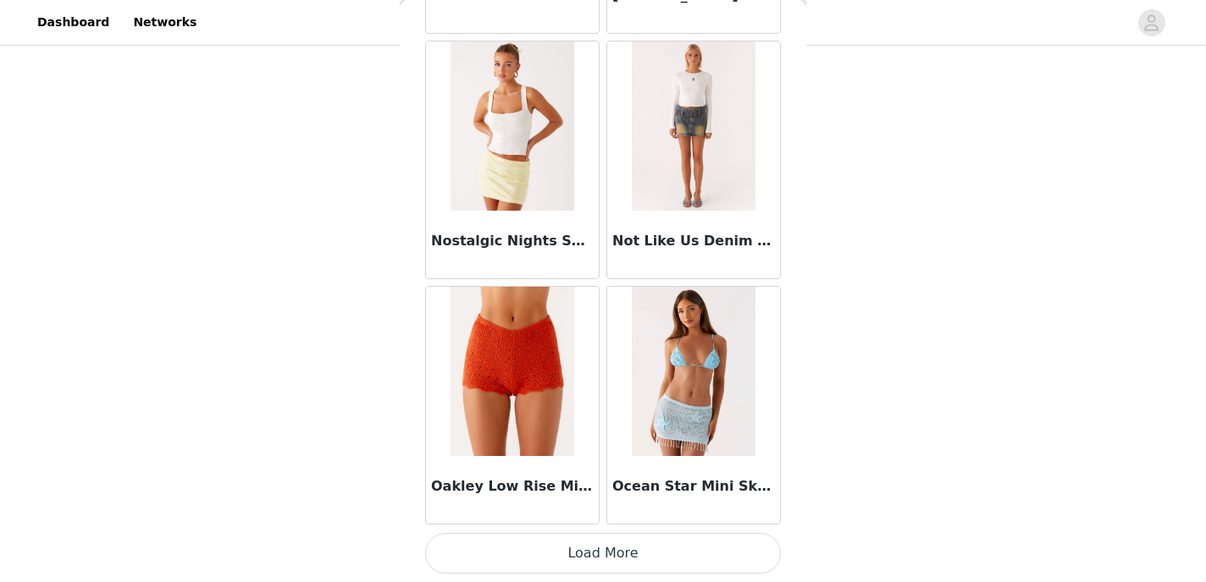
click at [544, 557] on button "Load More" at bounding box center [603, 553] width 356 height 41
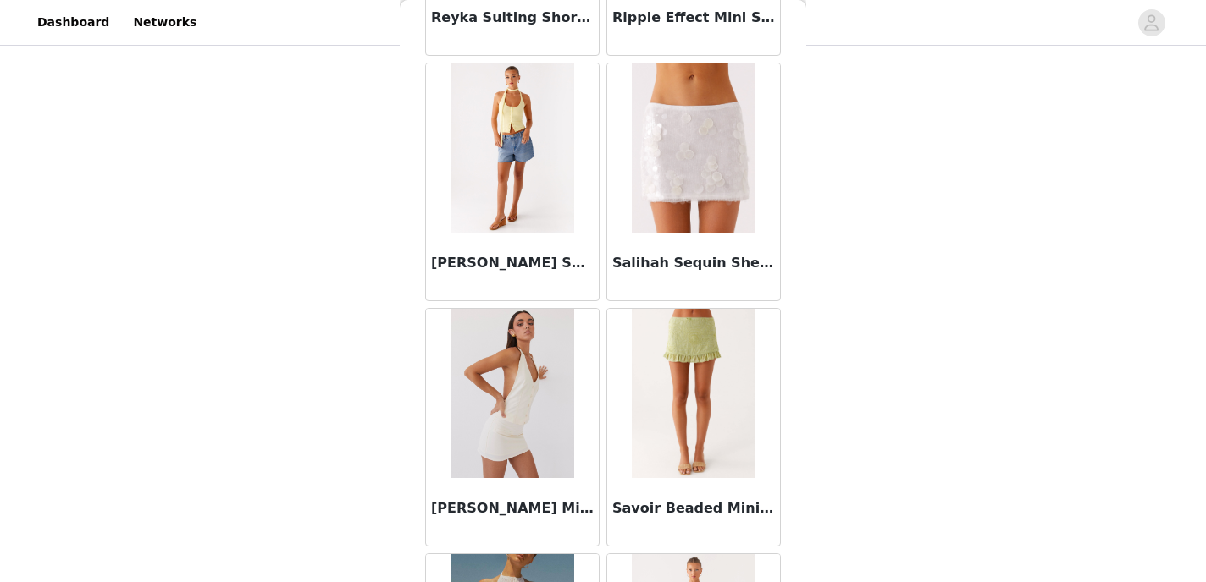
scroll to position [14285, 0]
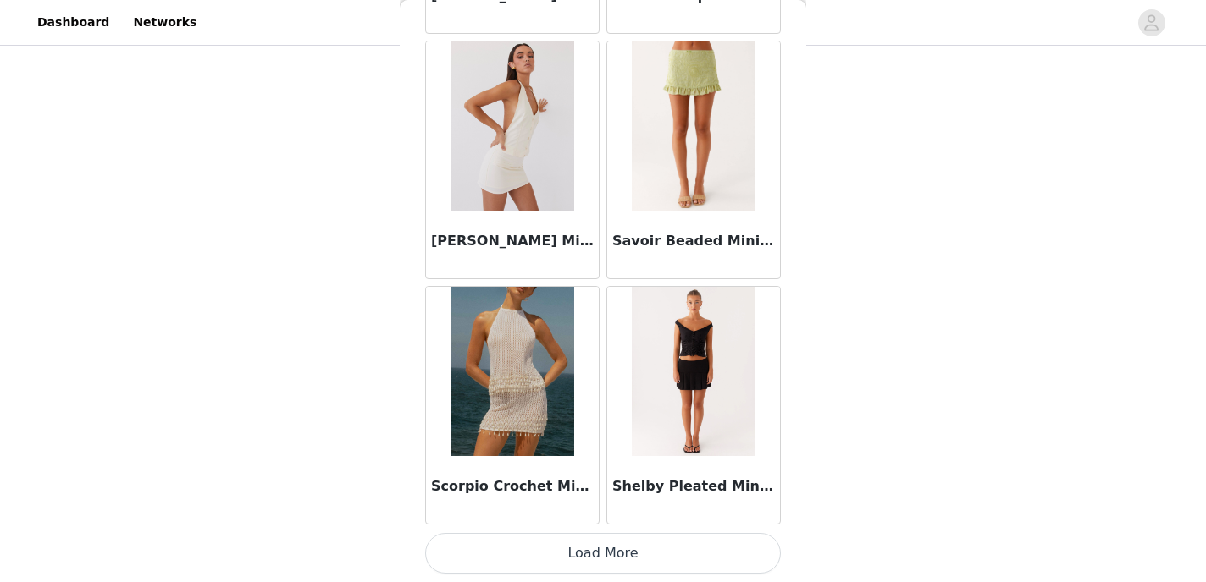
click at [544, 557] on button "Load More" at bounding box center [603, 553] width 356 height 41
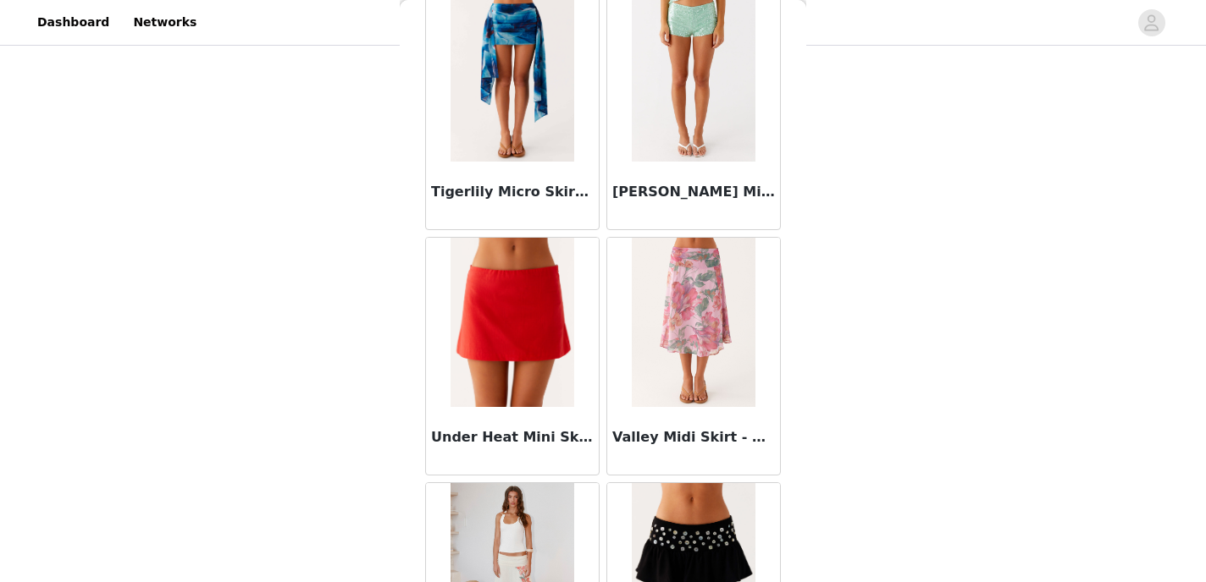
scroll to position [16740, 0]
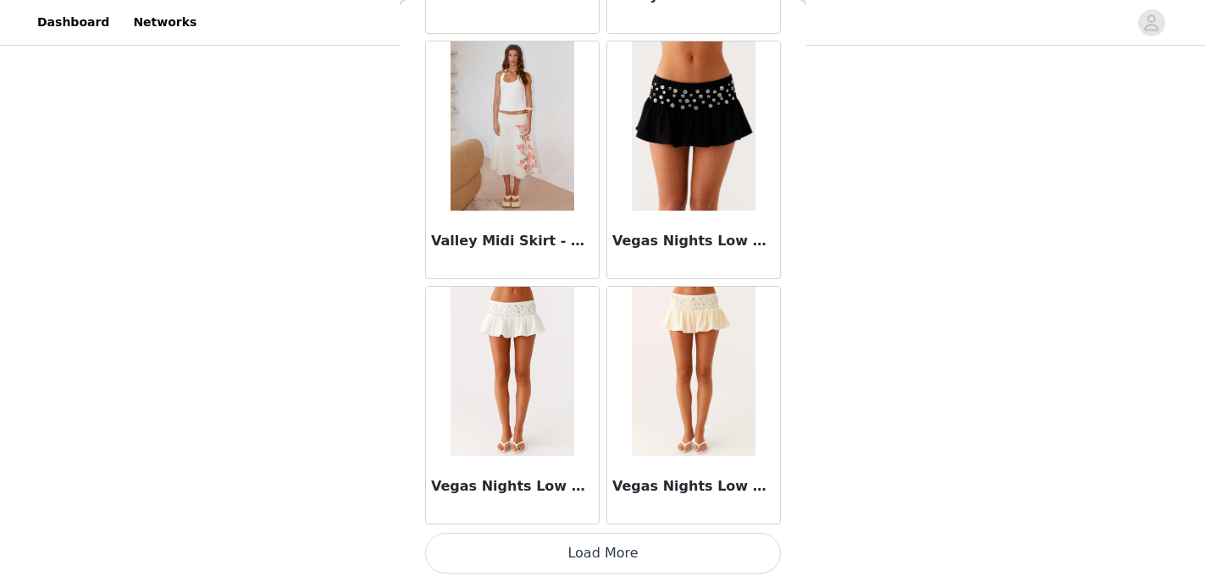
click at [544, 557] on button "Load More" at bounding box center [603, 553] width 356 height 41
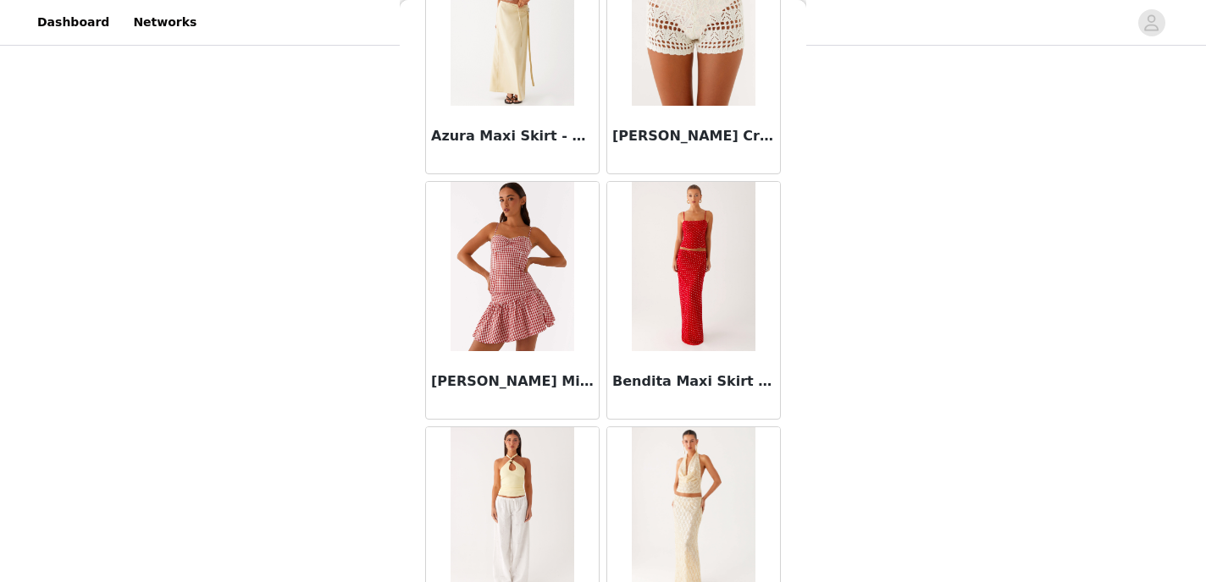
scroll to position [0, 0]
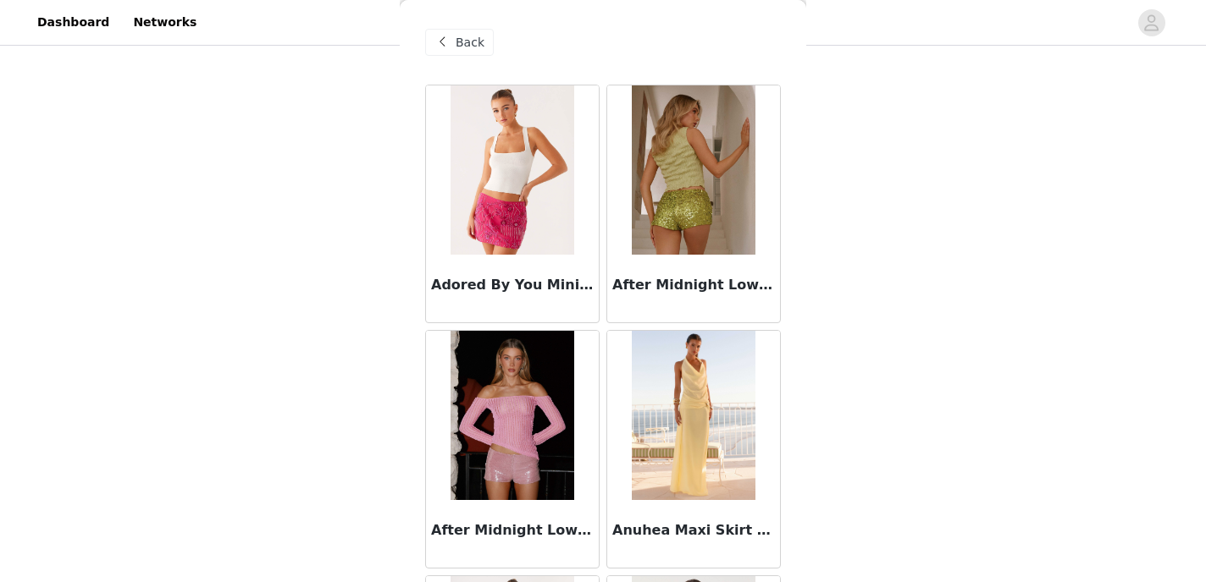
click at [467, 35] on span "Back" at bounding box center [469, 43] width 29 height 18
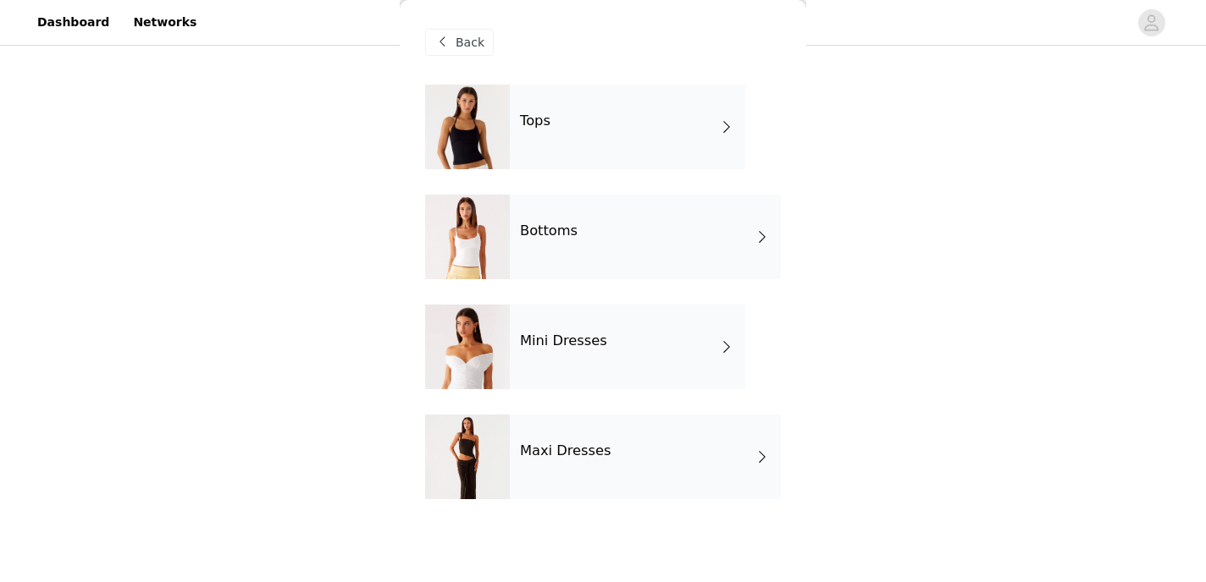
click at [583, 339] on h4 "Mini Dresses" at bounding box center [563, 341] width 87 height 15
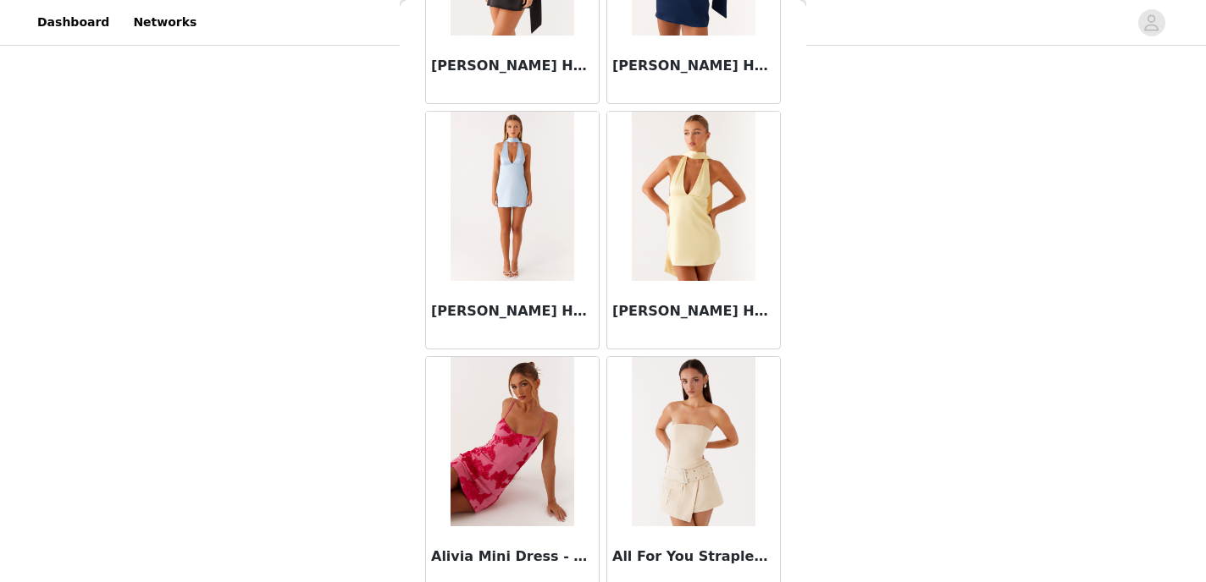
scroll to position [2008, 0]
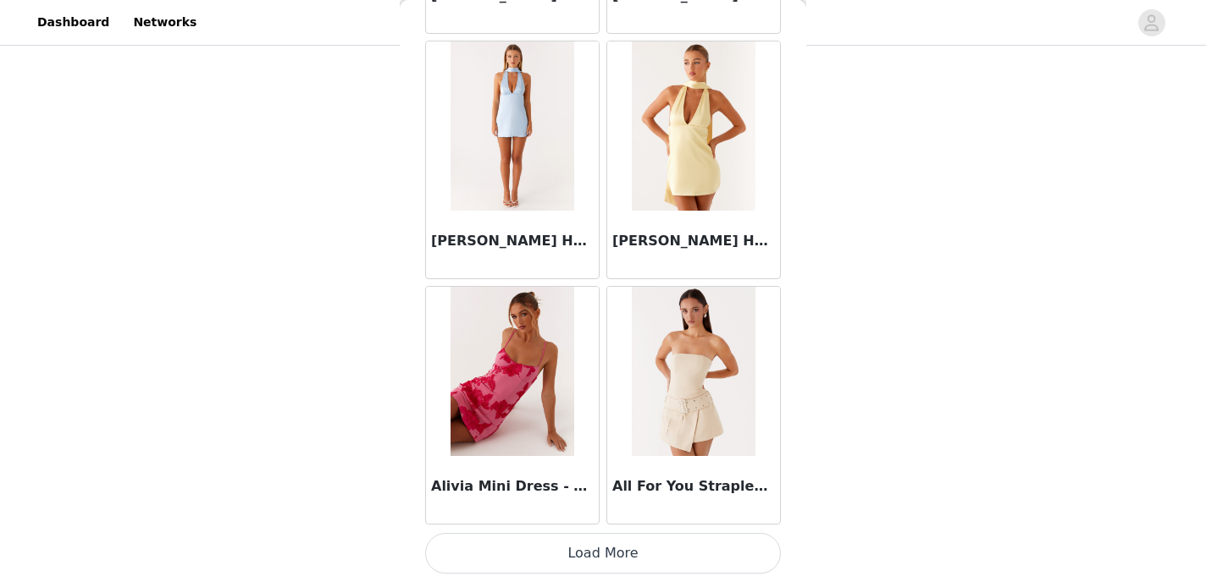
click at [563, 546] on button "Load More" at bounding box center [603, 553] width 356 height 41
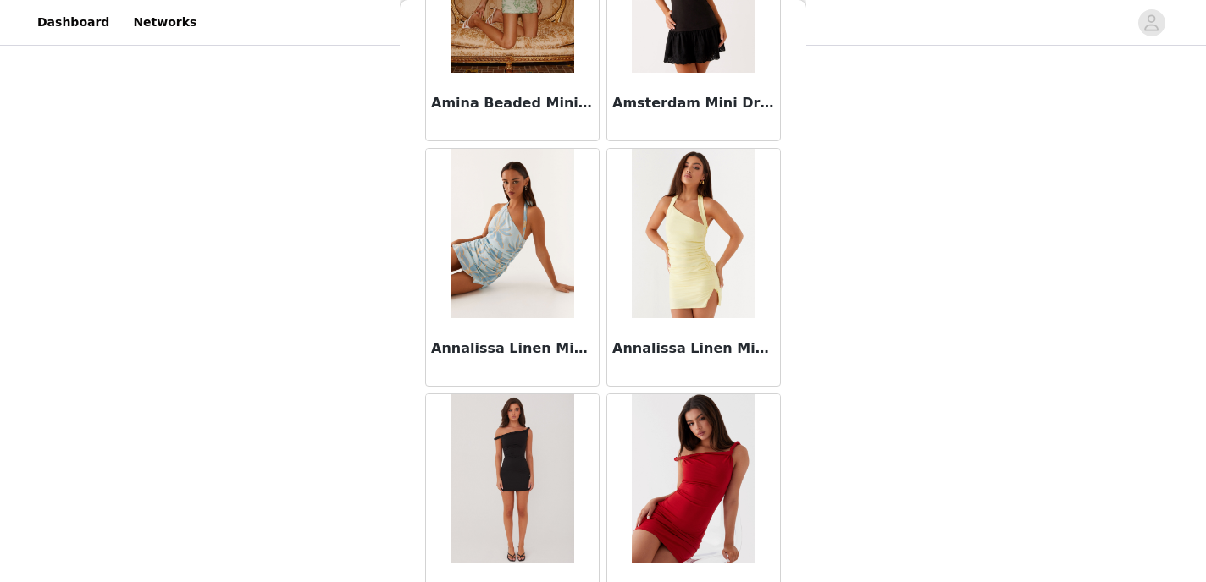
scroll to position [4464, 0]
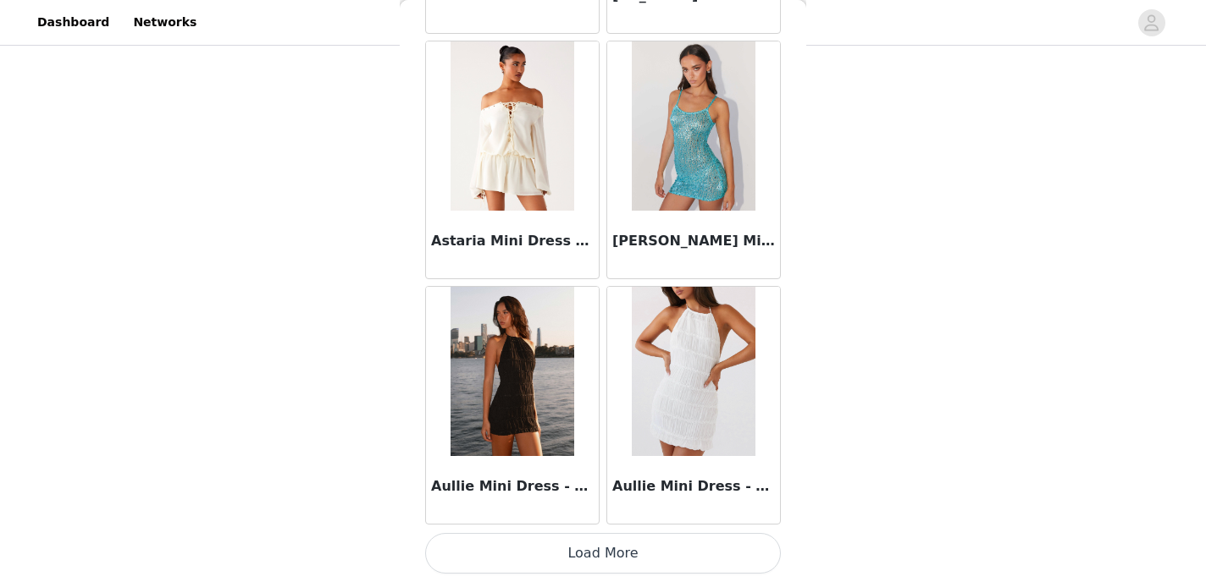
click at [586, 547] on button "Load More" at bounding box center [603, 553] width 356 height 41
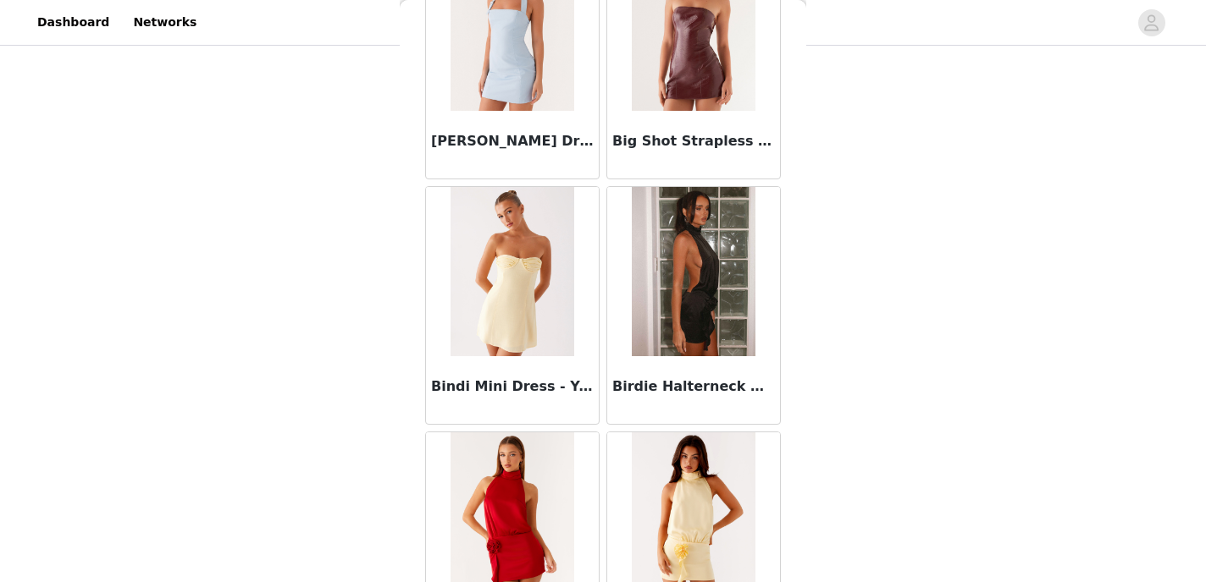
scroll to position [6919, 0]
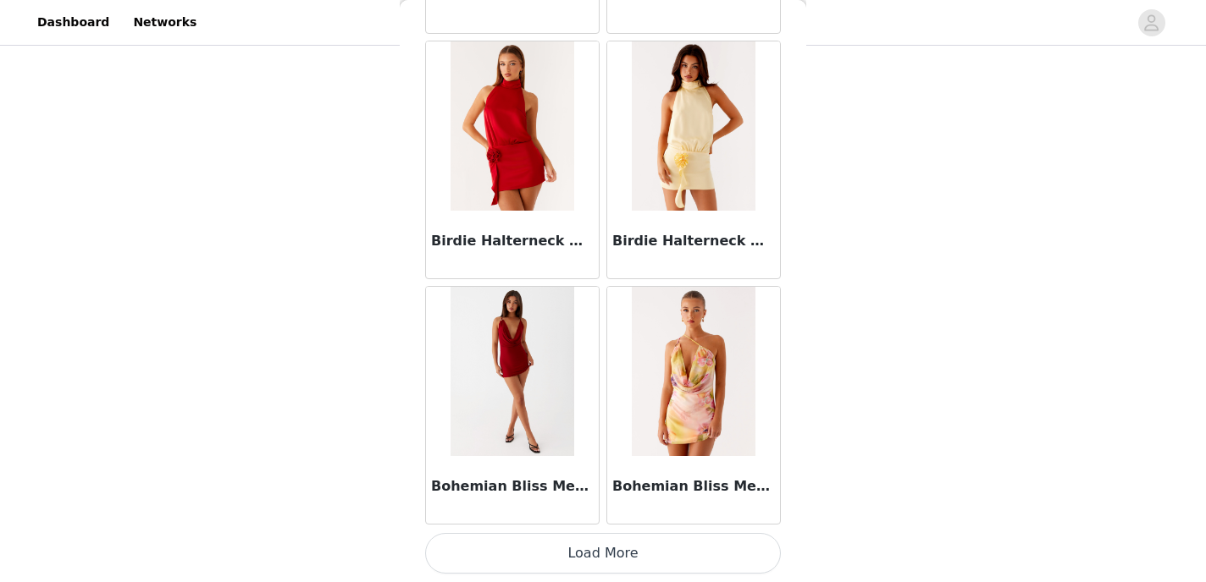
click at [616, 558] on button "Load More" at bounding box center [603, 553] width 356 height 41
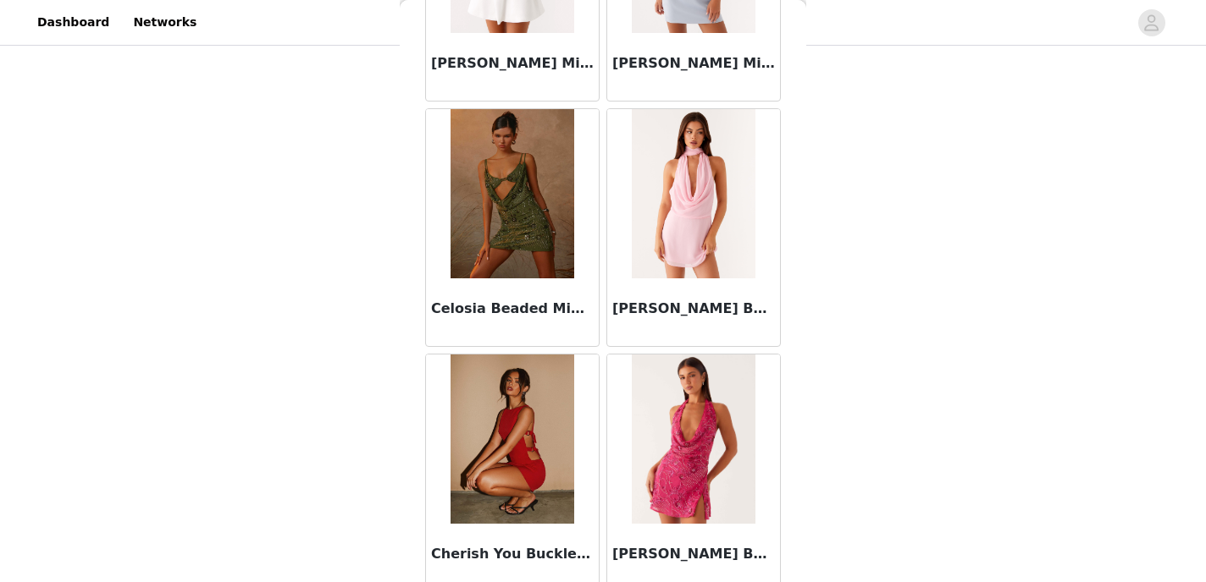
scroll to position [9374, 0]
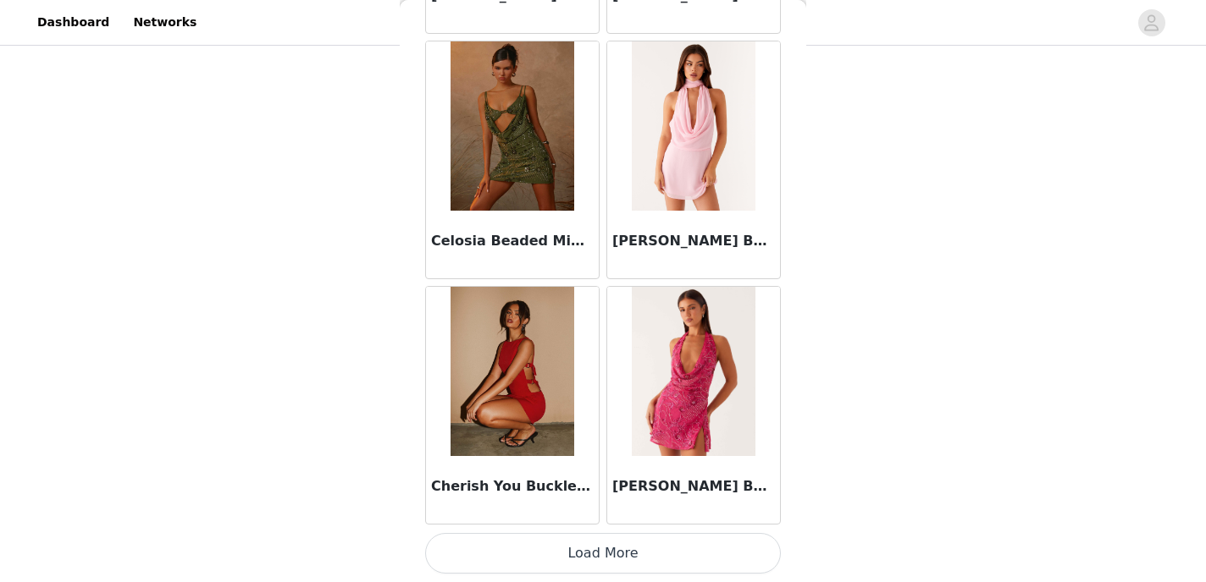
click at [544, 546] on button "Load More" at bounding box center [603, 553] width 356 height 41
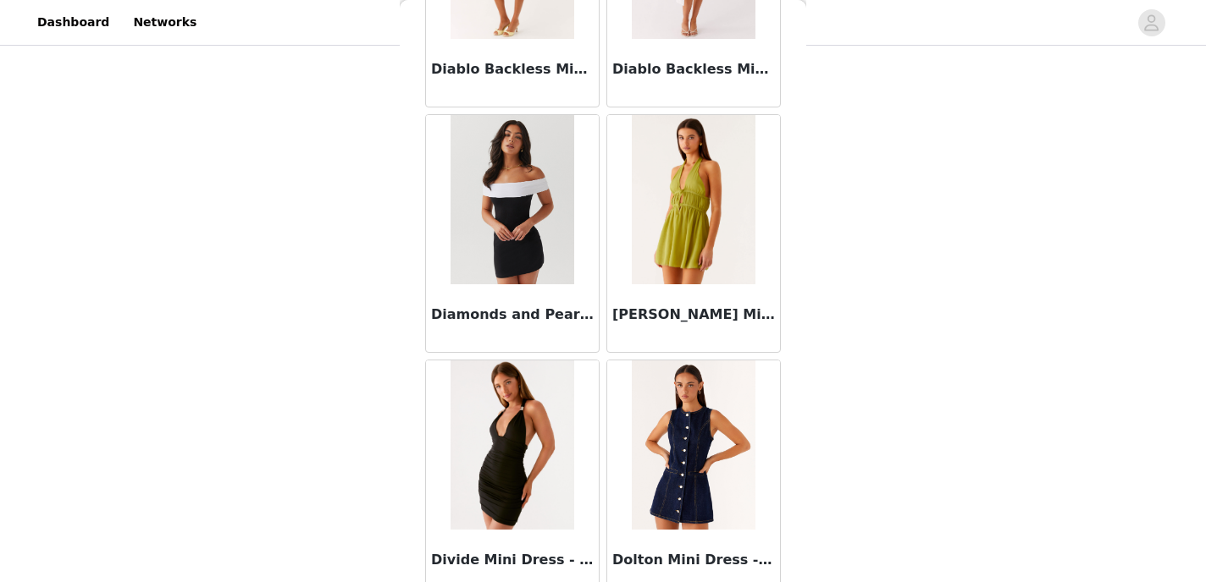
scroll to position [11829, 0]
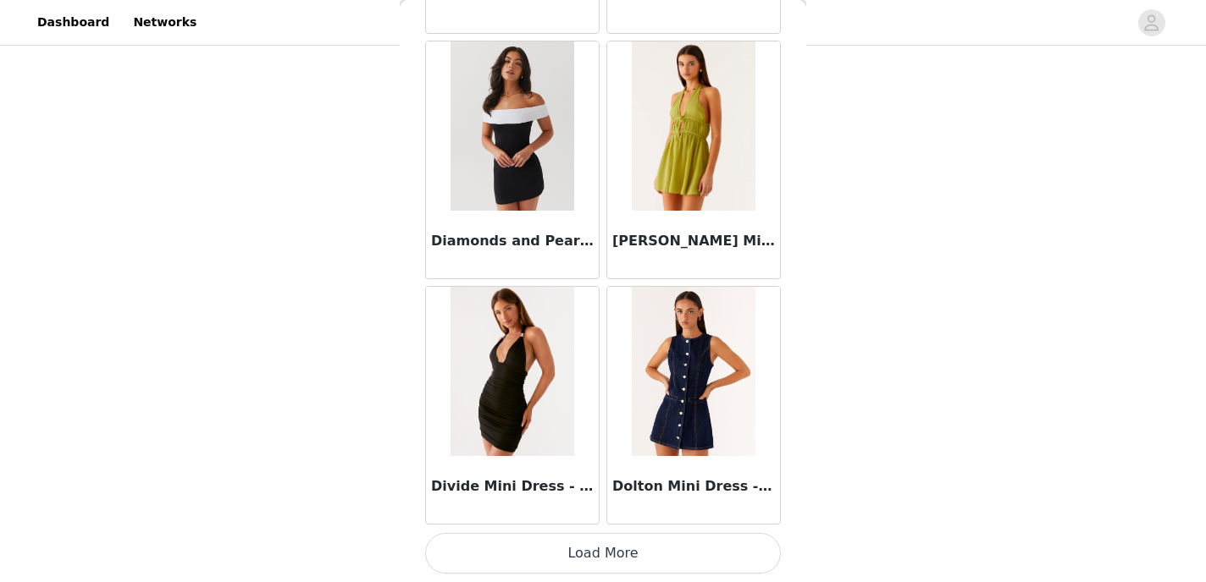
click at [513, 560] on button "Load More" at bounding box center [603, 553] width 356 height 41
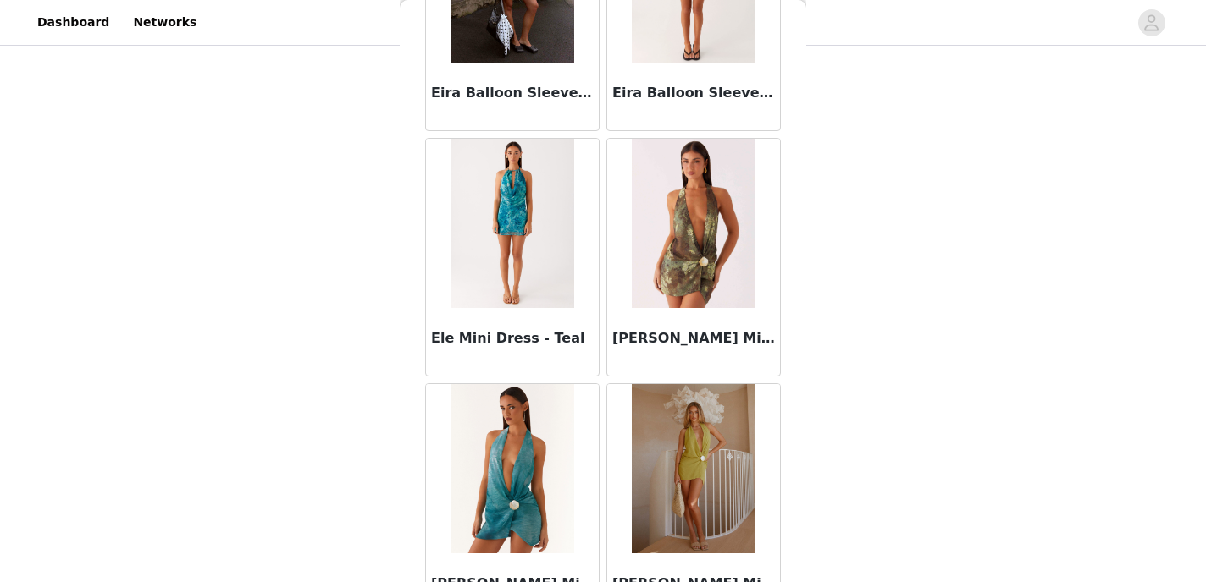
scroll to position [12947, 0]
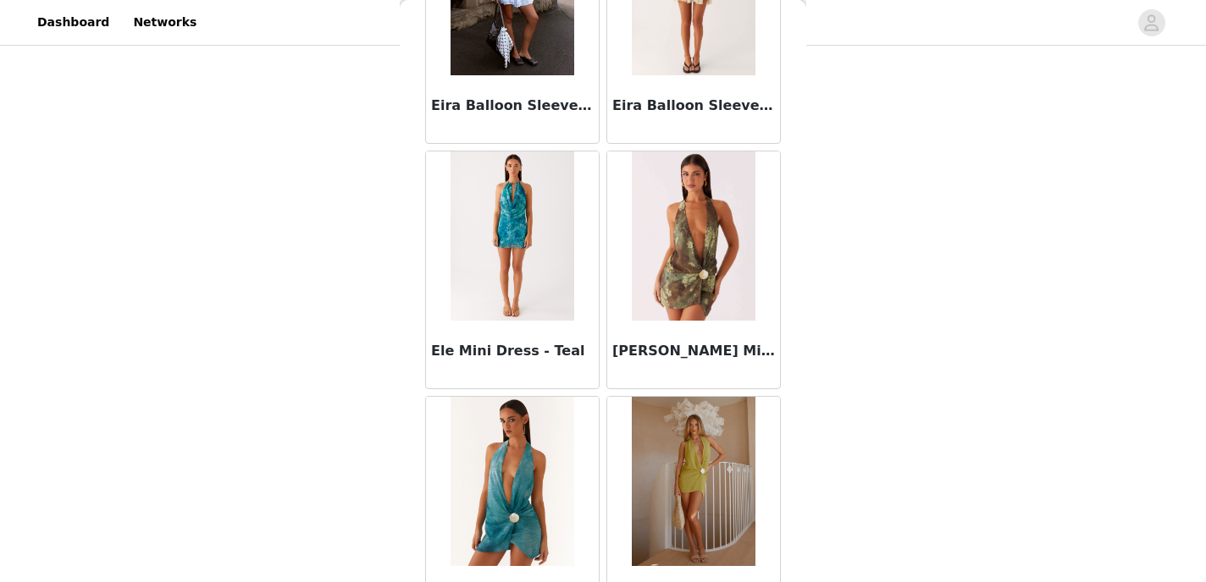
click at [699, 281] on img at bounding box center [693, 236] width 123 height 169
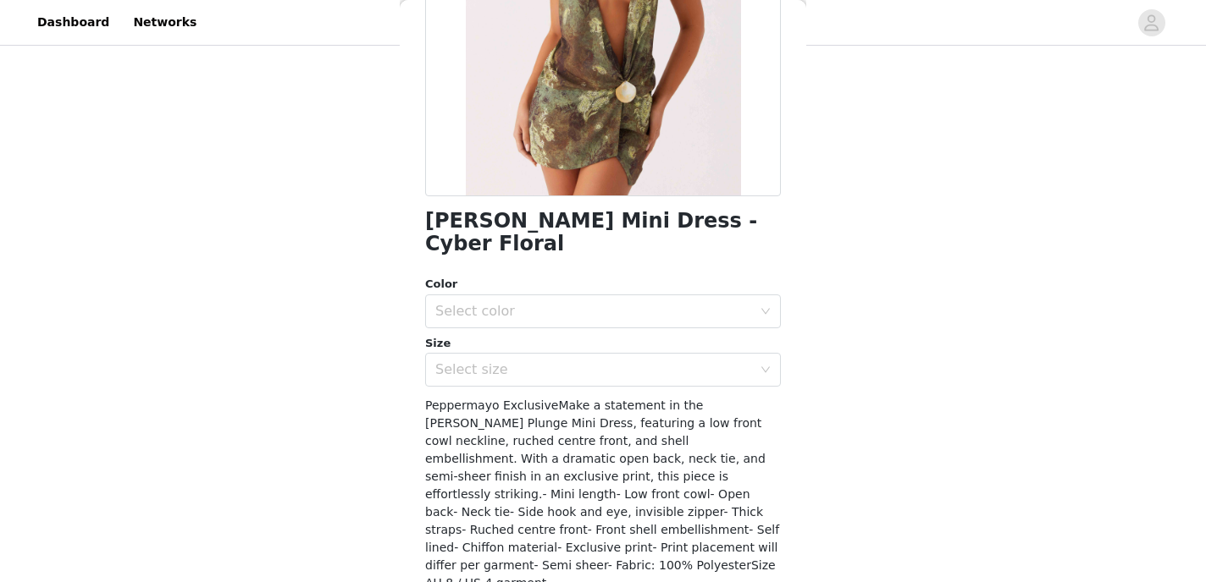
scroll to position [302, 0]
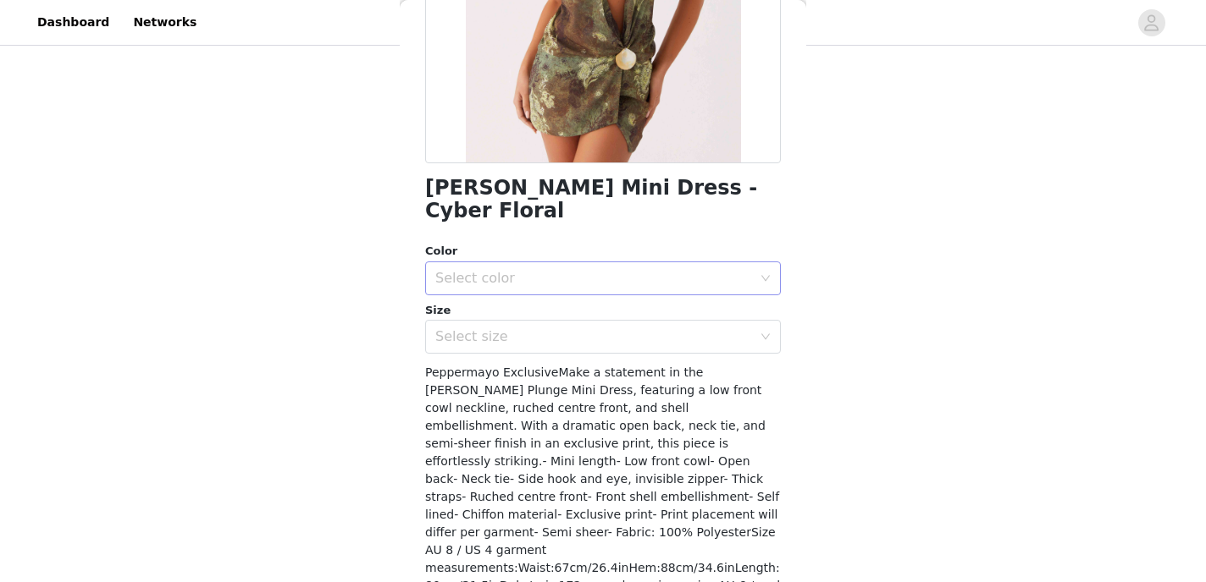
click at [618, 288] on div "Select color" at bounding box center [597, 278] width 324 height 32
click at [612, 315] on li "Cyber Floral" at bounding box center [603, 315] width 356 height 27
click at [600, 344] on div "Select size" at bounding box center [593, 336] width 317 height 17
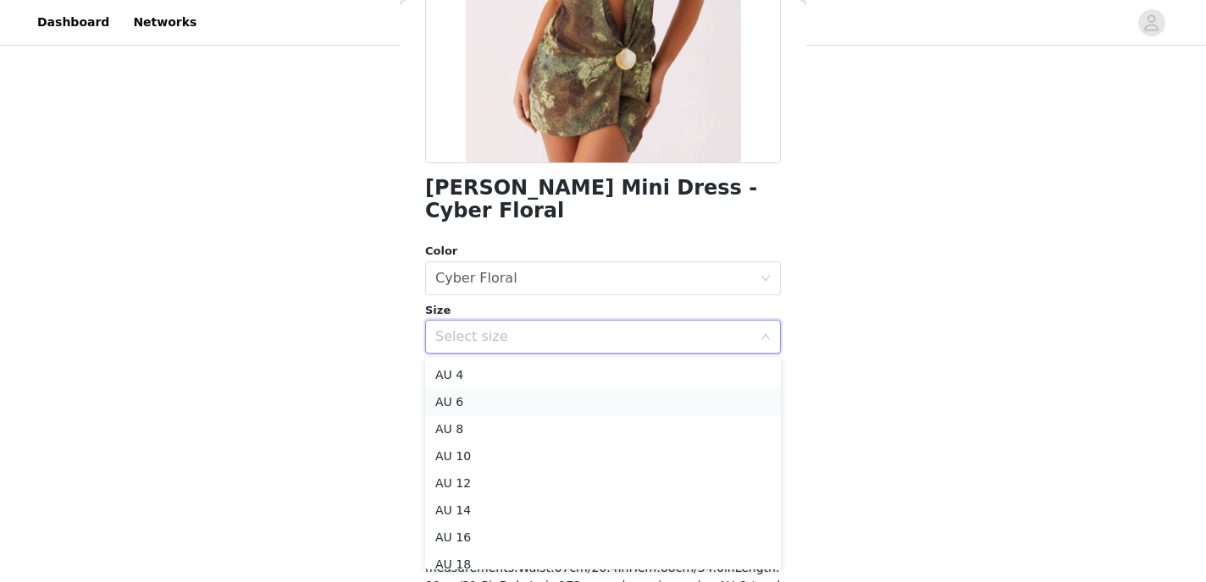
click at [586, 406] on li "AU 6" at bounding box center [603, 402] width 356 height 27
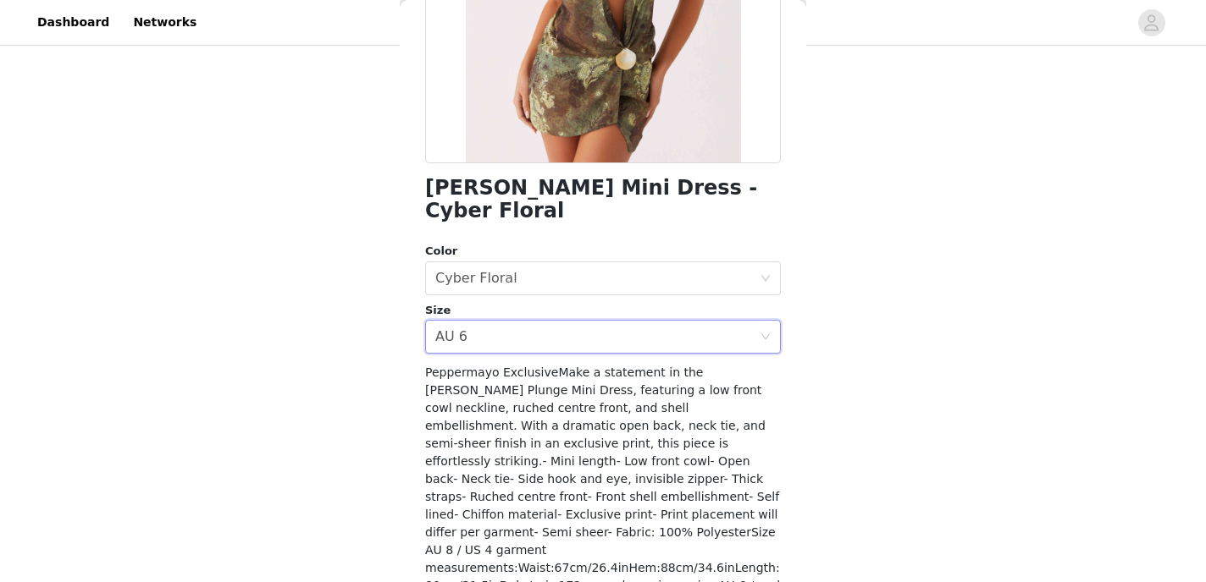
scroll to position [368, 0]
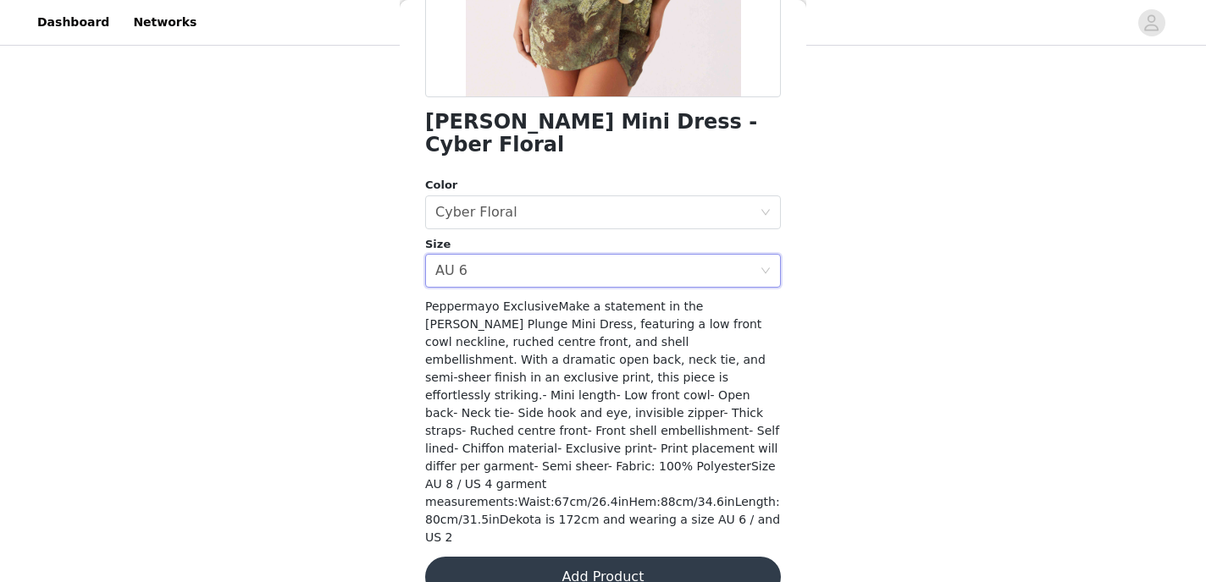
click at [562, 557] on button "Add Product" at bounding box center [603, 577] width 356 height 41
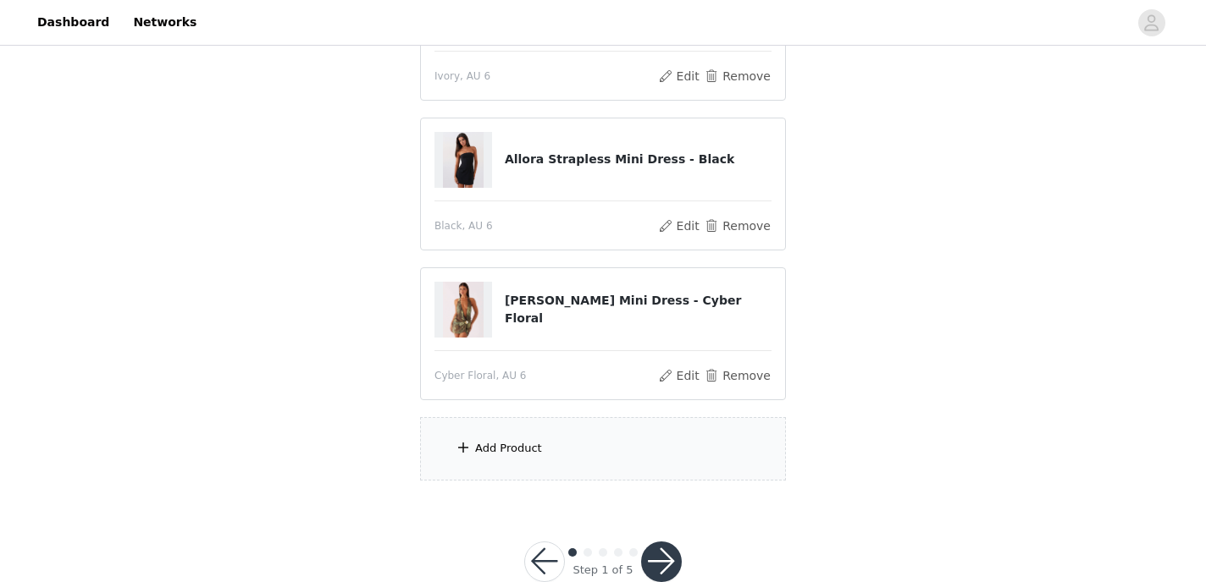
scroll to position [306, 0]
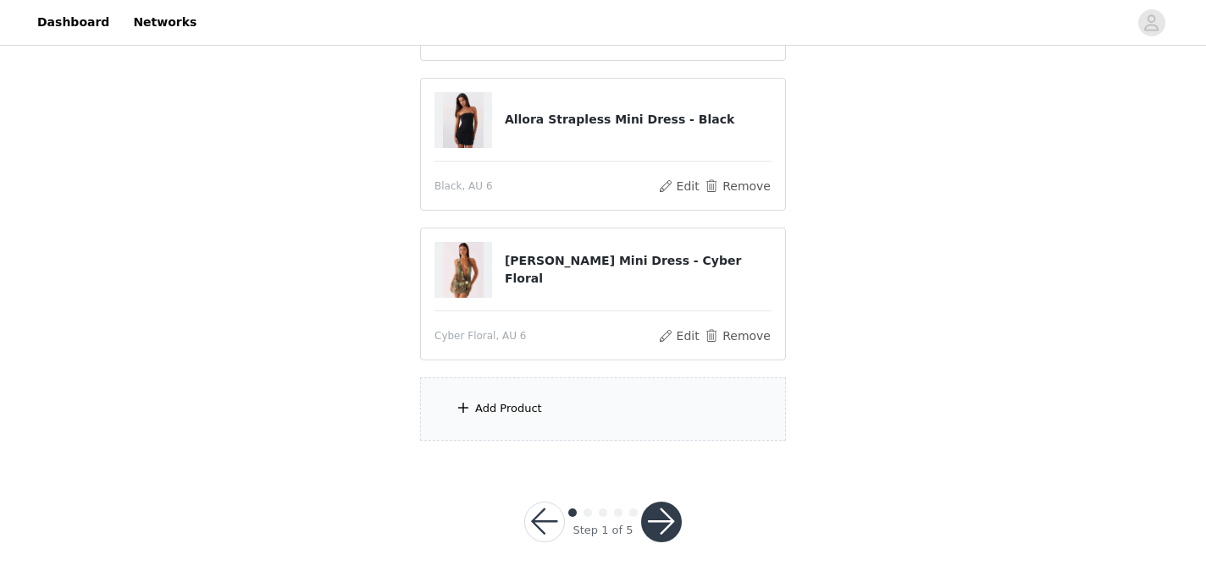
click at [548, 403] on div "Add Product" at bounding box center [603, 409] width 366 height 63
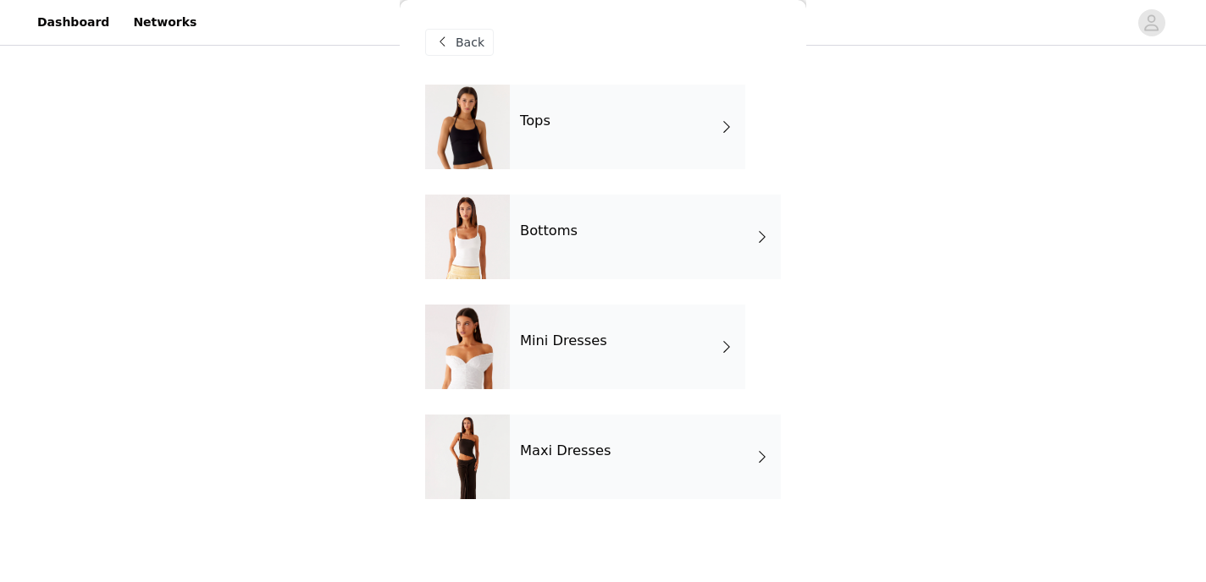
click at [579, 335] on h4 "Mini Dresses" at bounding box center [563, 341] width 87 height 15
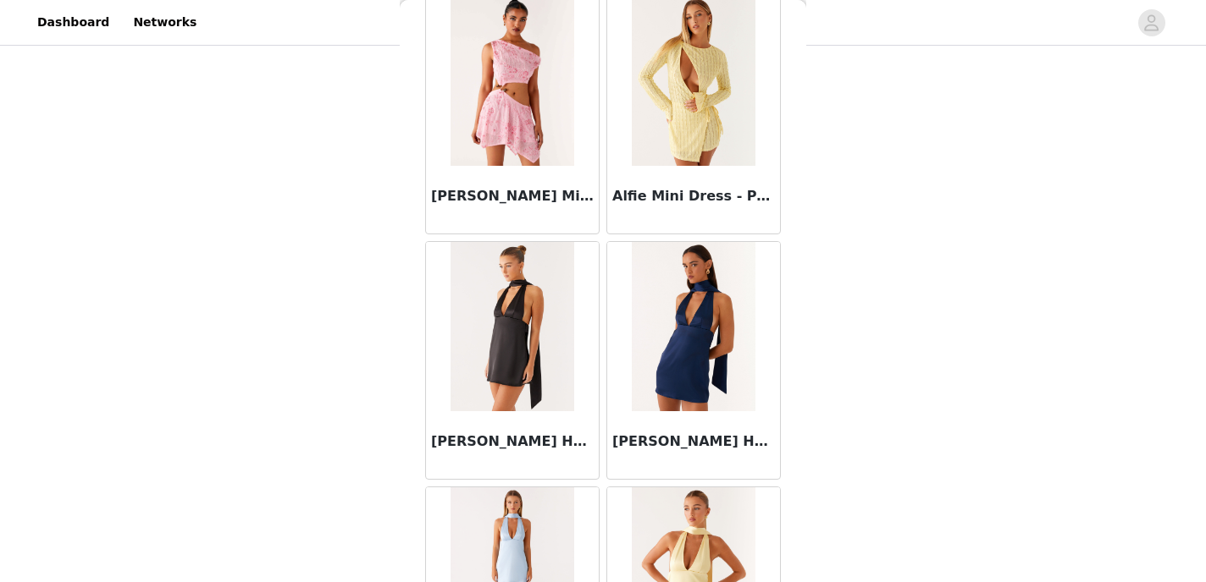
scroll to position [2008, 0]
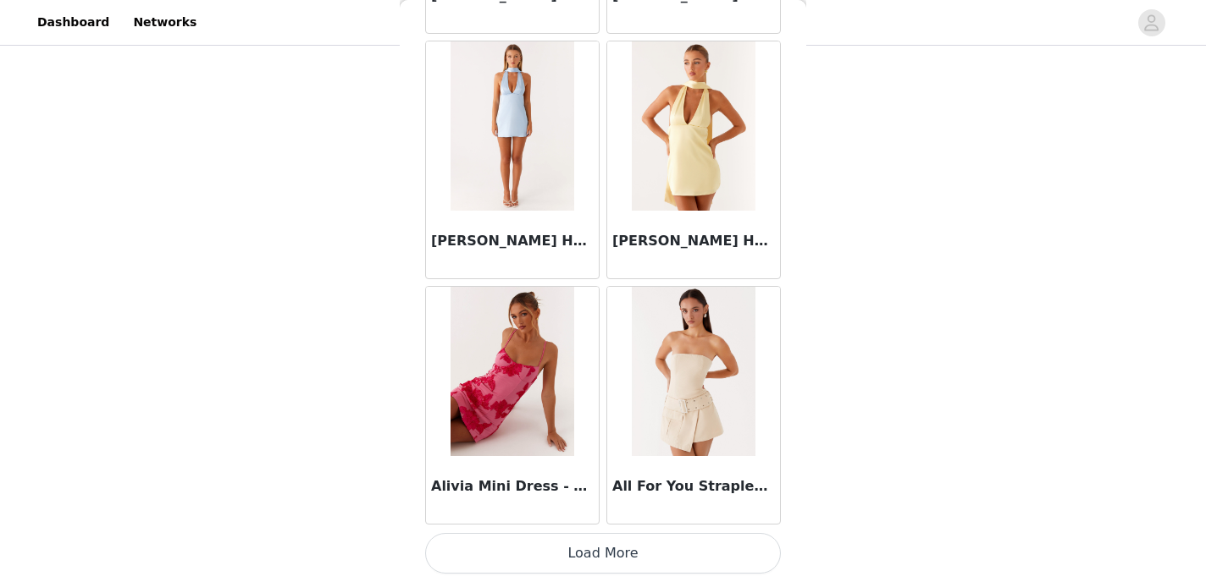
click at [539, 564] on button "Load More" at bounding box center [603, 553] width 356 height 41
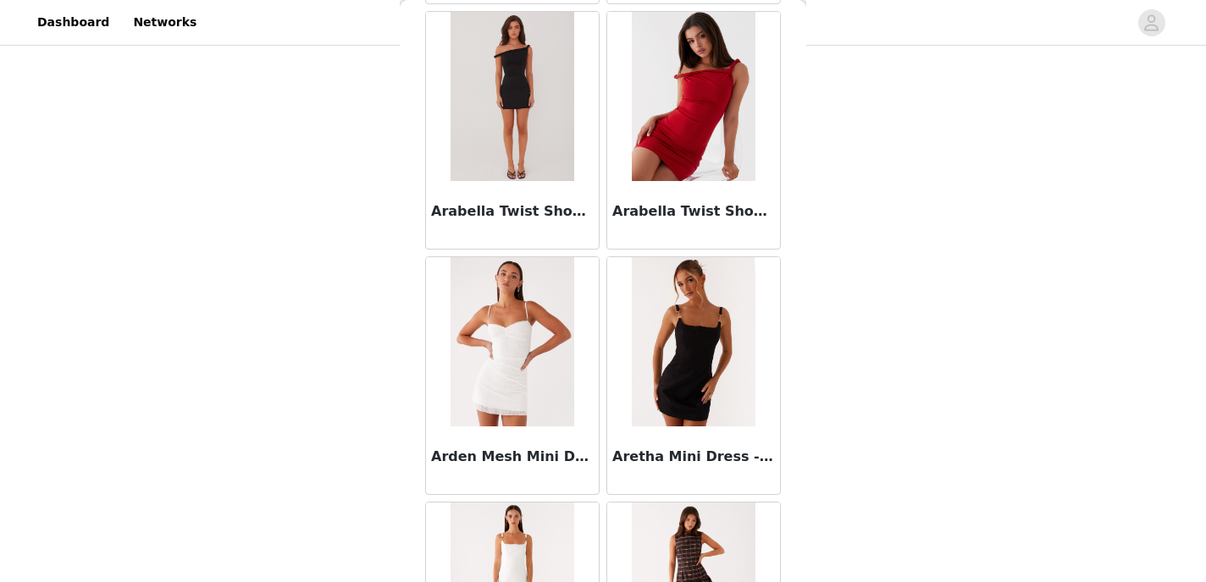
scroll to position [4464, 0]
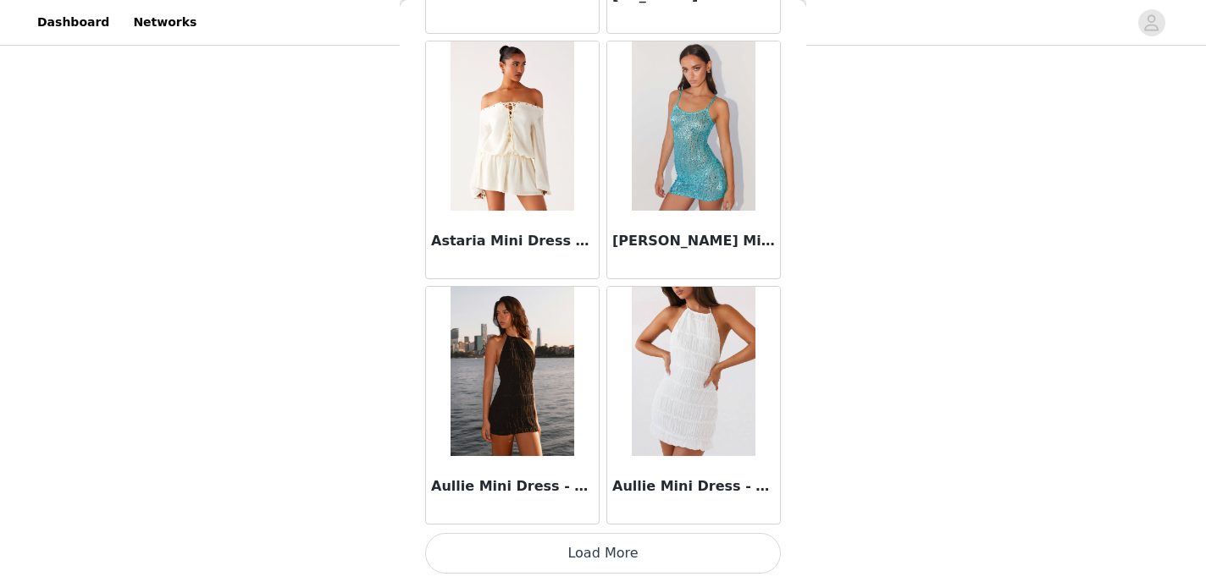
click at [539, 557] on button "Load More" at bounding box center [603, 553] width 356 height 41
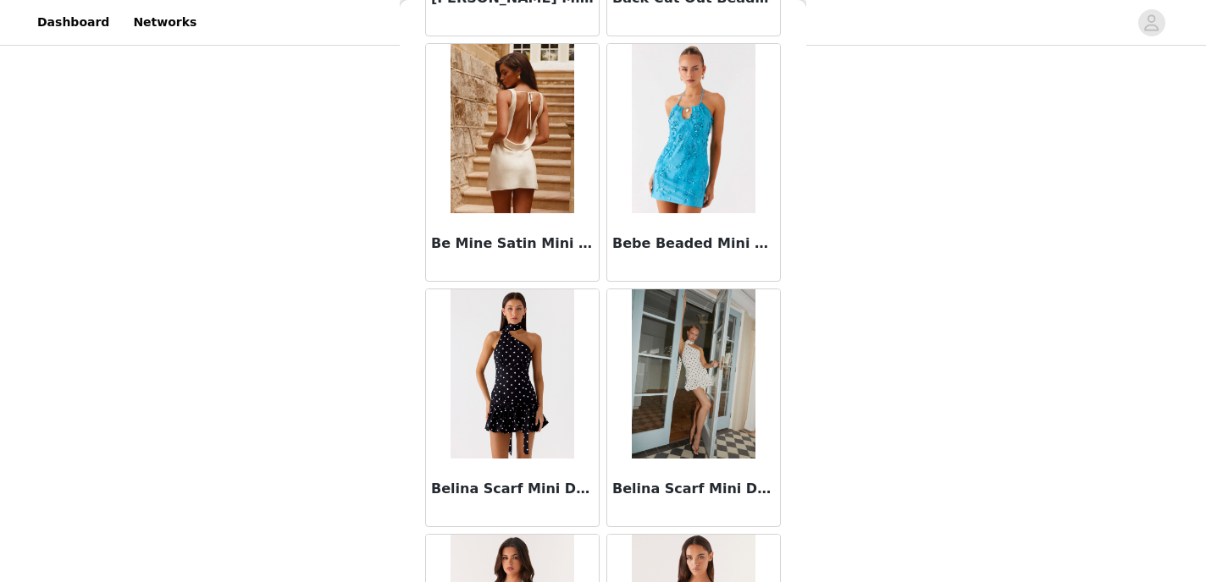
scroll to position [6919, 0]
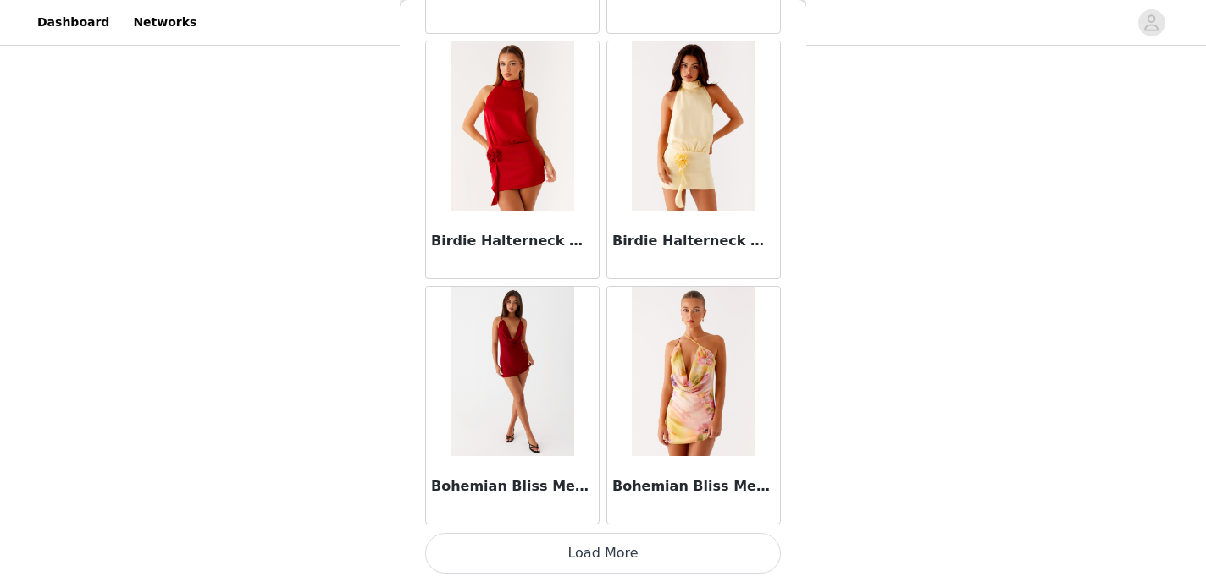
click at [539, 557] on button "Load More" at bounding box center [603, 553] width 356 height 41
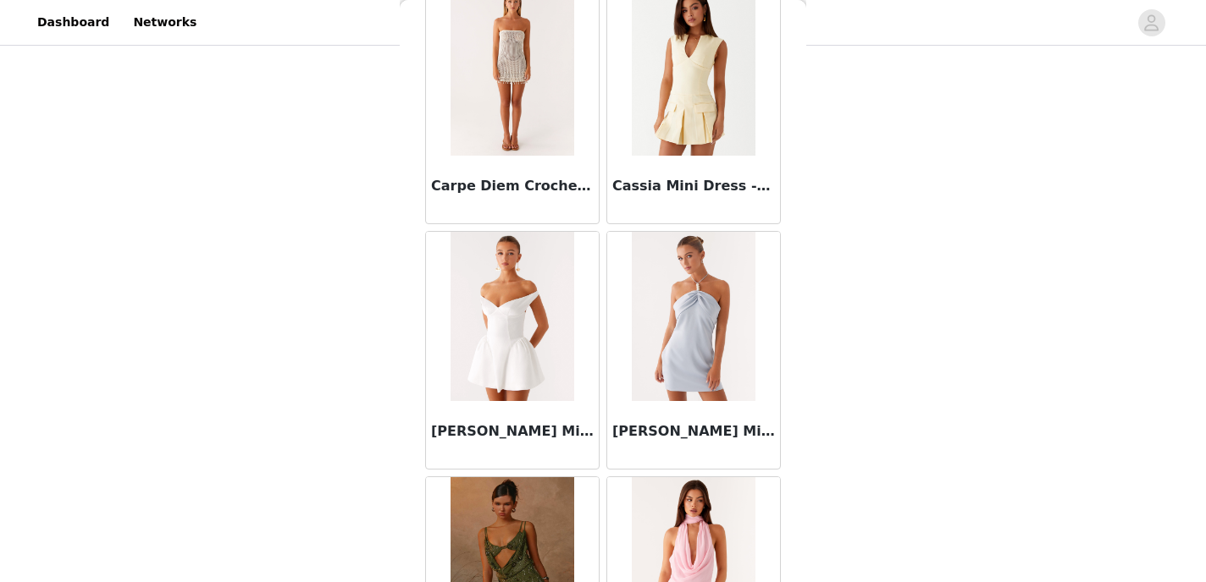
scroll to position [9374, 0]
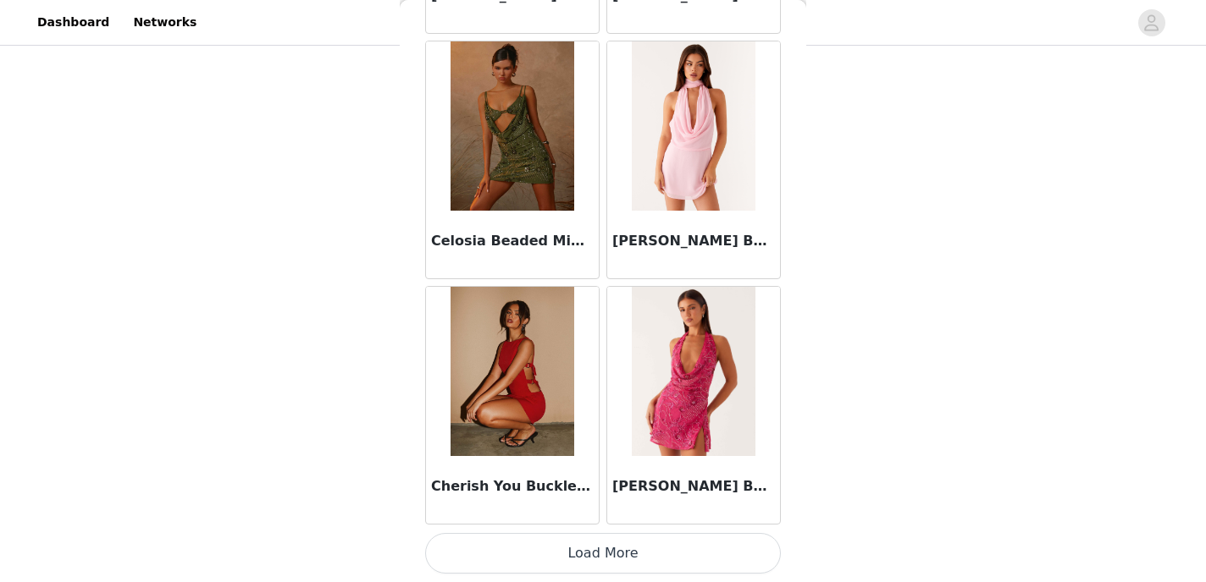
click at [539, 557] on button "Load More" at bounding box center [603, 553] width 356 height 41
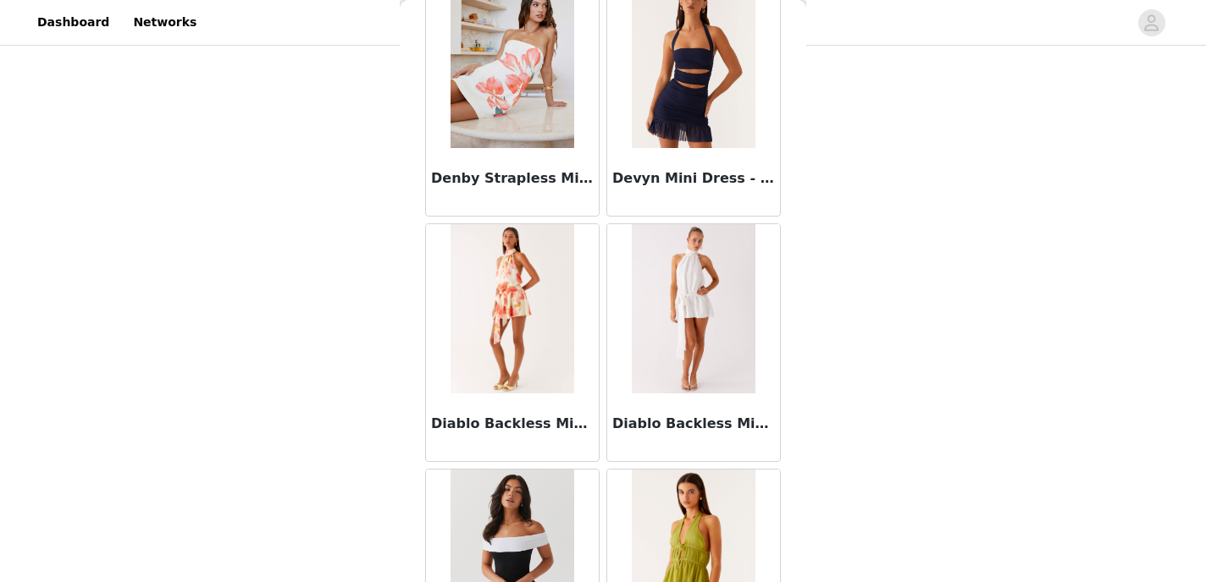
scroll to position [11829, 0]
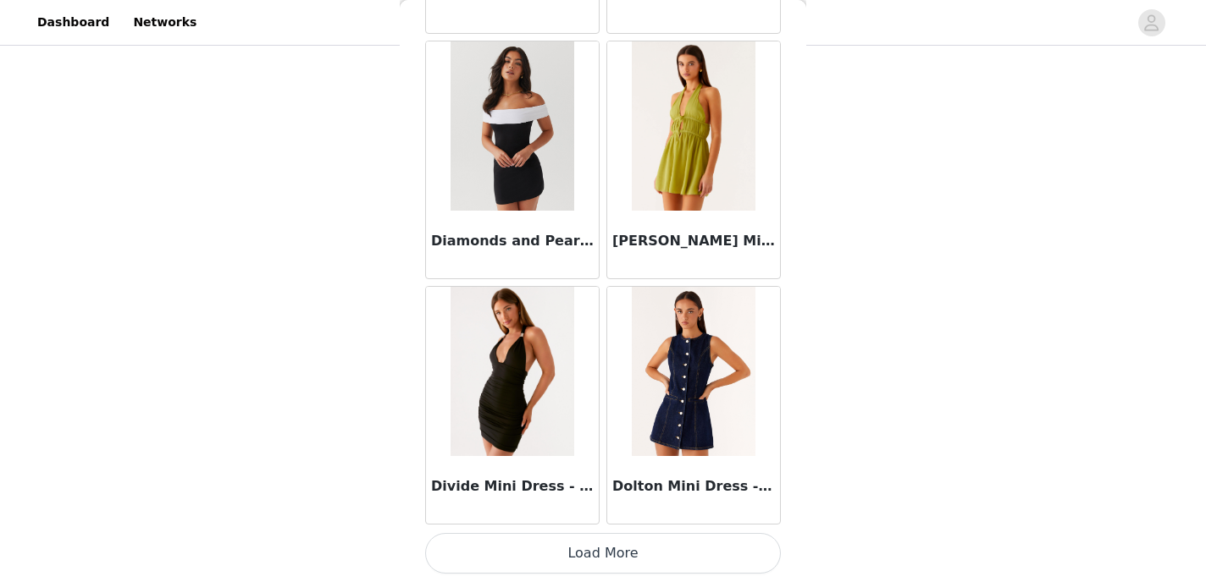
click at [539, 557] on button "Load More" at bounding box center [603, 553] width 356 height 41
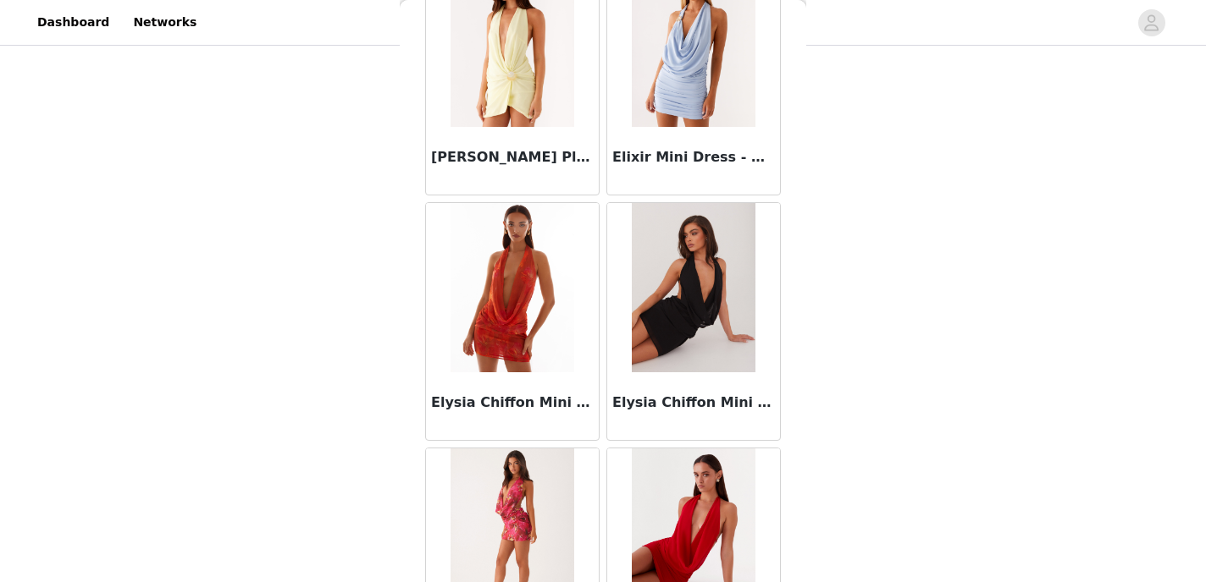
scroll to position [14285, 0]
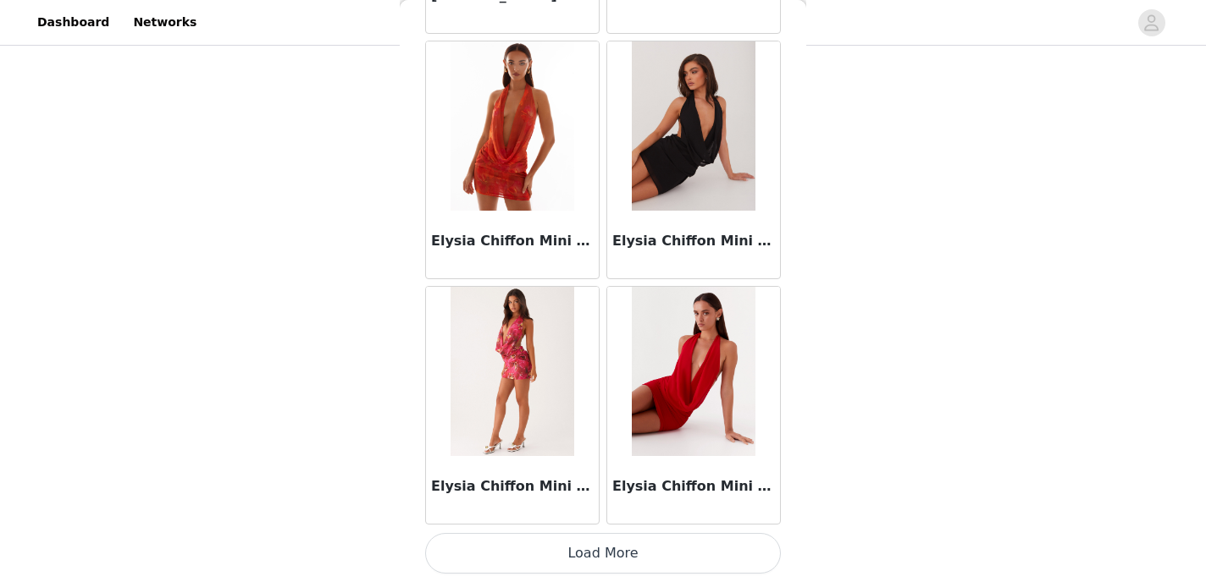
click at [539, 557] on button "Load More" at bounding box center [603, 553] width 356 height 41
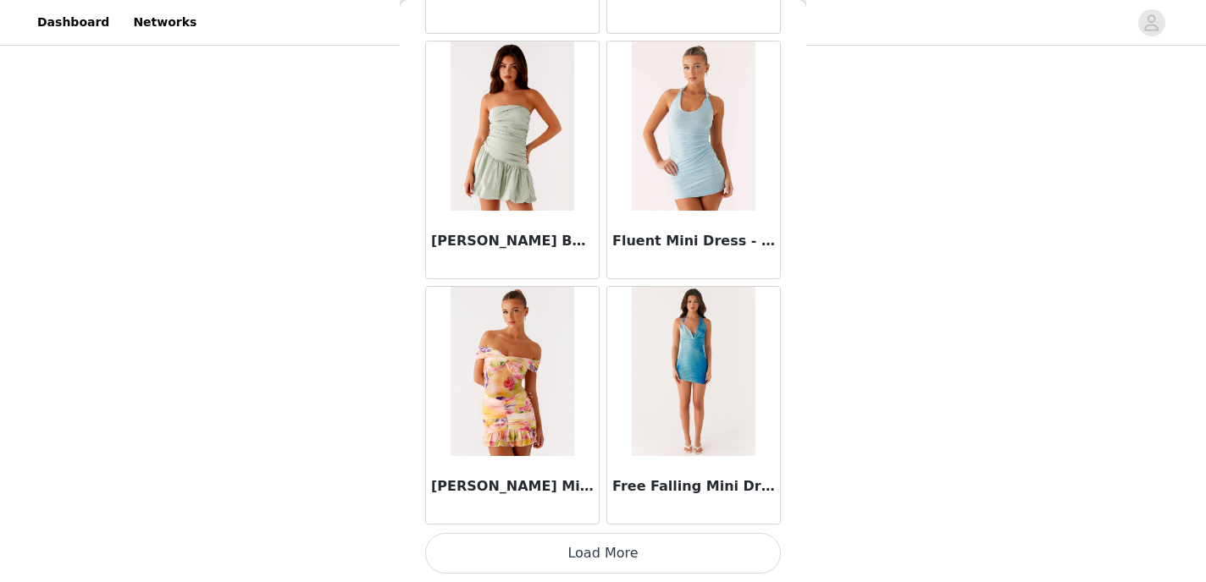
click at [539, 557] on button "Load More" at bounding box center [603, 553] width 356 height 41
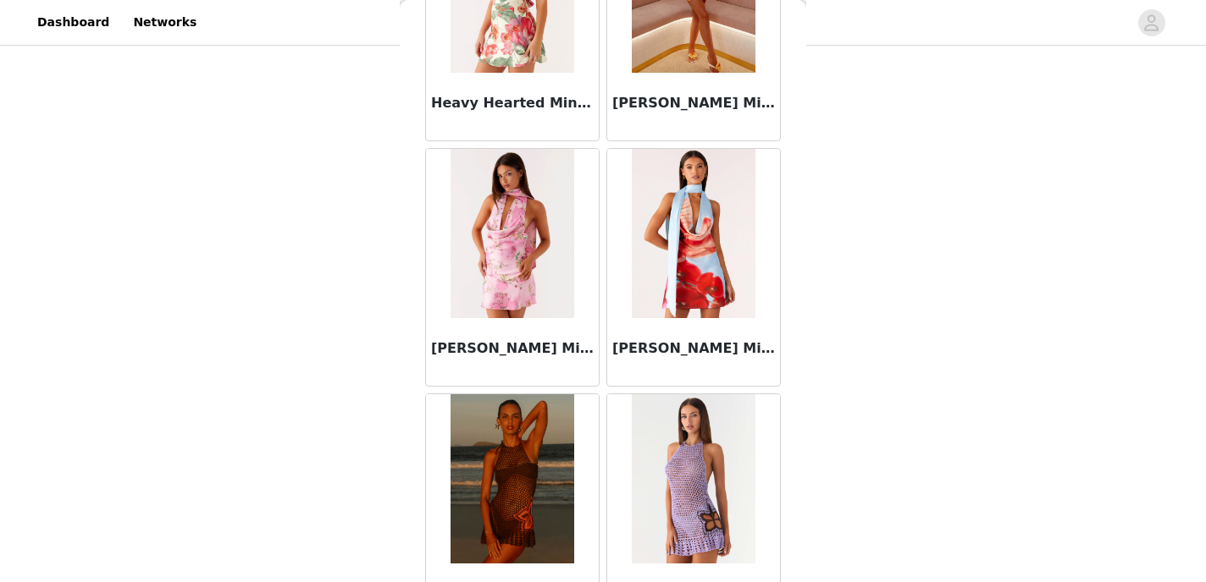
scroll to position [19195, 0]
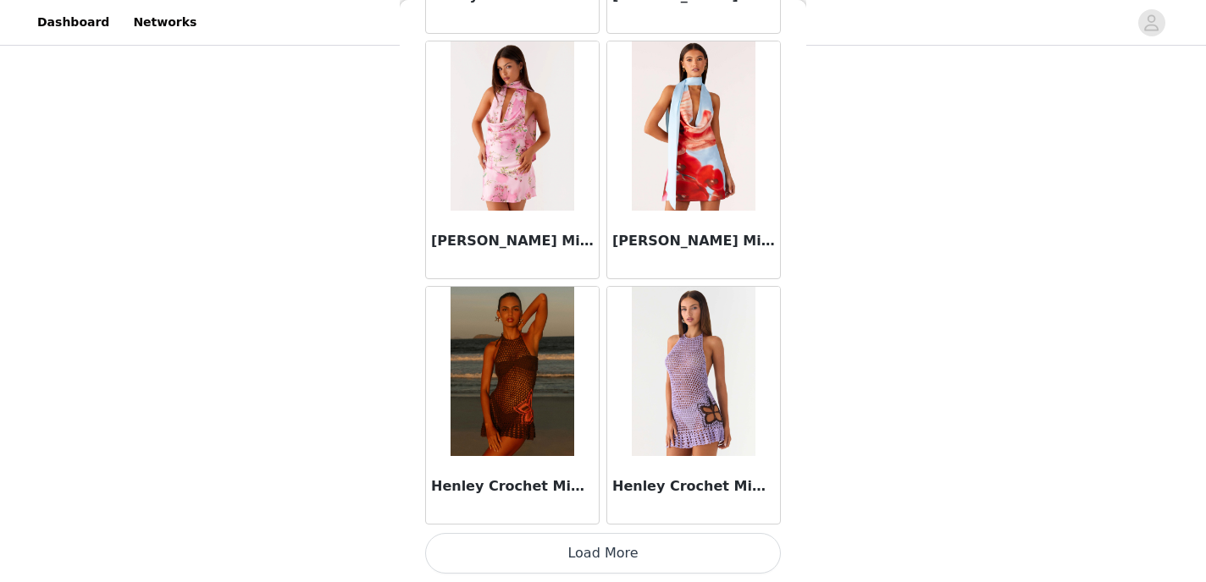
click at [536, 563] on button "Load More" at bounding box center [603, 553] width 356 height 41
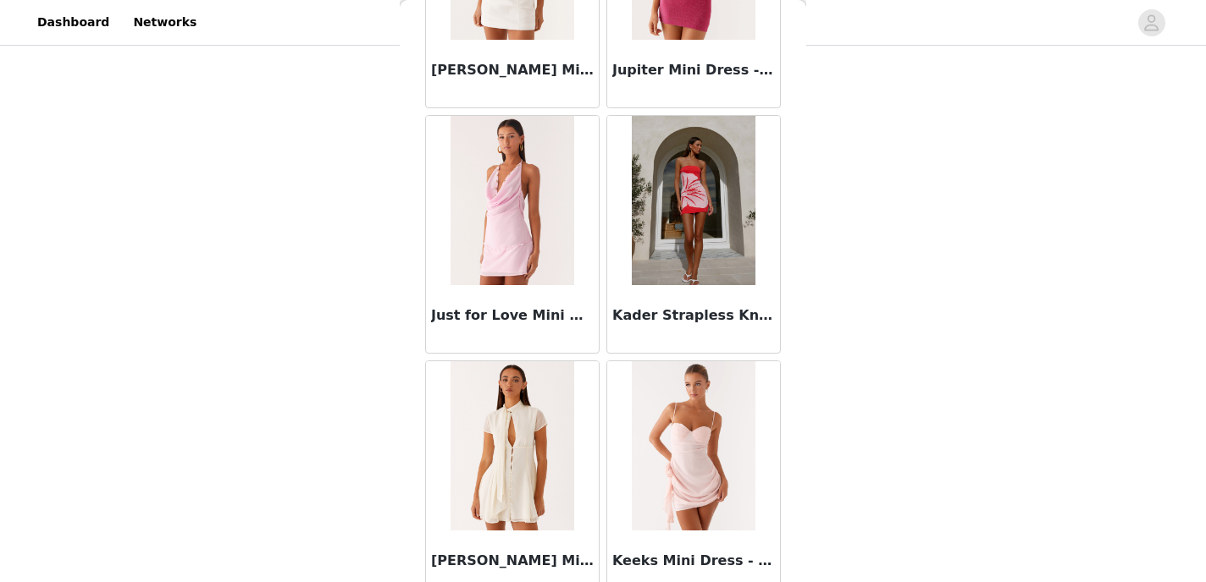
scroll to position [21650, 0]
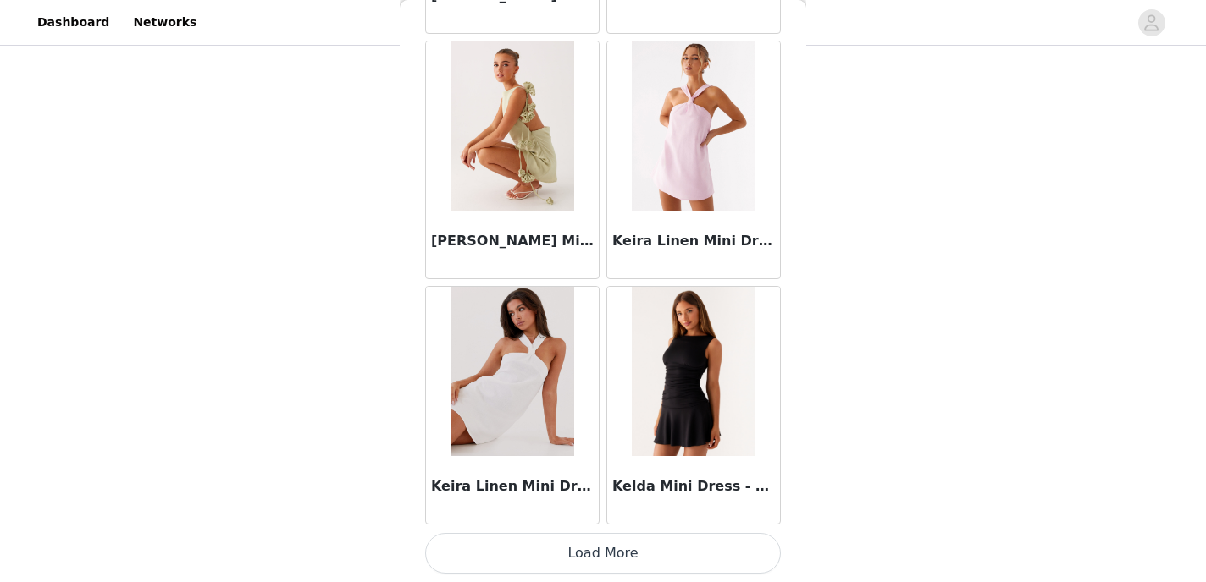
click at [536, 563] on button "Load More" at bounding box center [603, 553] width 356 height 41
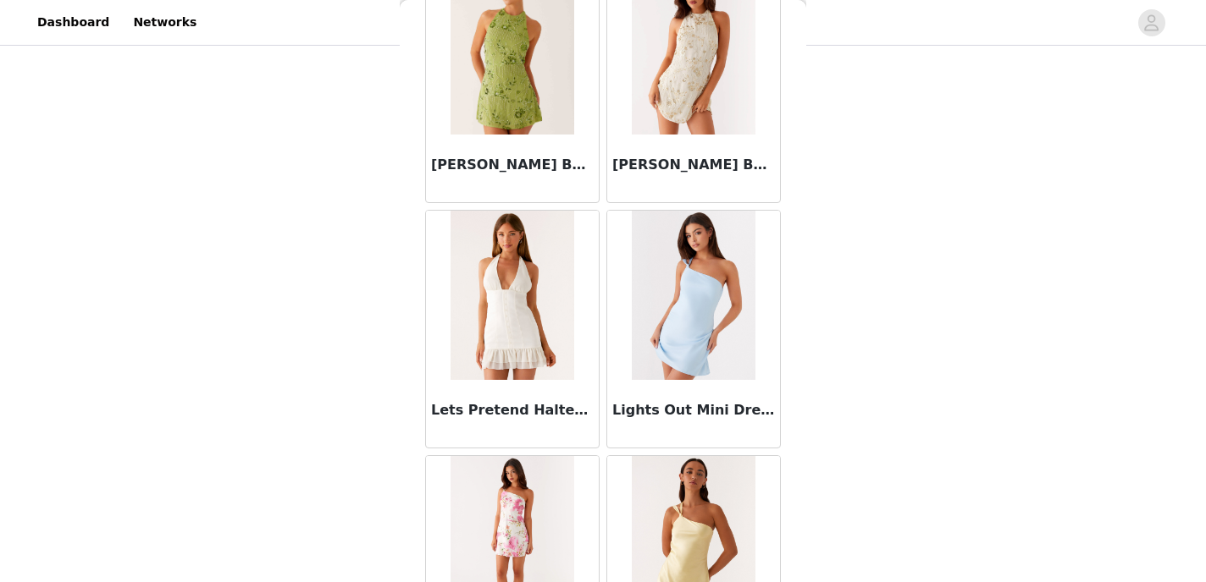
scroll to position [24106, 0]
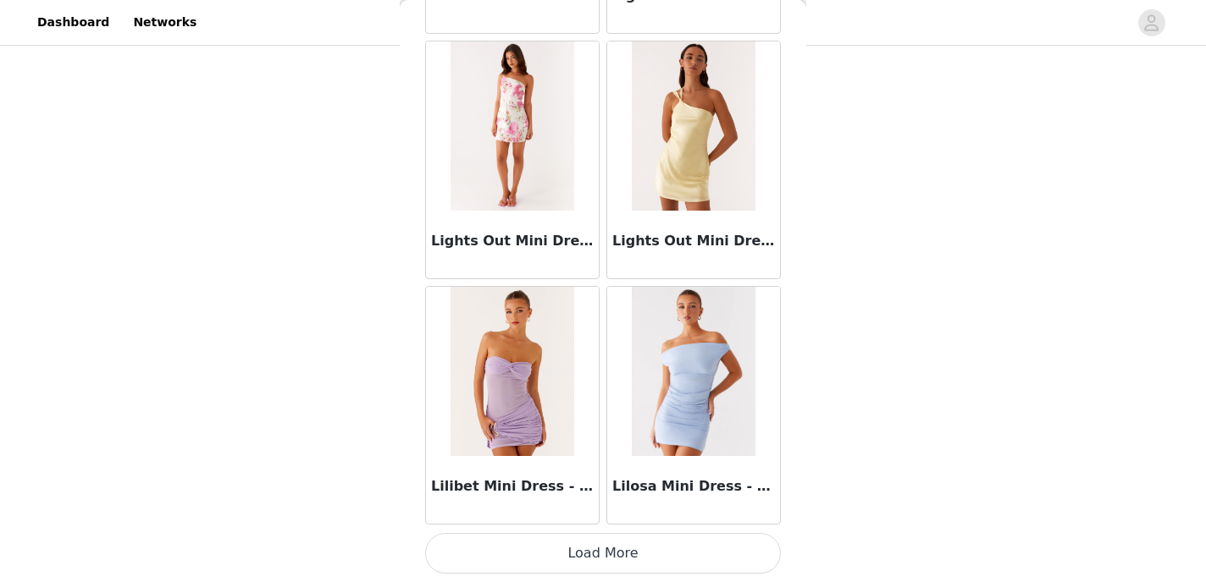
click at [536, 563] on button "Load More" at bounding box center [603, 553] width 356 height 41
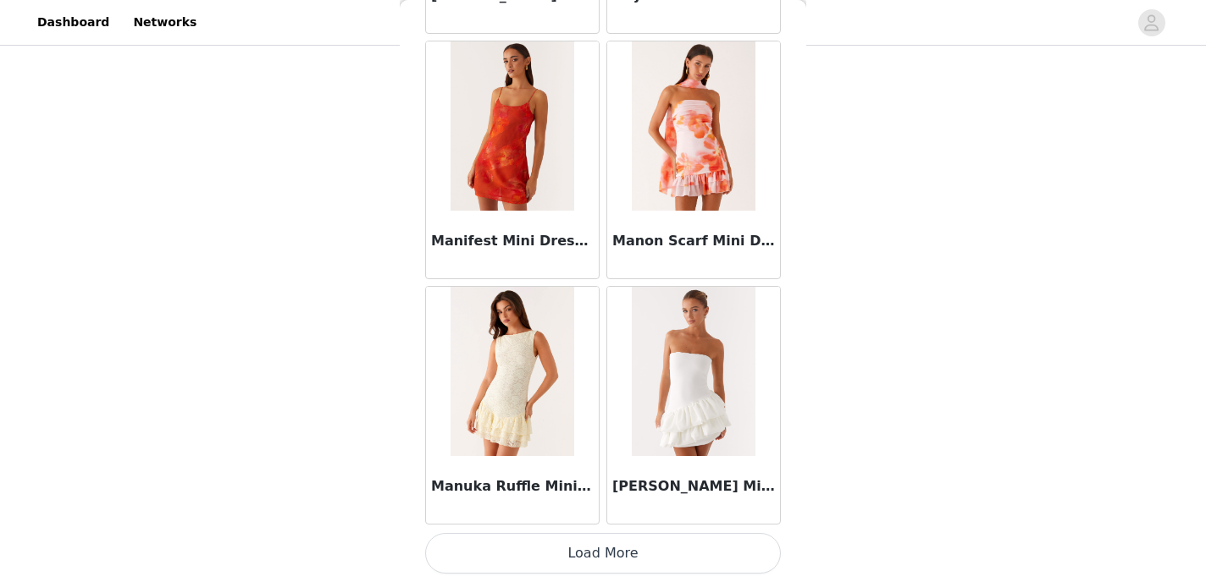
click at [536, 563] on button "Load More" at bounding box center [603, 553] width 356 height 41
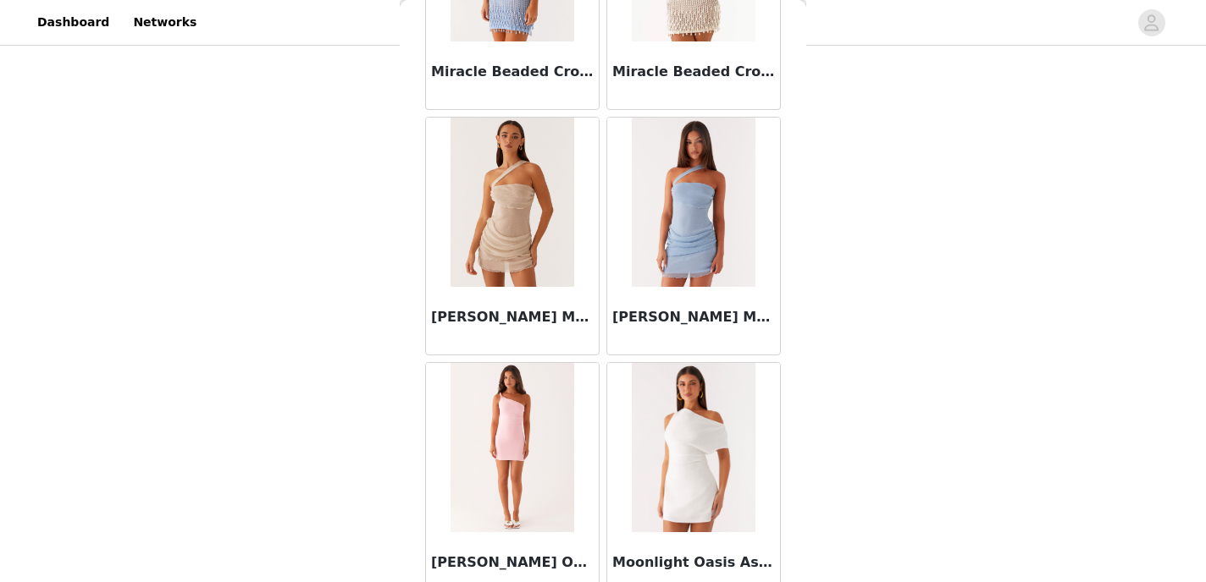
scroll to position [29016, 0]
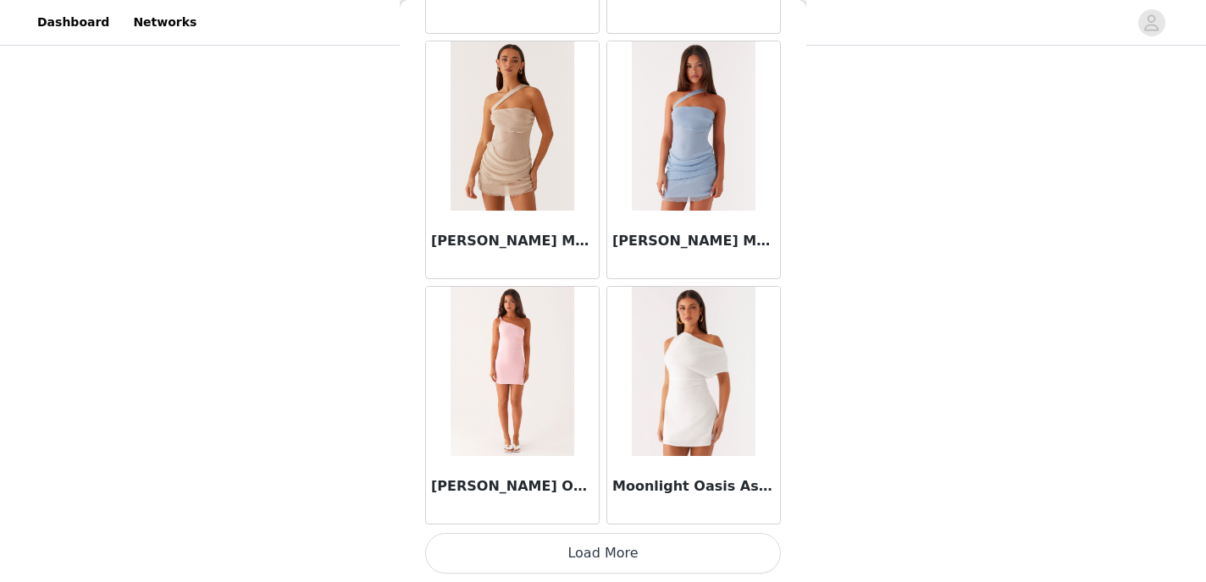
click at [536, 563] on button "Load More" at bounding box center [603, 553] width 356 height 41
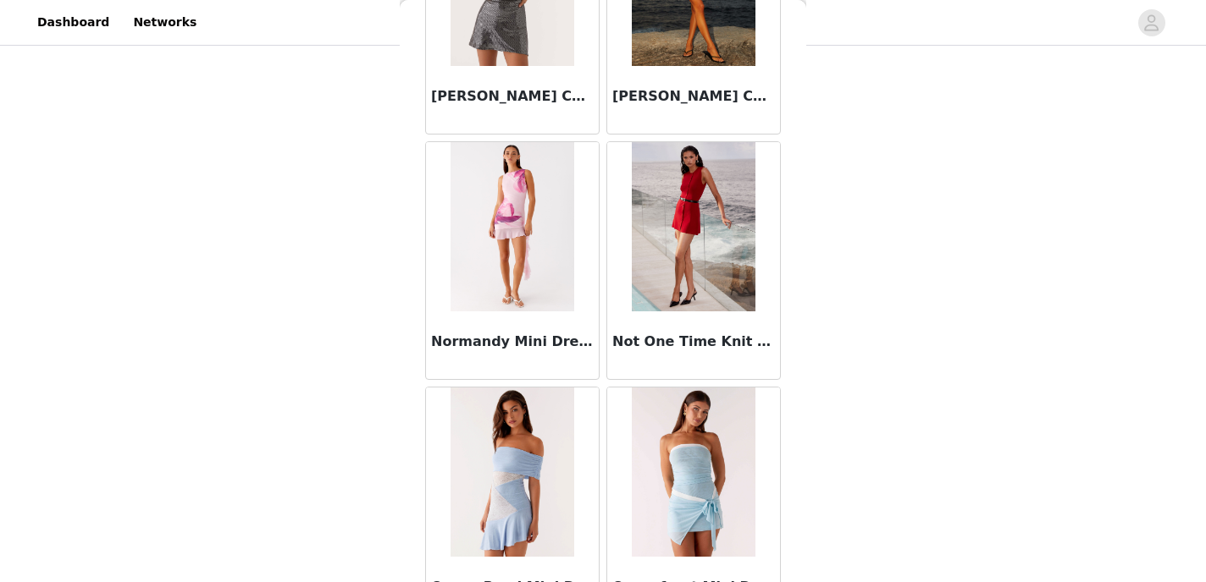
scroll to position [31471, 0]
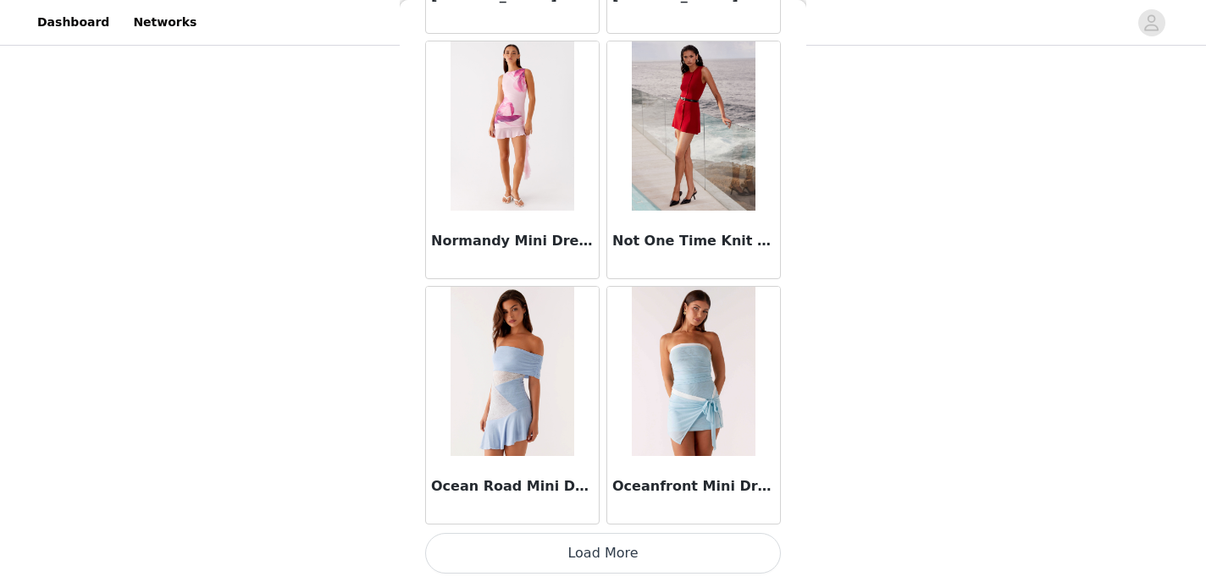
click at [549, 557] on button "Load More" at bounding box center [603, 553] width 356 height 41
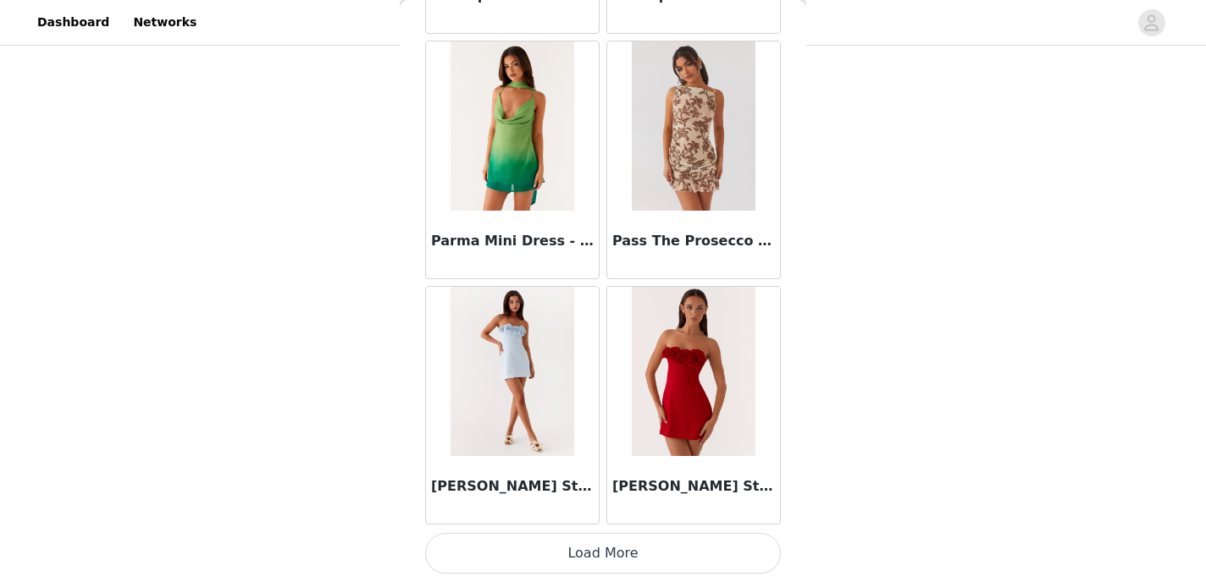
click at [549, 557] on button "Load More" at bounding box center [603, 553] width 356 height 41
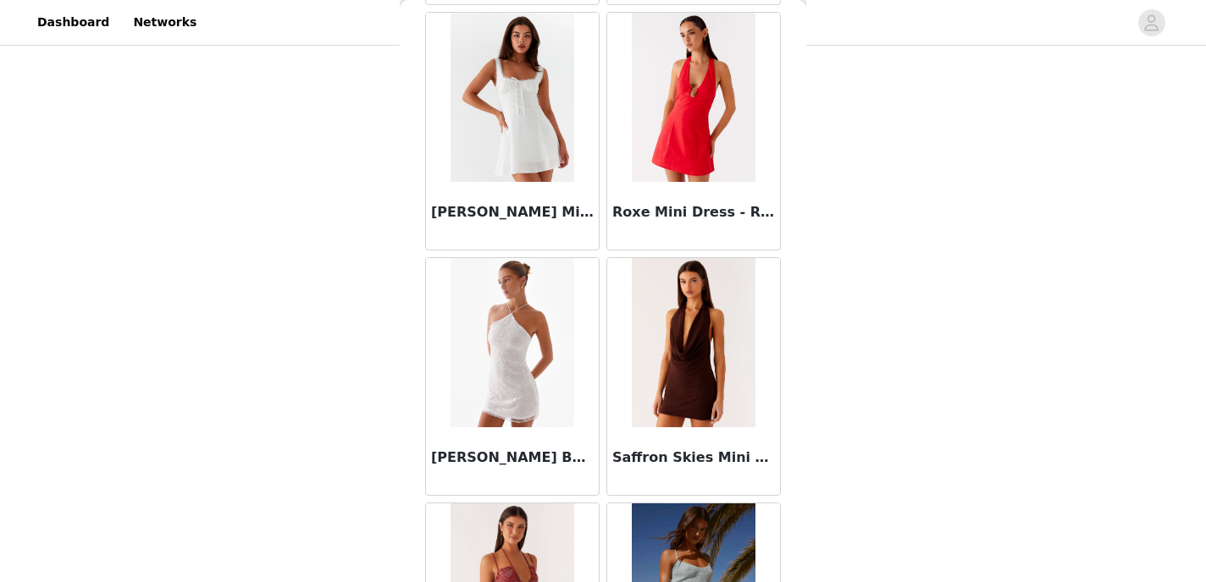
scroll to position [36382, 0]
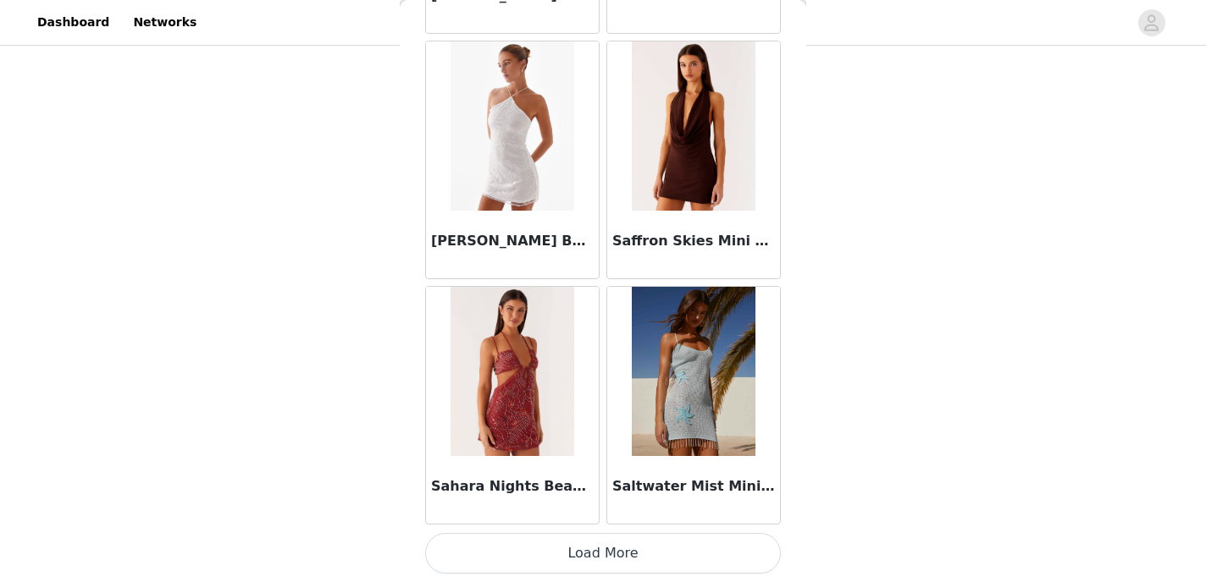
click at [549, 555] on button "Load More" at bounding box center [603, 553] width 356 height 41
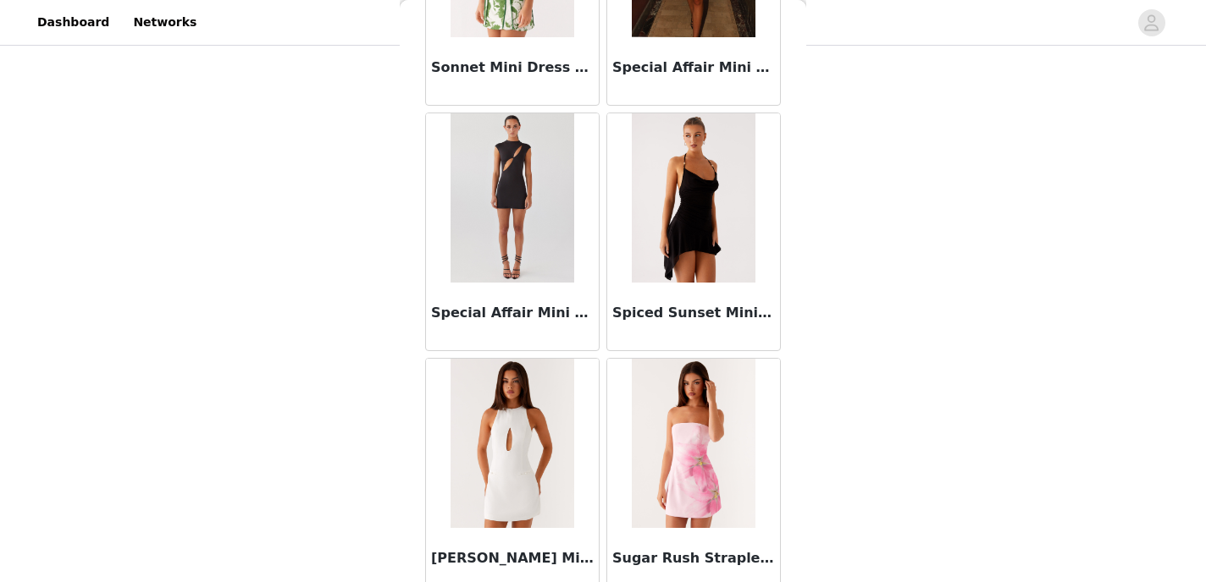
scroll to position [38837, 0]
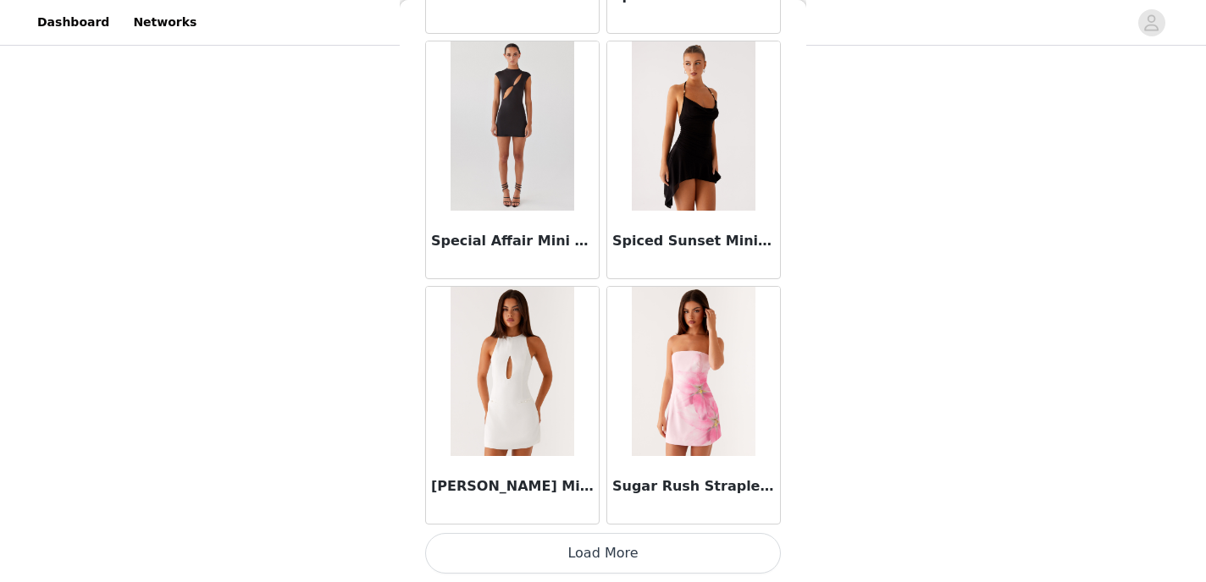
click at [667, 230] on div "Spiced Sunset Mini Dress - Black" at bounding box center [693, 245] width 173 height 68
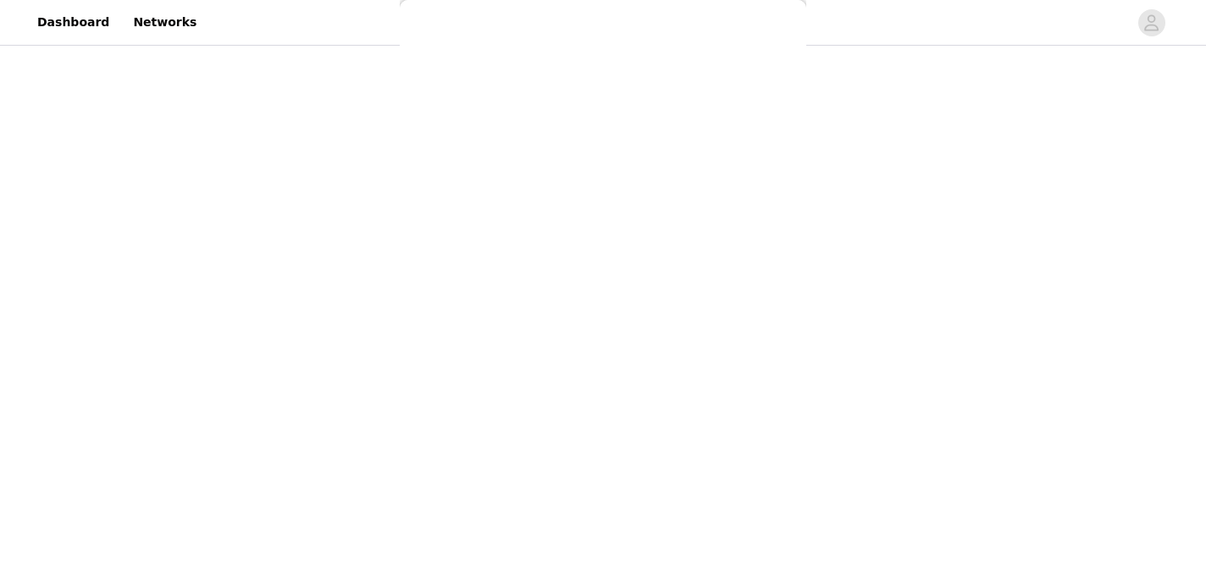
scroll to position [328, 0]
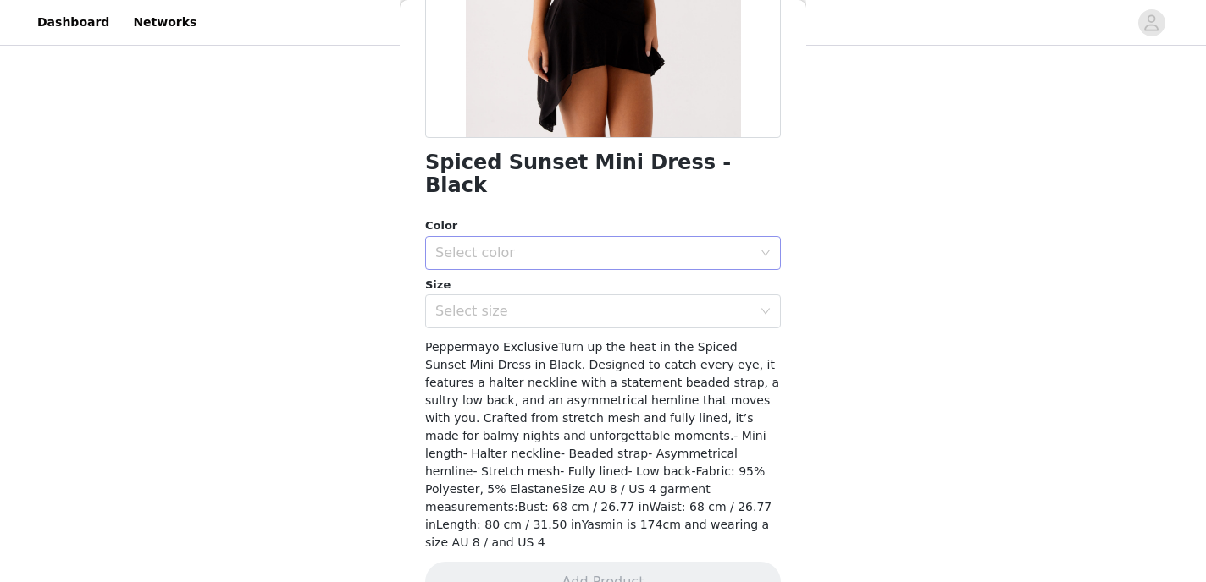
click at [649, 245] on div "Select color" at bounding box center [593, 253] width 317 height 17
click at [634, 276] on li "Black" at bounding box center [603, 267] width 356 height 27
click at [630, 303] on div "Select size" at bounding box center [593, 311] width 317 height 17
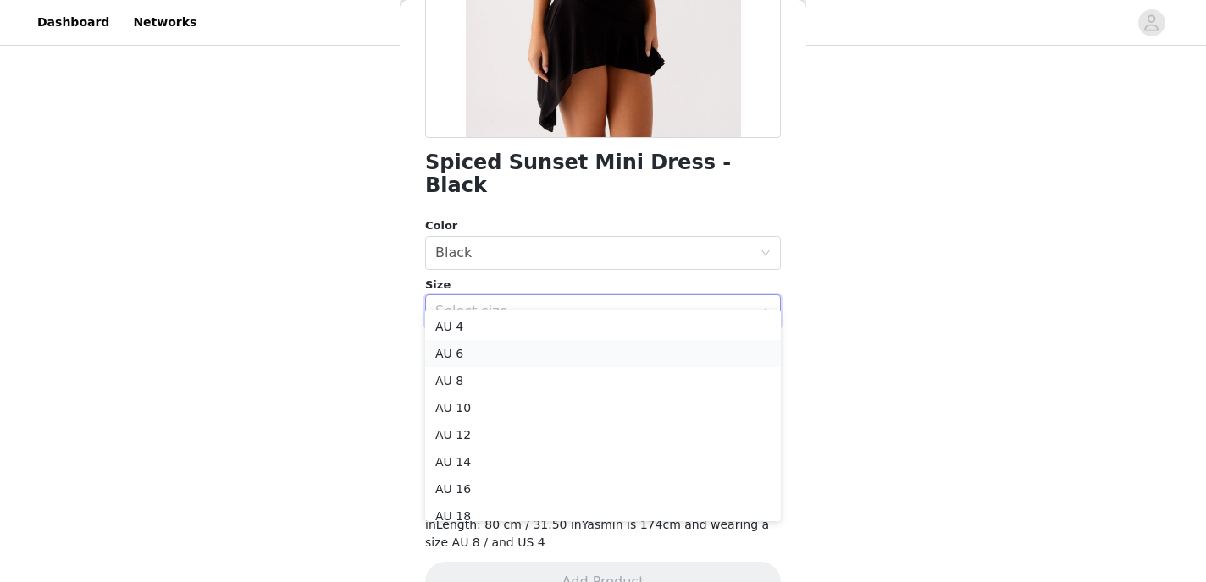
click at [615, 347] on li "AU 6" at bounding box center [603, 353] width 356 height 27
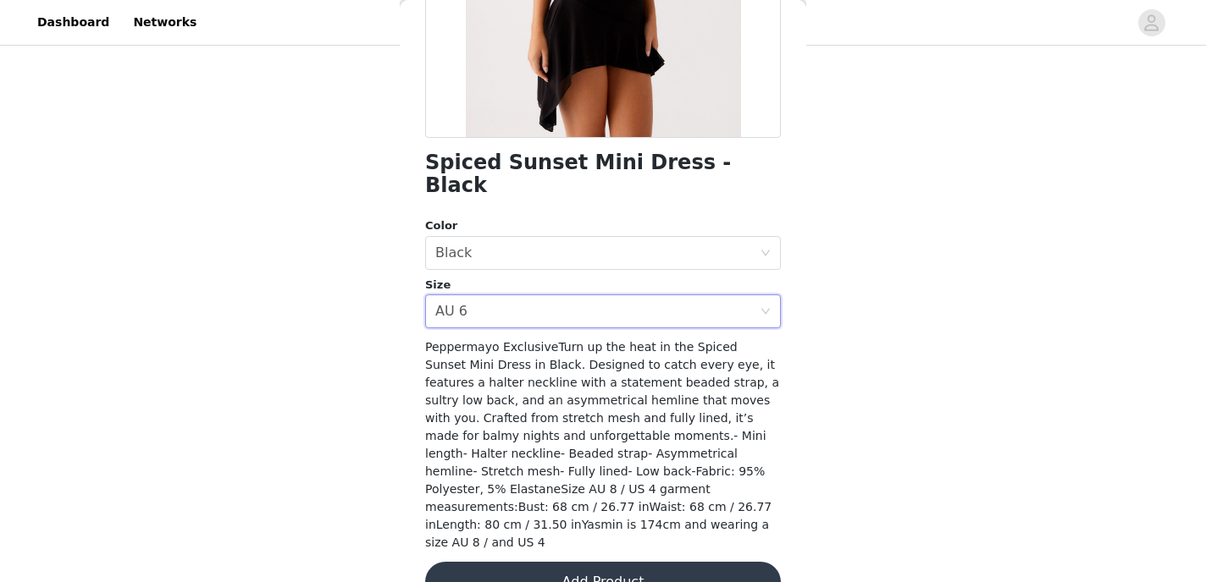
click at [587, 562] on button "Add Product" at bounding box center [603, 582] width 356 height 41
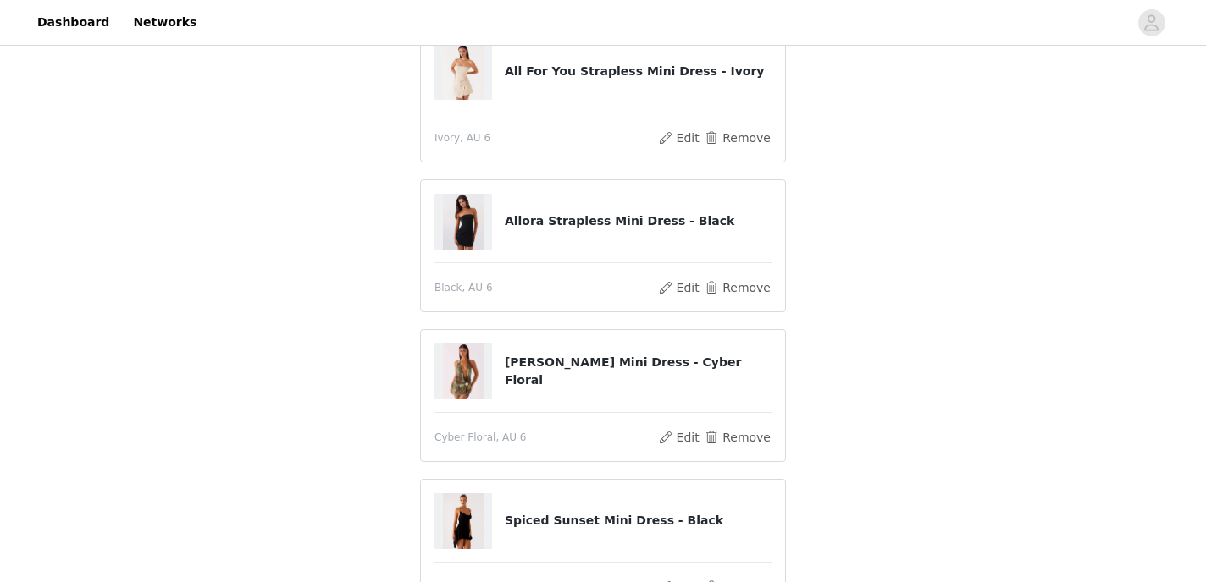
scroll to position [346, 0]
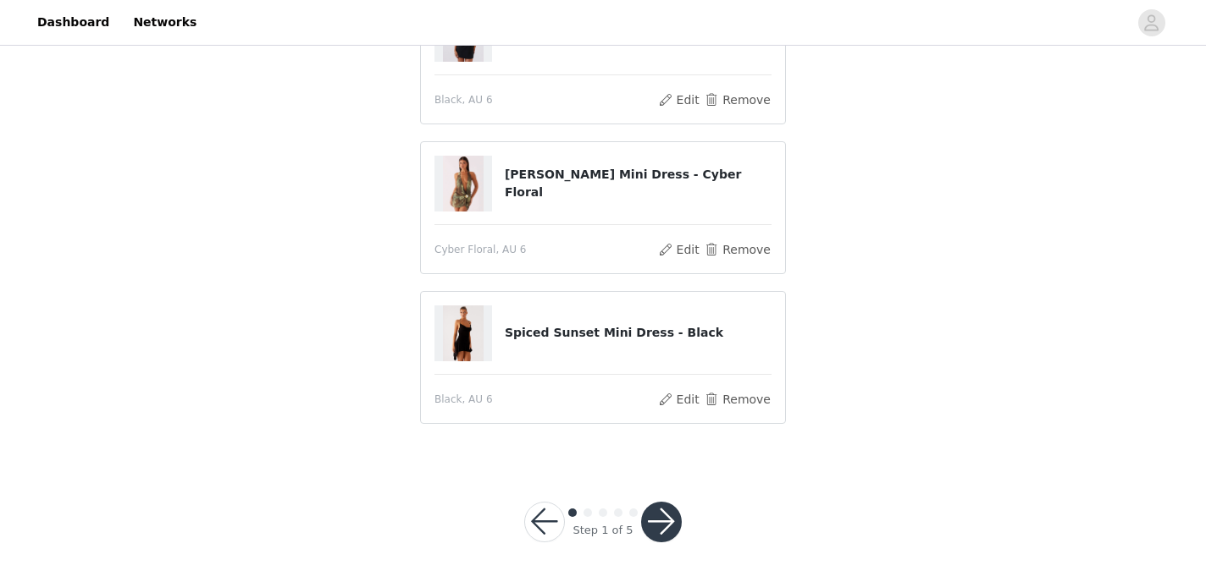
click at [664, 522] on button "button" at bounding box center [661, 522] width 41 height 41
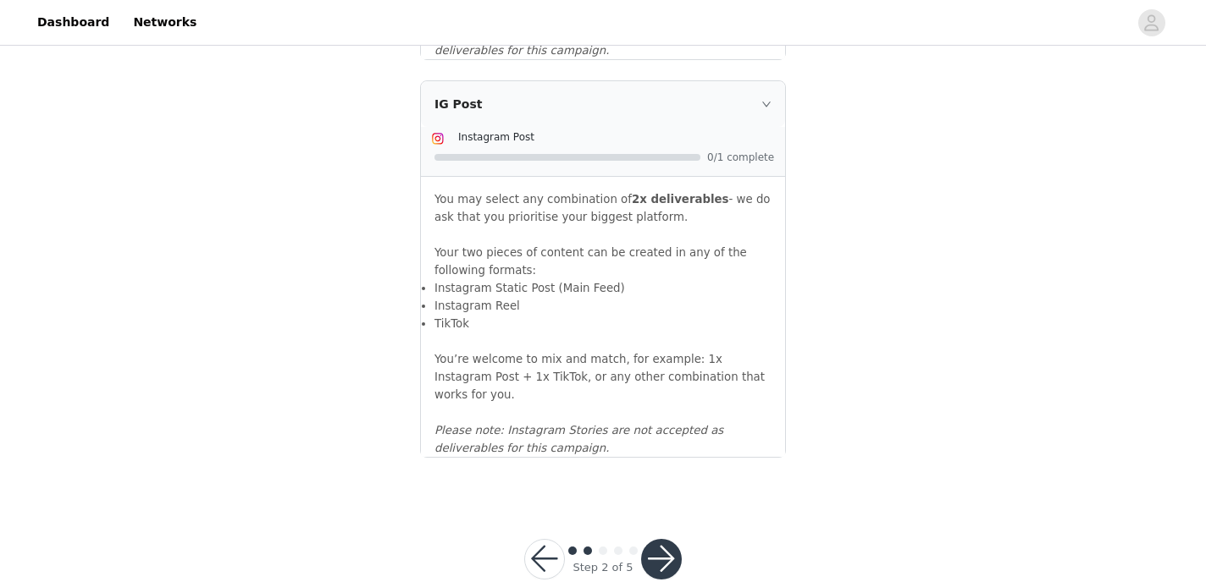
scroll to position [1920, 0]
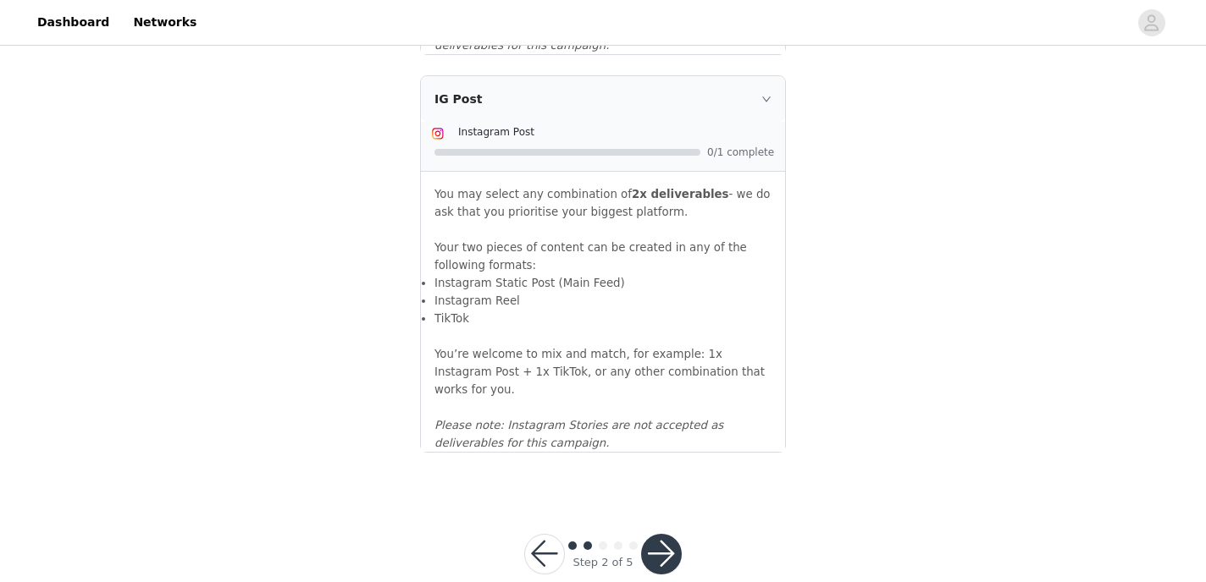
click at [666, 534] on button "button" at bounding box center [661, 554] width 41 height 41
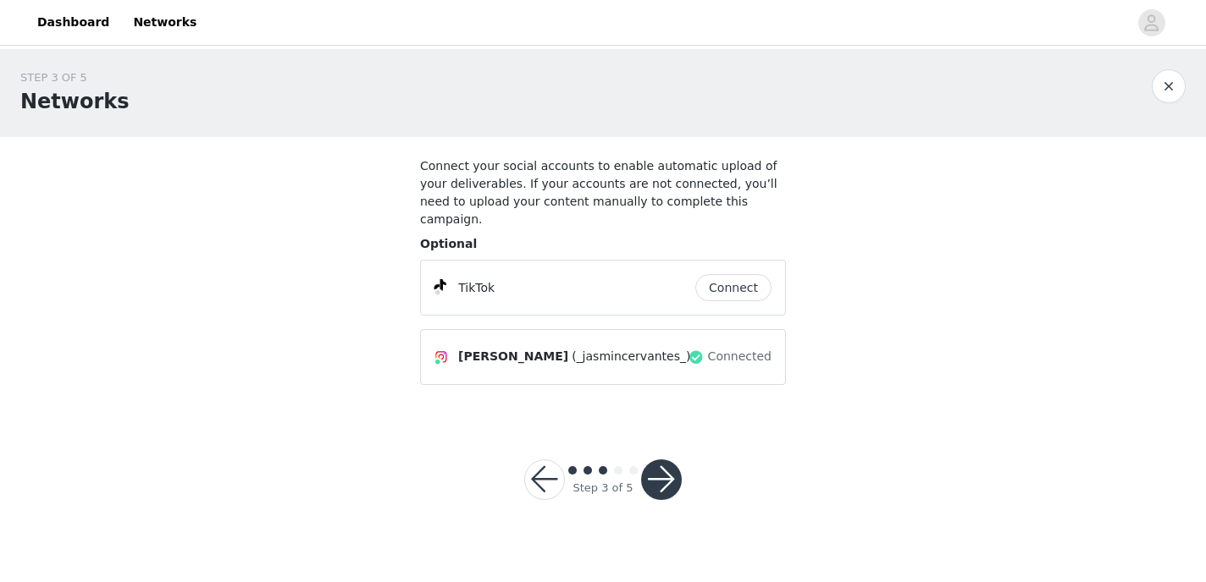
click at [669, 469] on button "button" at bounding box center [661, 480] width 41 height 41
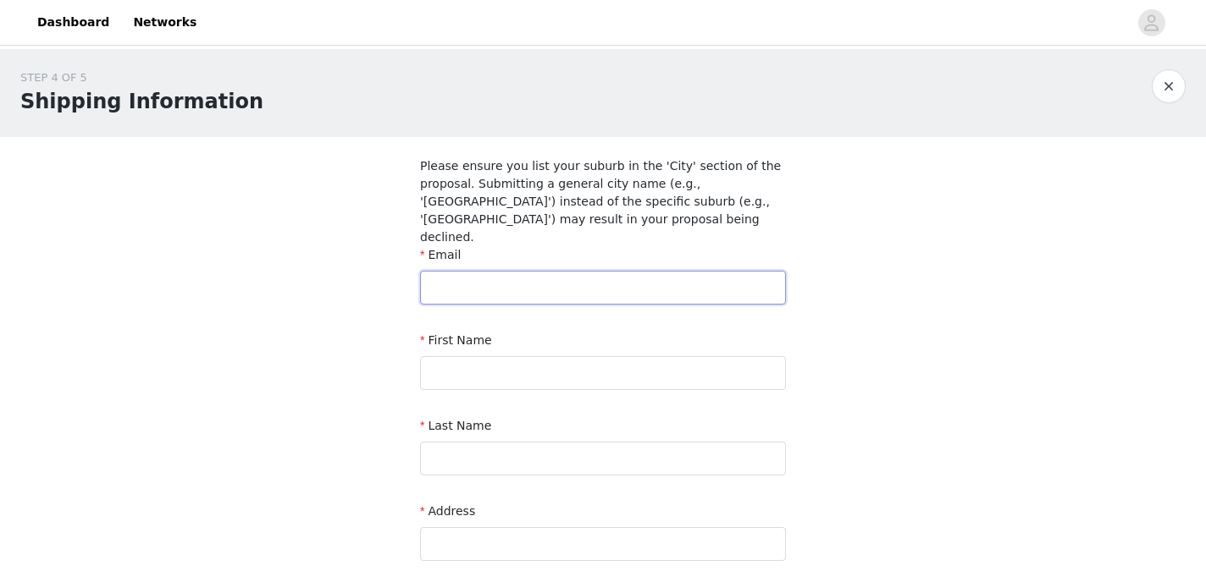
click at [683, 271] on input "text" at bounding box center [603, 288] width 366 height 34
type input "jc.collabs@outlook.com"
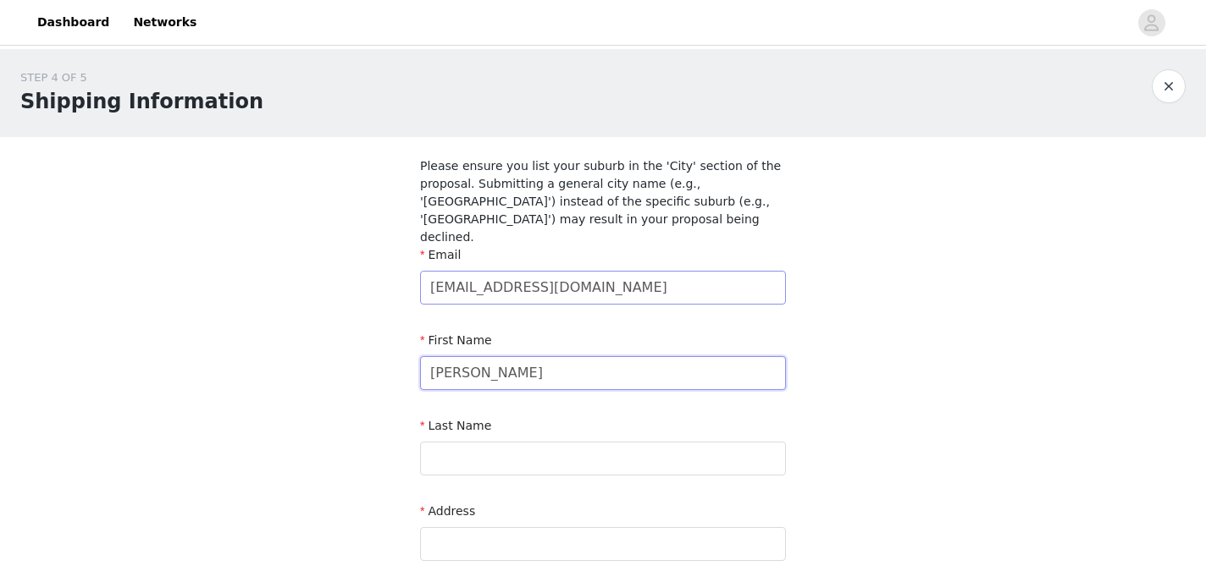
type input "Jasmin"
type input "Cervantes"
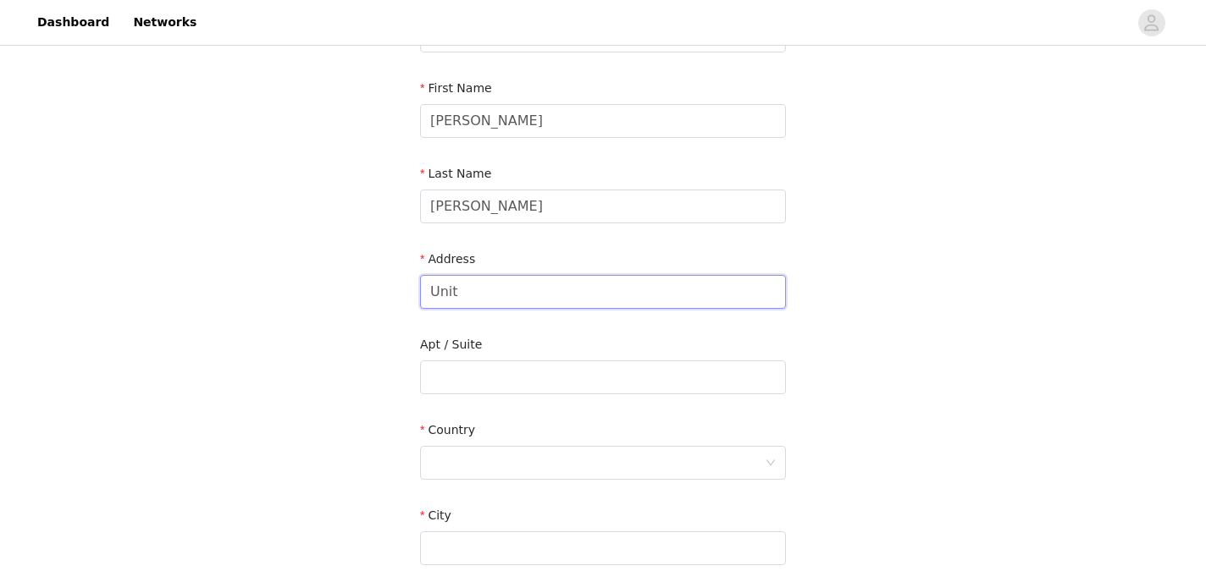
scroll to position [256, 0]
type input "U"
type input "22 Church Street"
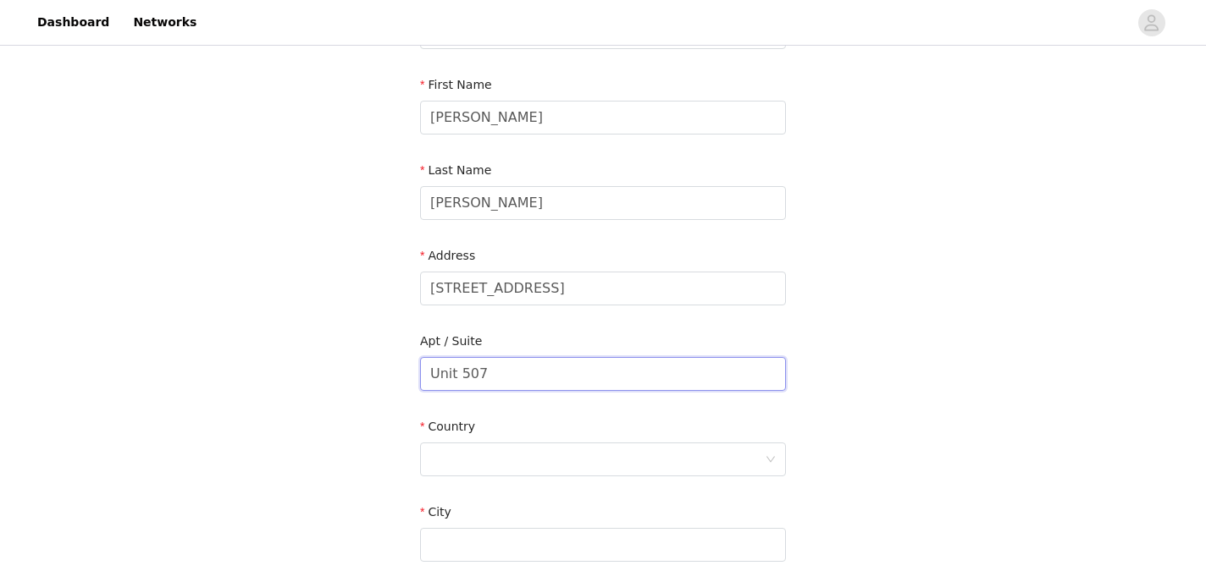
type input "Unit 507"
click at [650, 444] on div at bounding box center [597, 460] width 334 height 32
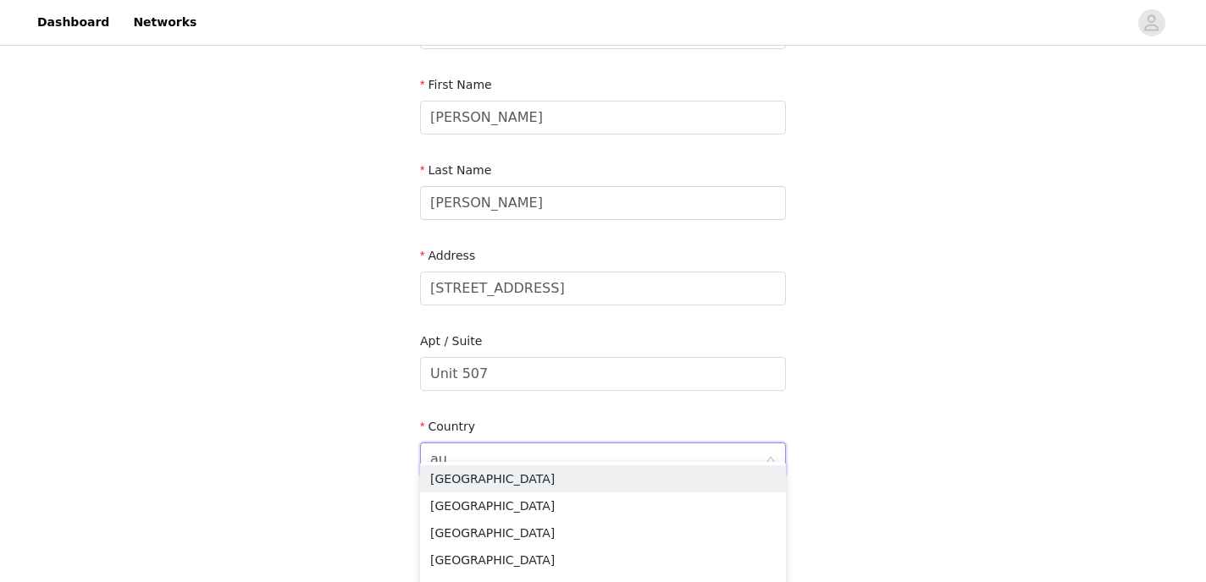
type input "aus"
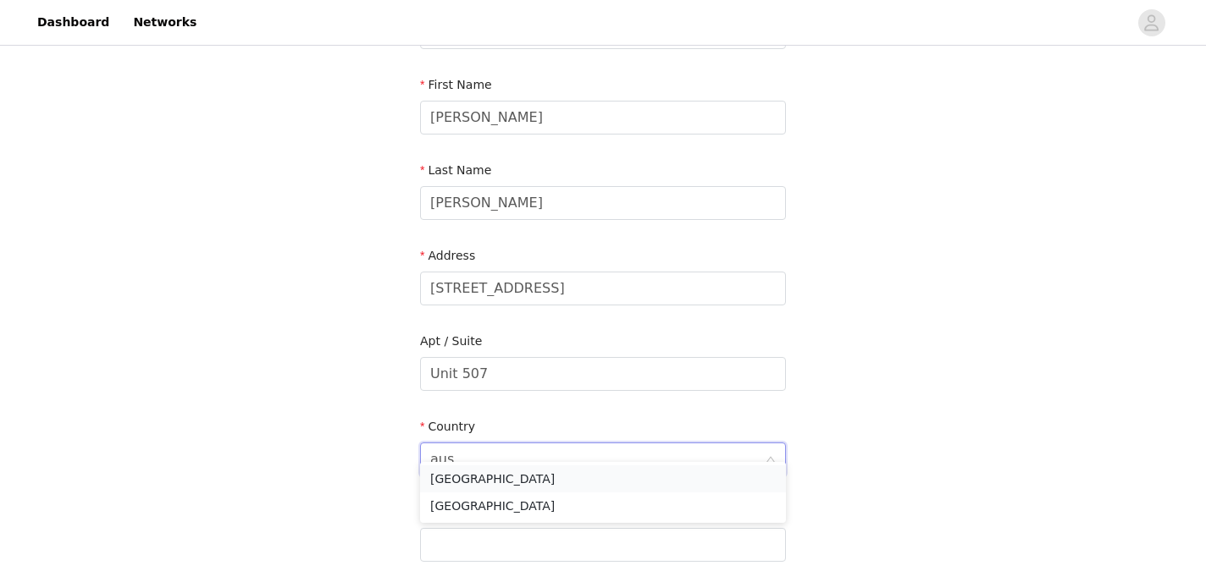
click at [609, 478] on li "Australia" at bounding box center [603, 479] width 366 height 27
click at [593, 528] on input "text" at bounding box center [603, 545] width 366 height 34
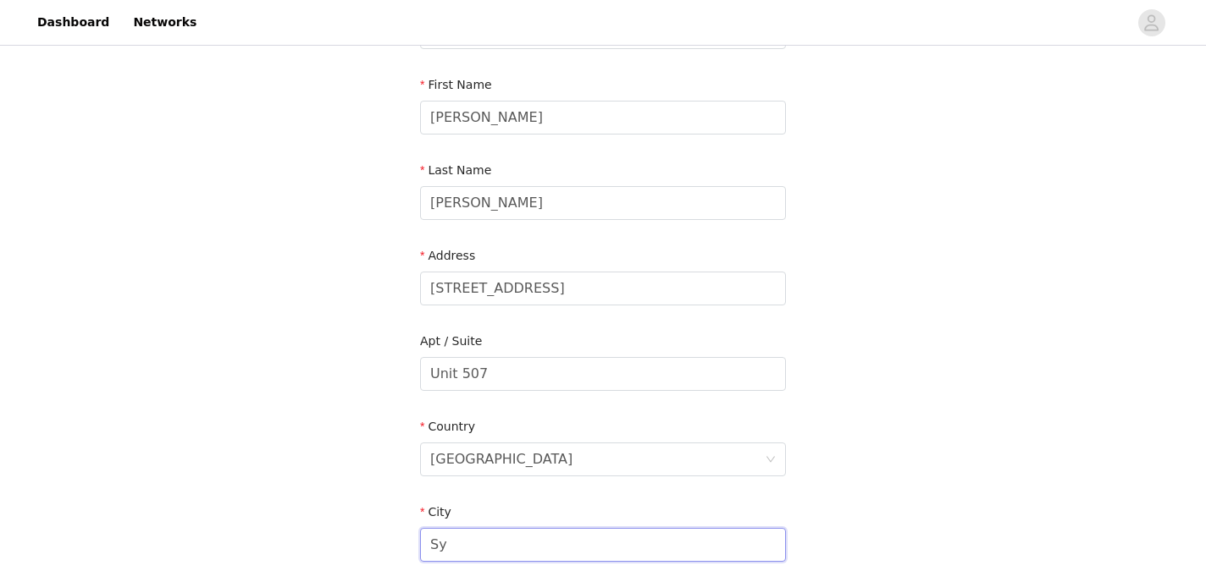
type input "S"
type input "LIDCOMBE"
type input "2141"
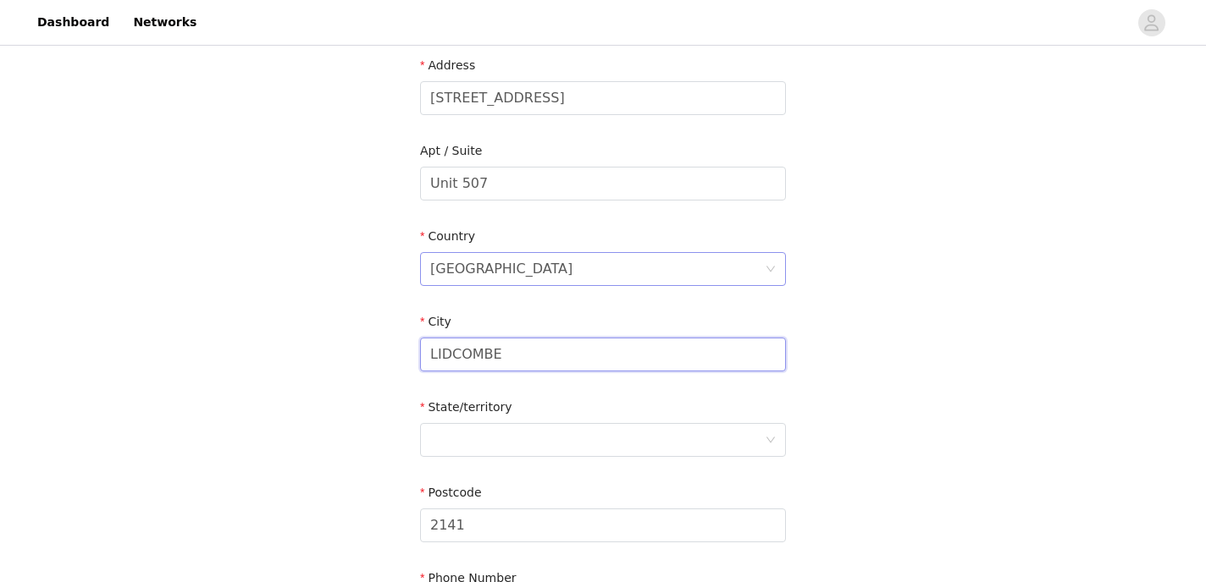
scroll to position [477, 0]
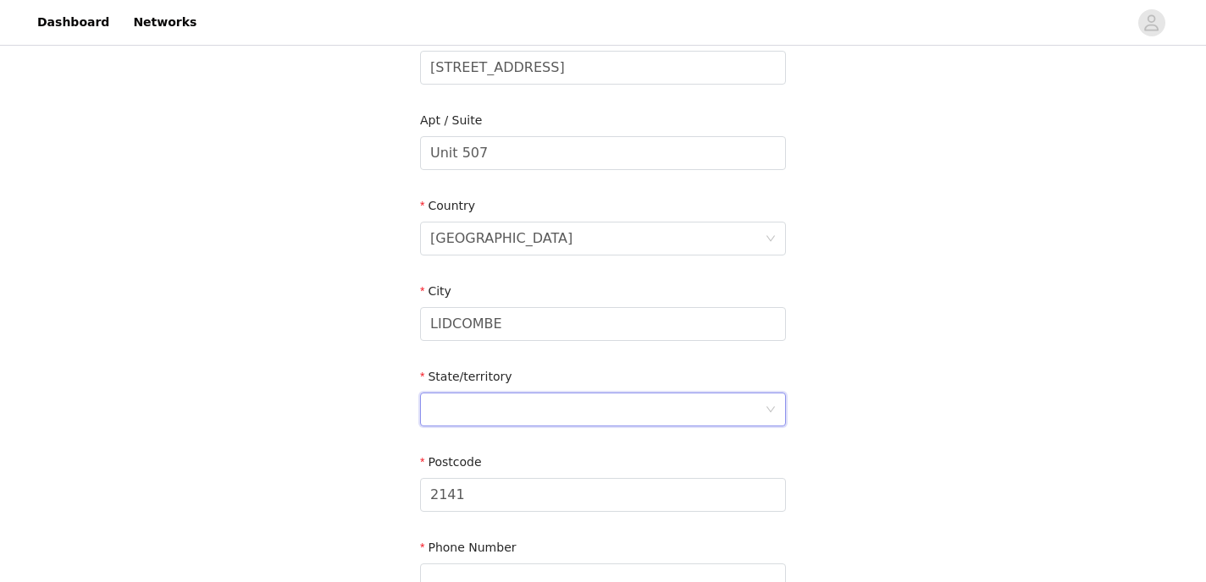
click at [629, 394] on div at bounding box center [597, 410] width 334 height 32
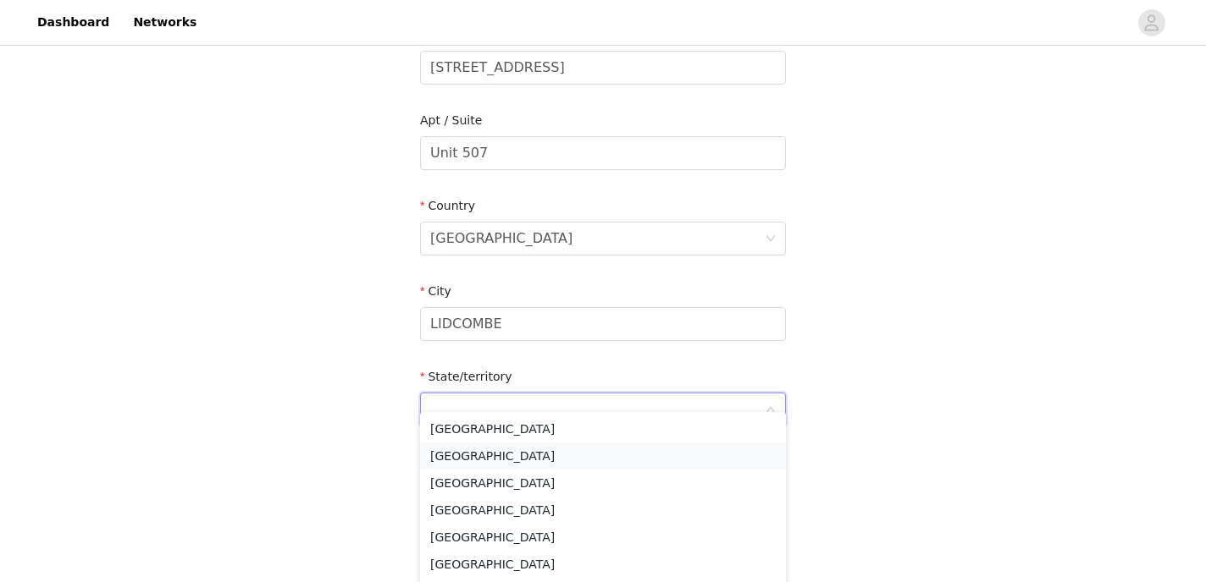
click at [604, 456] on li "New South Wales" at bounding box center [603, 456] width 366 height 27
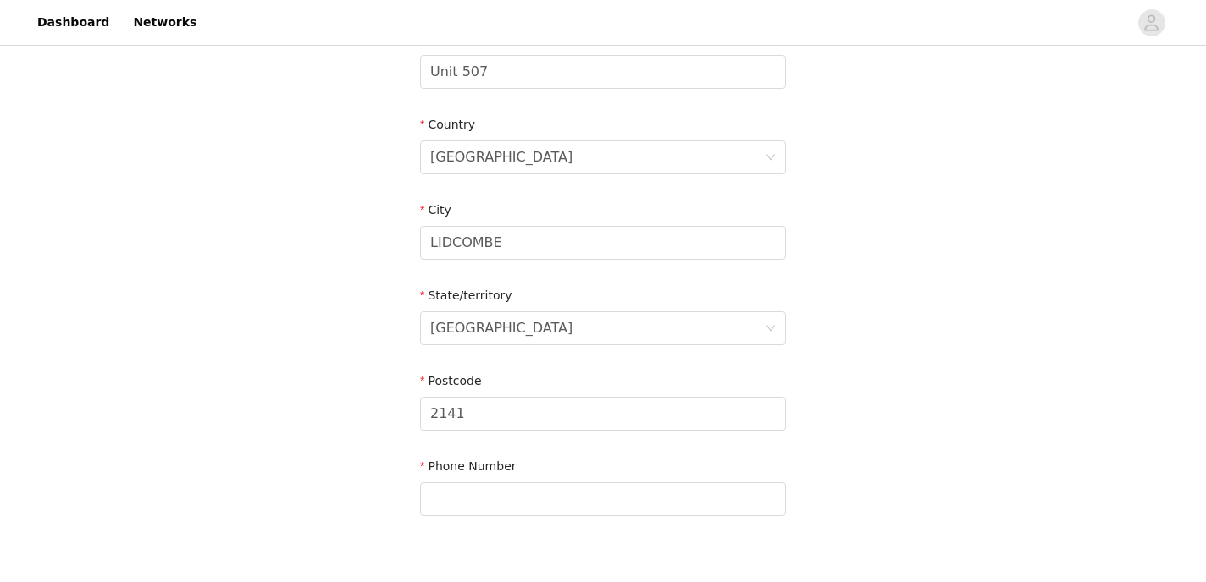
scroll to position [643, 0]
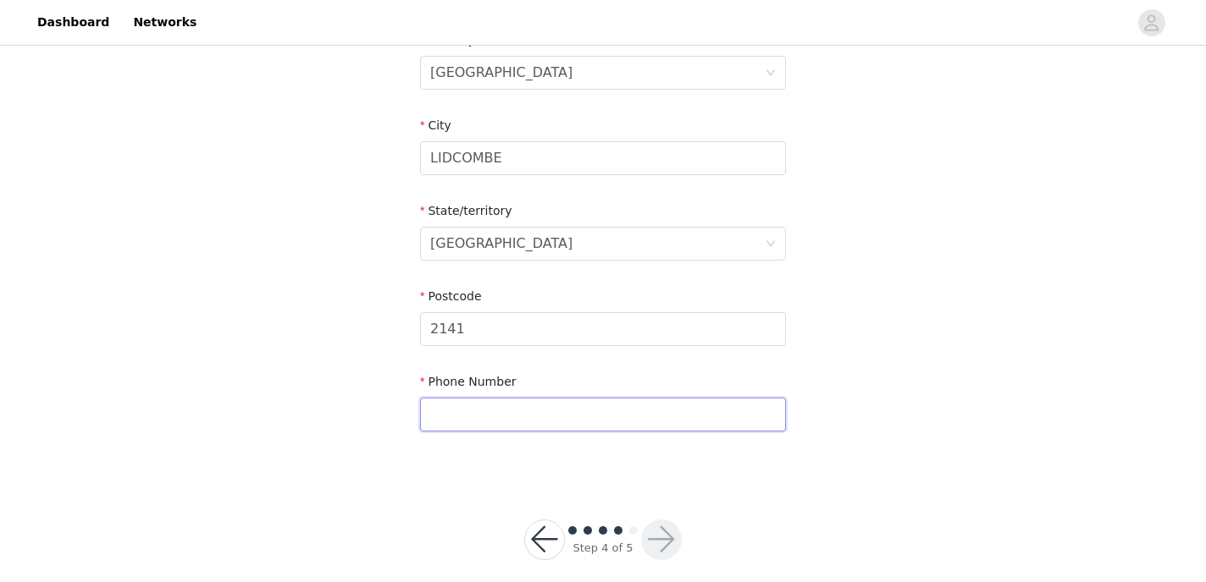
click at [597, 398] on input "text" at bounding box center [603, 415] width 366 height 34
type input "0406057226"
click at [745, 480] on div "STEP 4 OF 5 Shipping Information Please ensure you list your suburb in the 'Cit…" at bounding box center [603, 4] width 1206 height 1195
click at [663, 523] on button "button" at bounding box center [661, 540] width 41 height 41
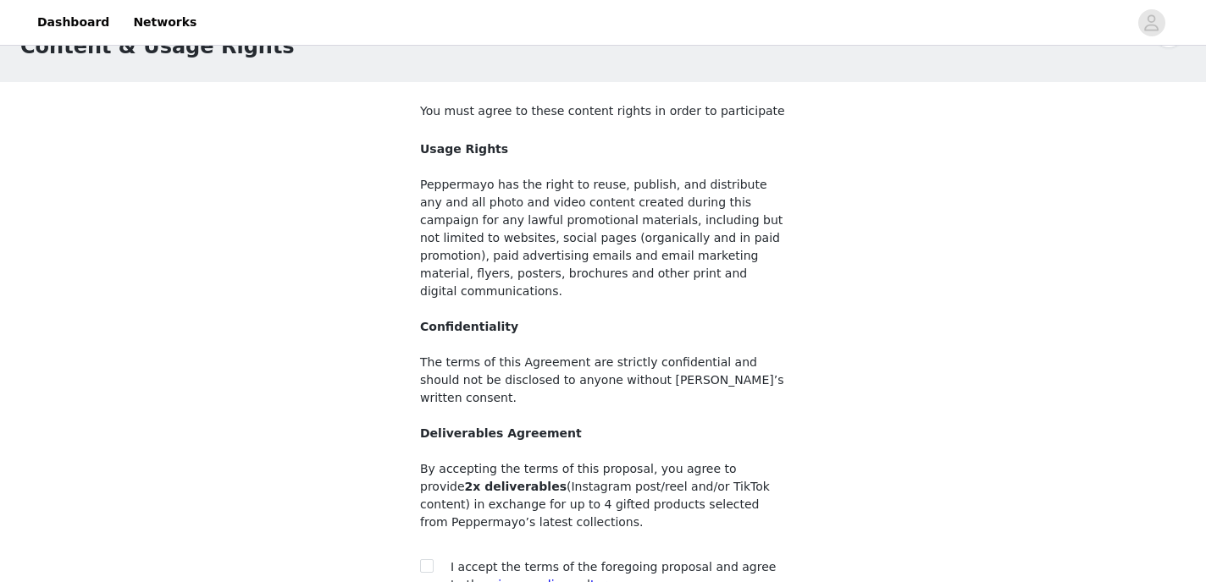
scroll to position [200, 0]
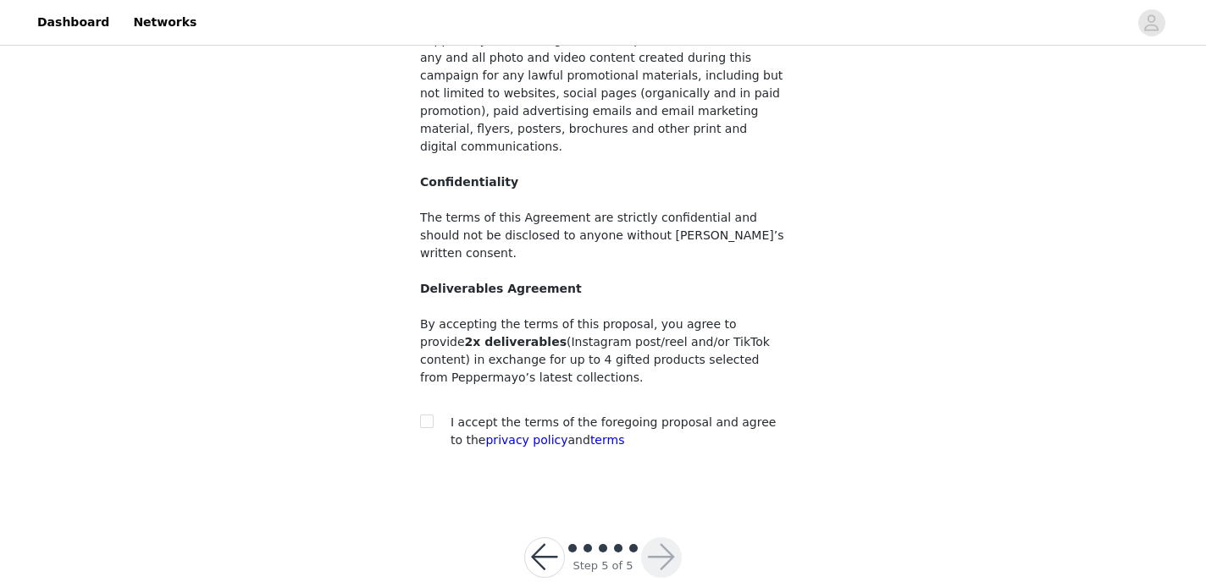
click at [603, 416] on span "I accept the terms of the foregoing proposal and agree to the privacy policy an…" at bounding box center [612, 431] width 325 height 31
click at [424, 415] on input "checkbox" at bounding box center [426, 421] width 12 height 12
checkbox input "true"
click at [661, 538] on button "button" at bounding box center [661, 558] width 41 height 41
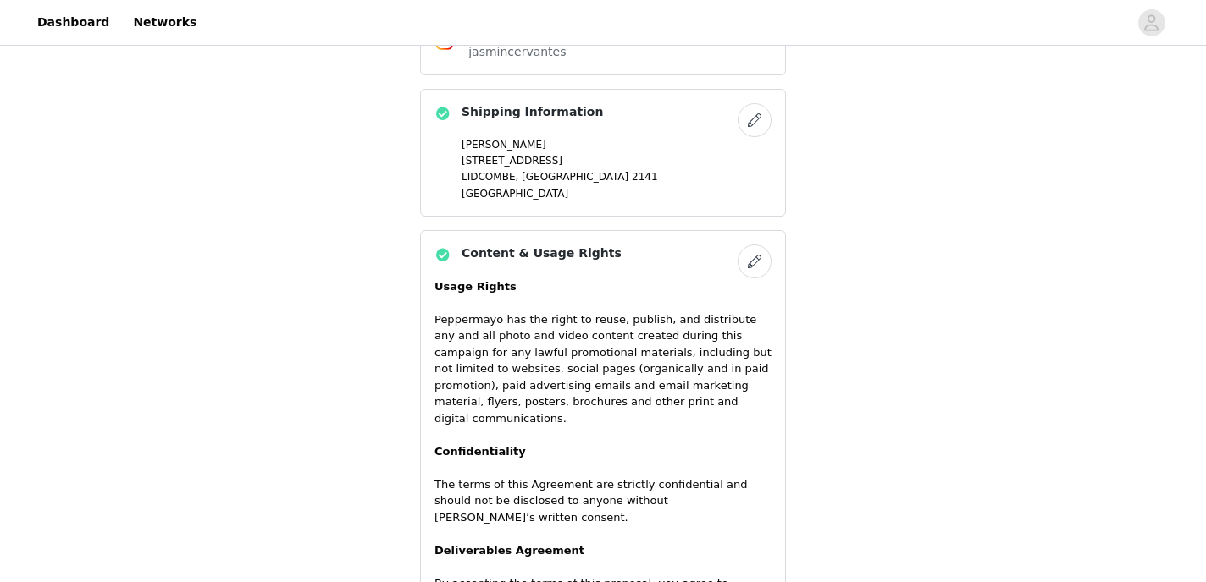
scroll to position [1217, 0]
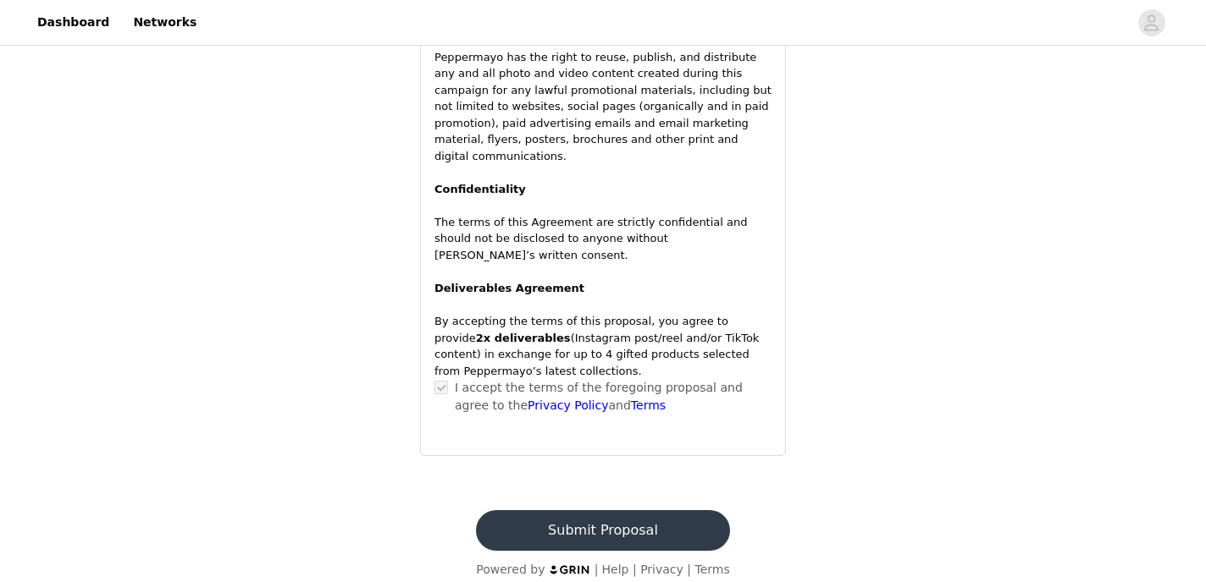
click at [618, 511] on button "Submit Proposal" at bounding box center [602, 531] width 253 height 41
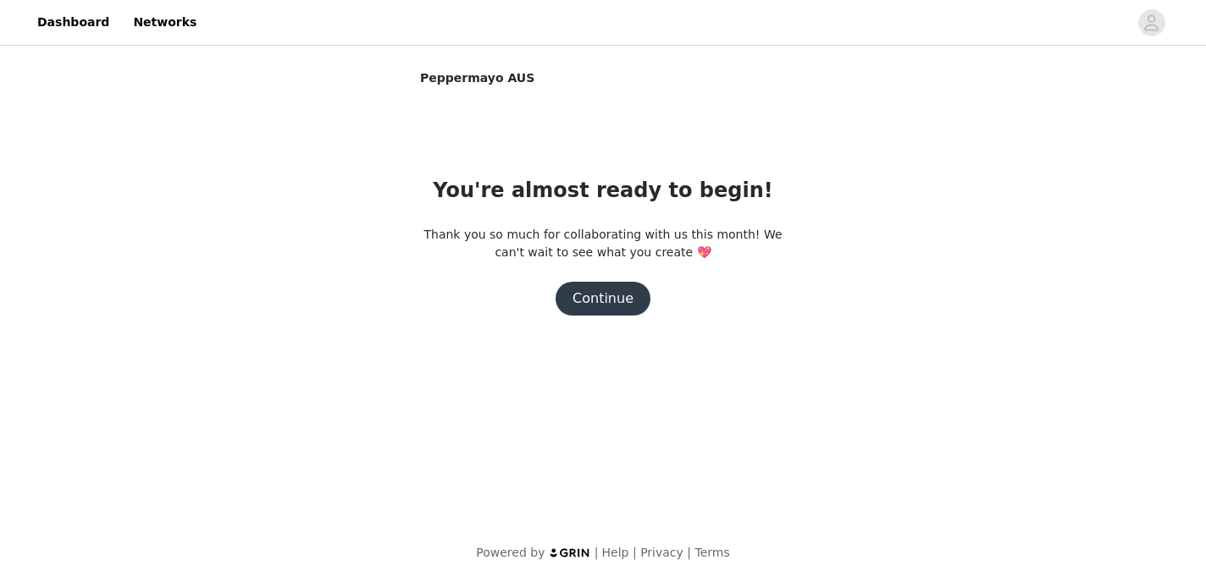
scroll to position [0, 0]
click at [616, 297] on button "Continue" at bounding box center [602, 299] width 95 height 34
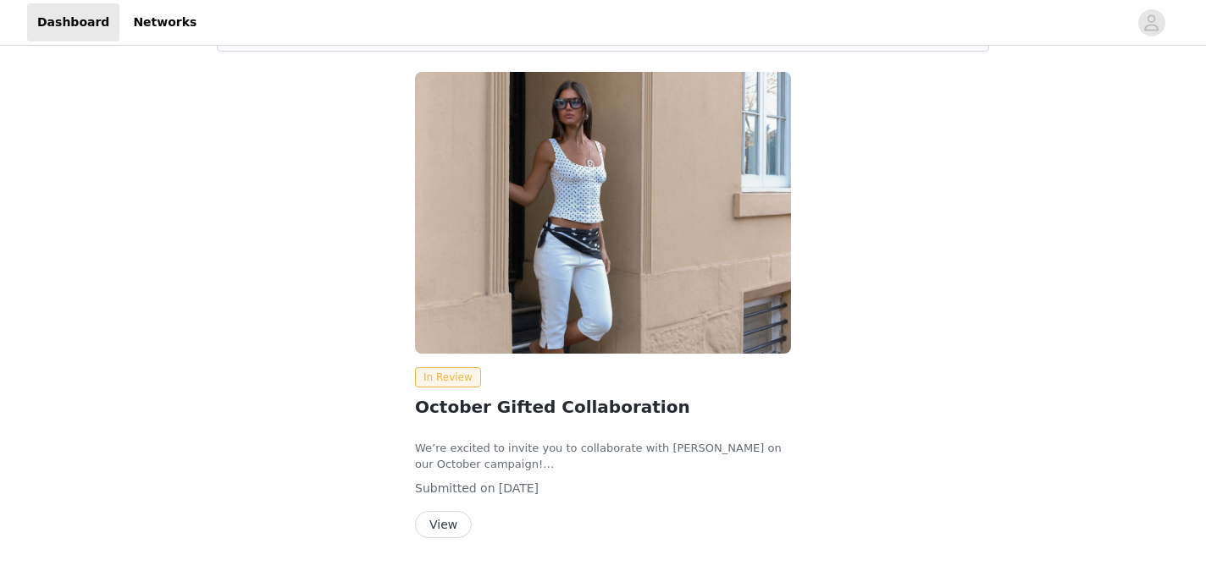
scroll to position [158, 0]
